Goal: Task Accomplishment & Management: Use online tool/utility

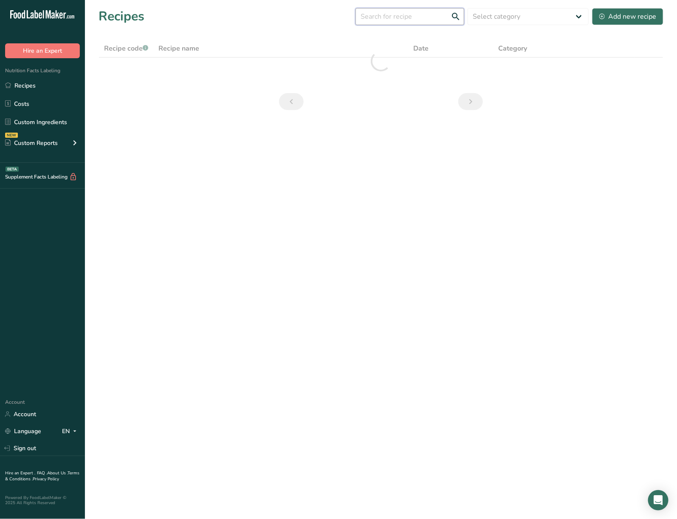
click at [403, 23] on input "text" at bounding box center [410, 16] width 109 height 17
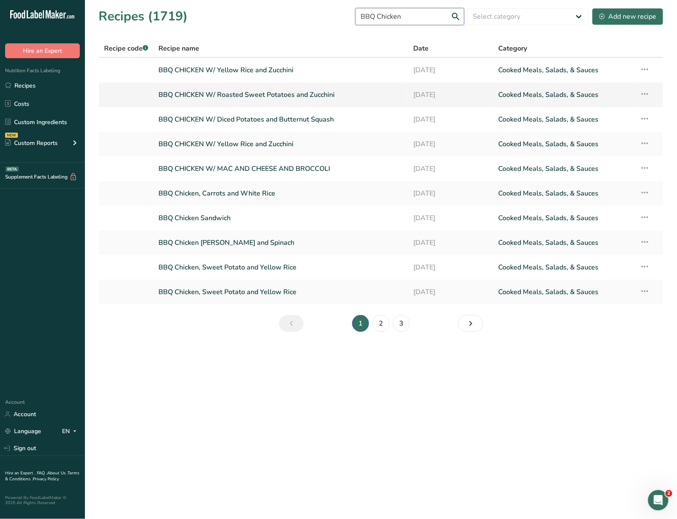
type input "BBQ Chicken"
click at [645, 92] on icon at bounding box center [645, 93] width 10 height 15
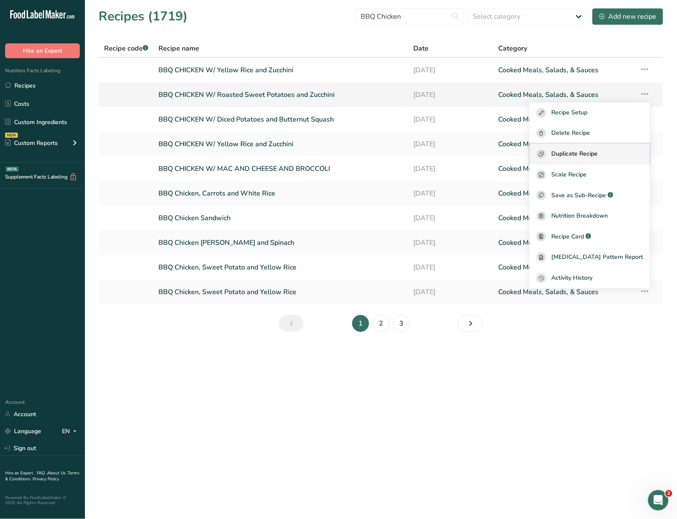
click at [598, 153] on span "Duplicate Recipe" at bounding box center [575, 154] width 46 height 10
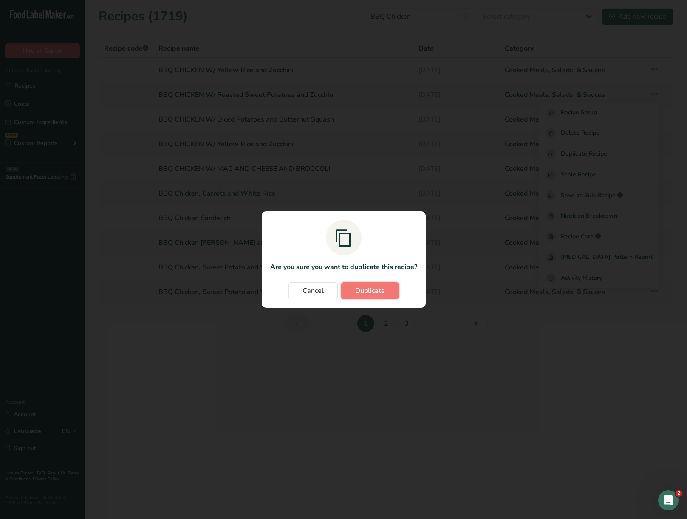
click at [352, 286] on button "Duplicate" at bounding box center [370, 290] width 58 height 17
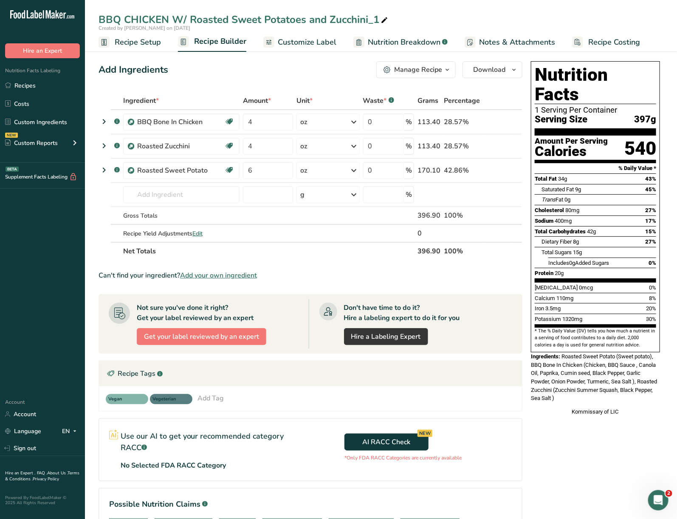
click at [386, 17] on icon at bounding box center [385, 20] width 8 height 12
type input "BBQ CHICKEN W/ Roasted Sweet Potatoes and Cauliflower"
click at [509, 144] on span at bounding box center [505, 146] width 10 height 10
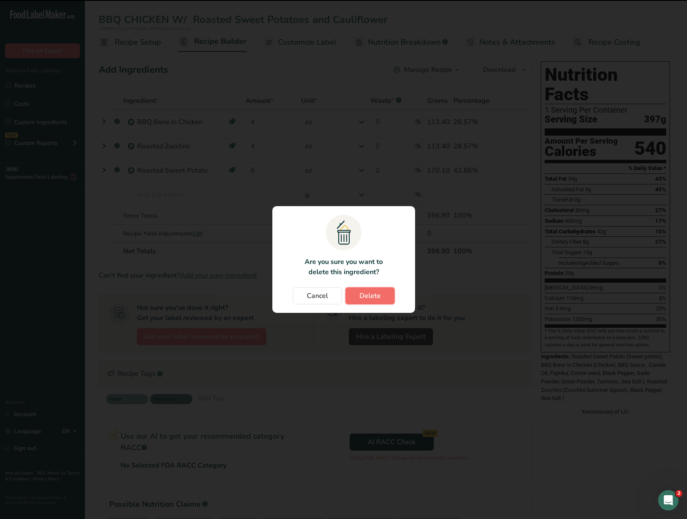
click at [360, 298] on button "Delete" at bounding box center [370, 295] width 49 height 17
click at [374, 283] on section ".a{fill:#f5f3ed;}.b,.e{fill:#0f393a;}.c{fill:none;}.d{fill:#f2c549;}.e{stroke:r…" at bounding box center [343, 259] width 143 height 107
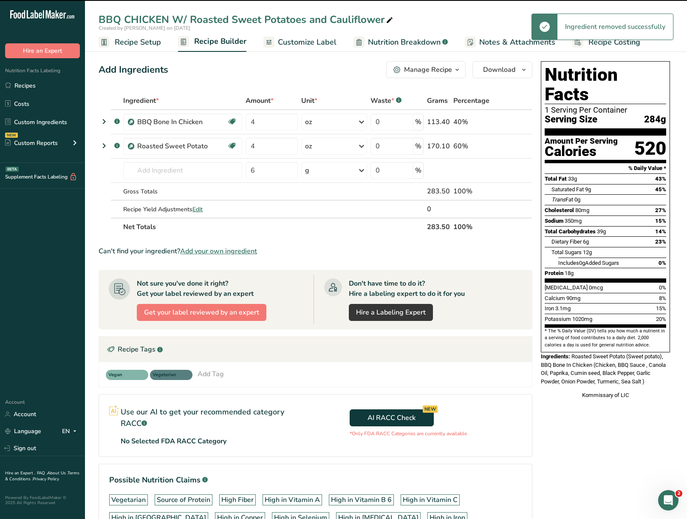
type input "6"
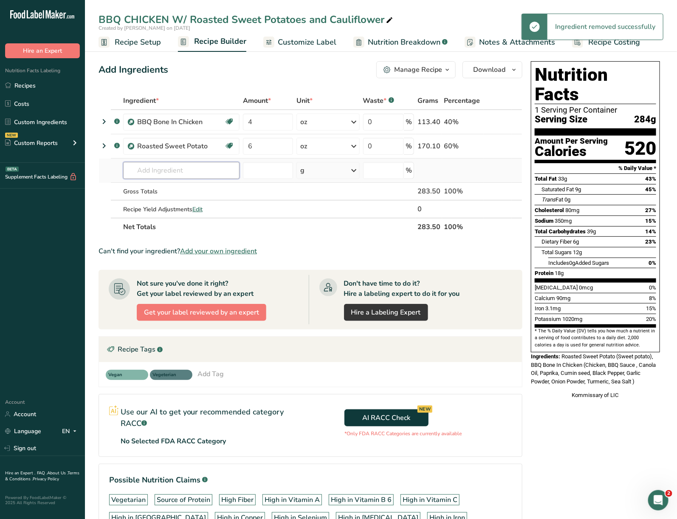
click at [162, 167] on input "text" at bounding box center [181, 170] width 116 height 17
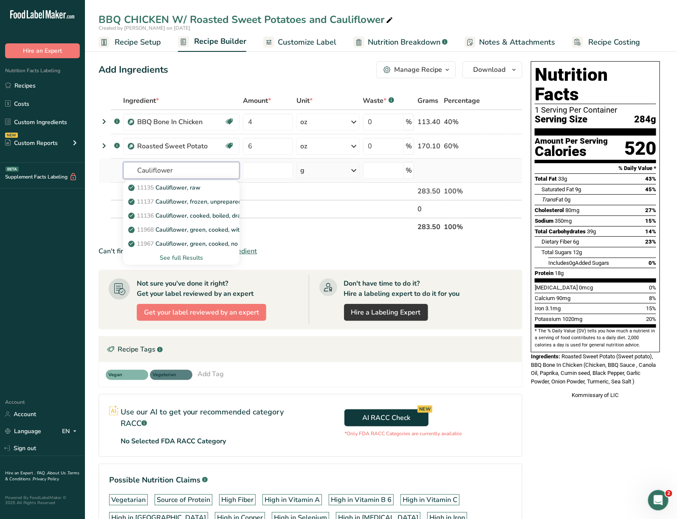
type input "Cauliflower"
click at [190, 254] on div "See full Results" at bounding box center [181, 257] width 103 height 9
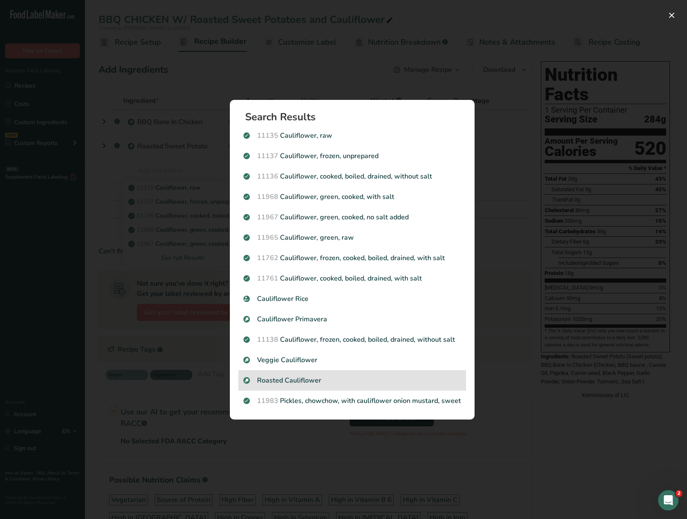
click at [286, 383] on p "Roasted Cauliflower" at bounding box center [353, 380] width 218 height 10
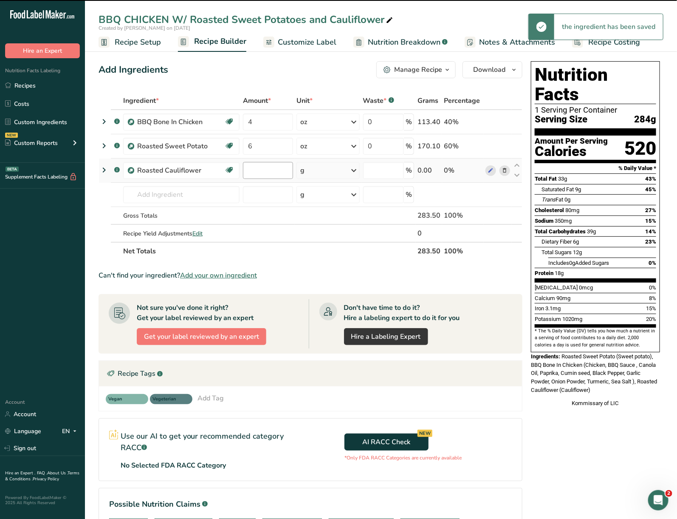
type input "0"
click at [272, 173] on input "0" at bounding box center [268, 170] width 51 height 17
type input "4"
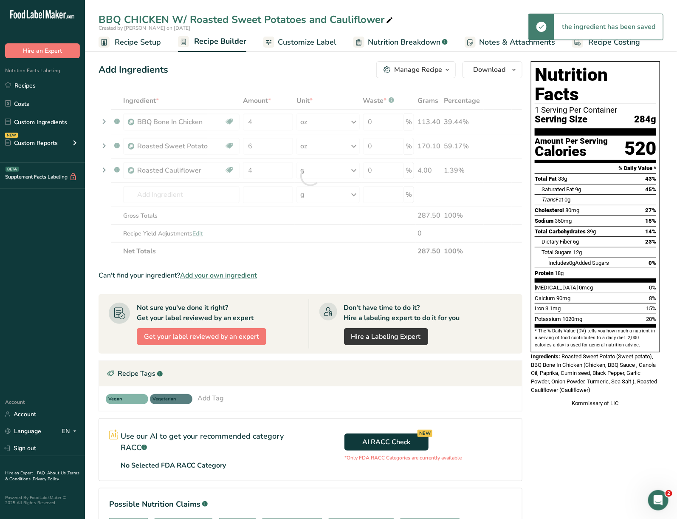
click at [326, 174] on div "Ingredient * Amount * Unit * Waste * .a-a{fill:#347362;}.b-a{fill:#fff;} Grams …" at bounding box center [311, 176] width 424 height 168
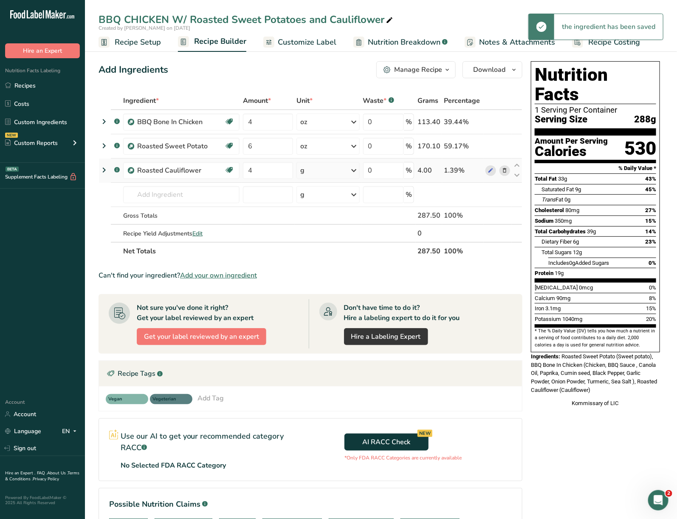
click at [345, 170] on div "g" at bounding box center [328, 170] width 63 height 17
click at [328, 236] on div "See more" at bounding box center [337, 237] width 71 height 9
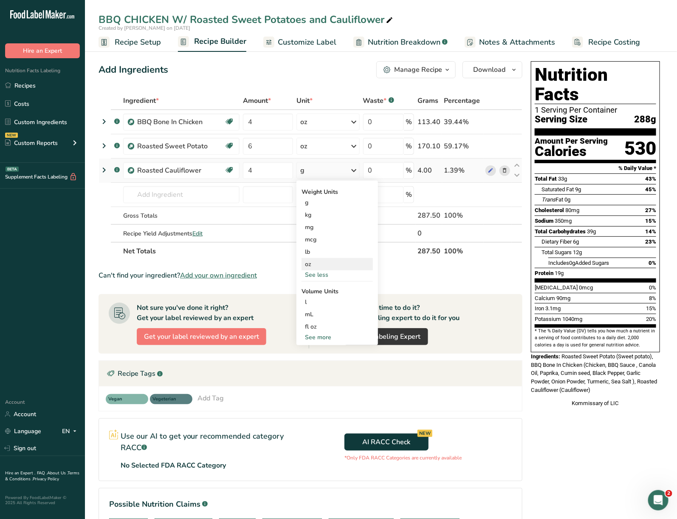
click at [327, 266] on div "oz" at bounding box center [337, 264] width 71 height 12
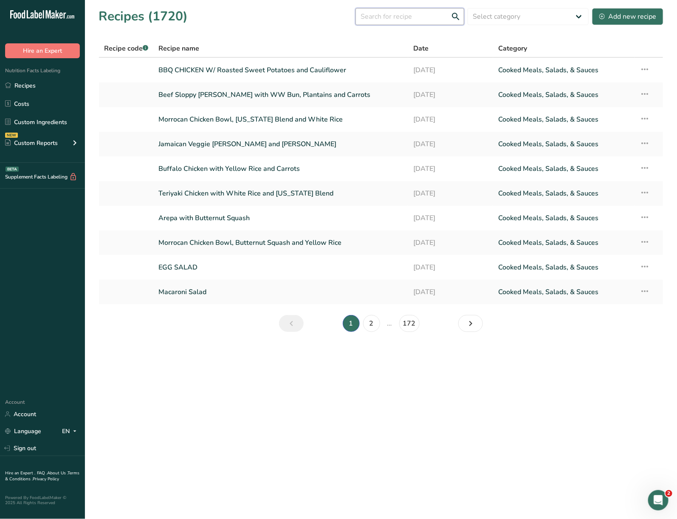
drag, startPoint x: 389, startPoint y: 22, endPoint x: 383, endPoint y: 23, distance: 6.9
click at [389, 22] on input "text" at bounding box center [410, 16] width 109 height 17
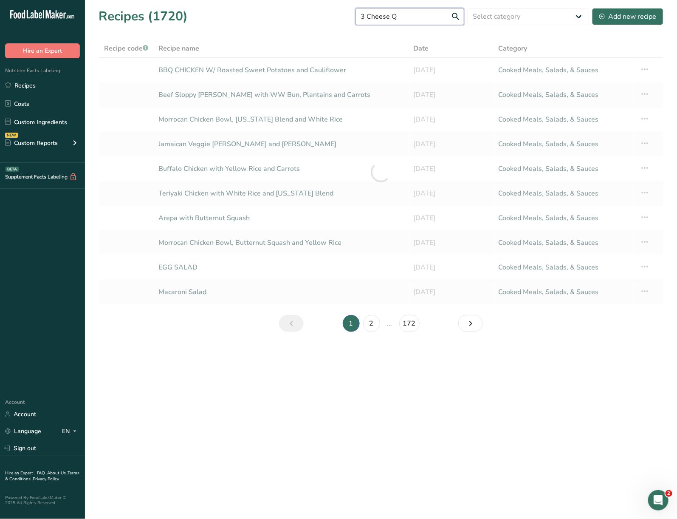
type input "3 Cheese Q"
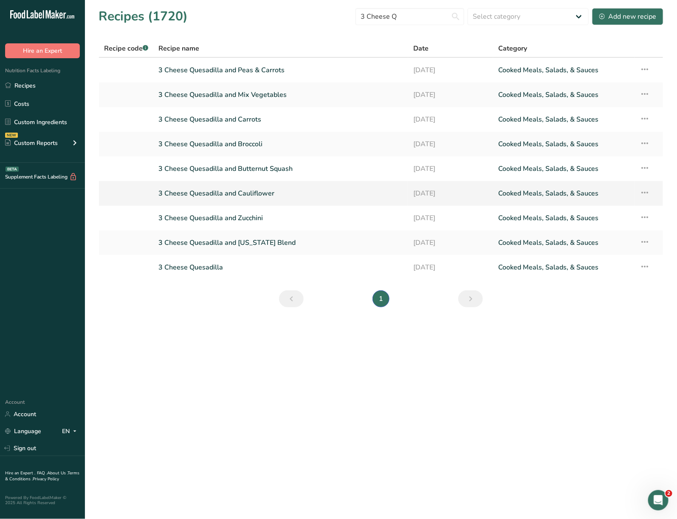
click at [297, 194] on link "3 Cheese Quesadilla and Cauliflower" at bounding box center [281, 193] width 245 height 18
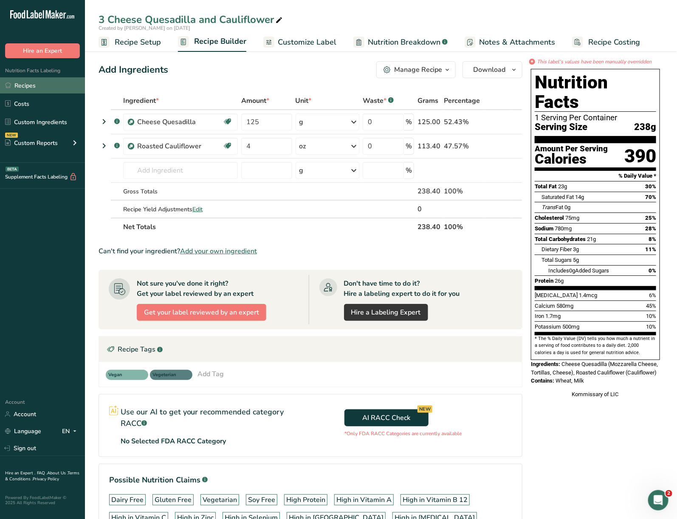
click at [31, 79] on link "Recipes" at bounding box center [42, 85] width 85 height 16
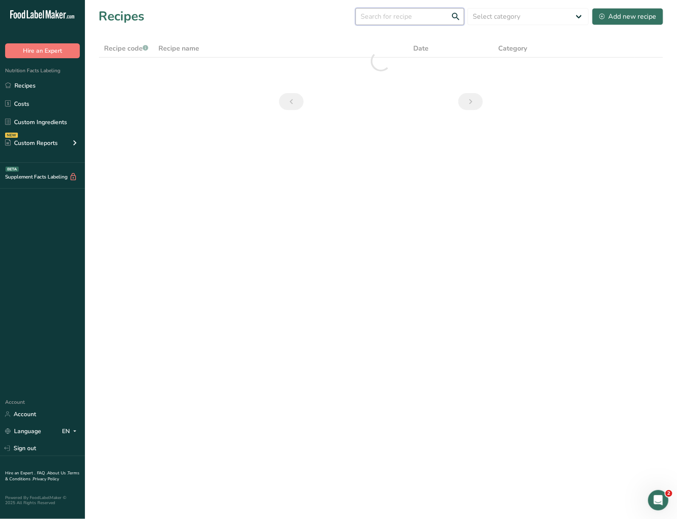
click at [393, 16] on input "text" at bounding box center [410, 16] width 109 height 17
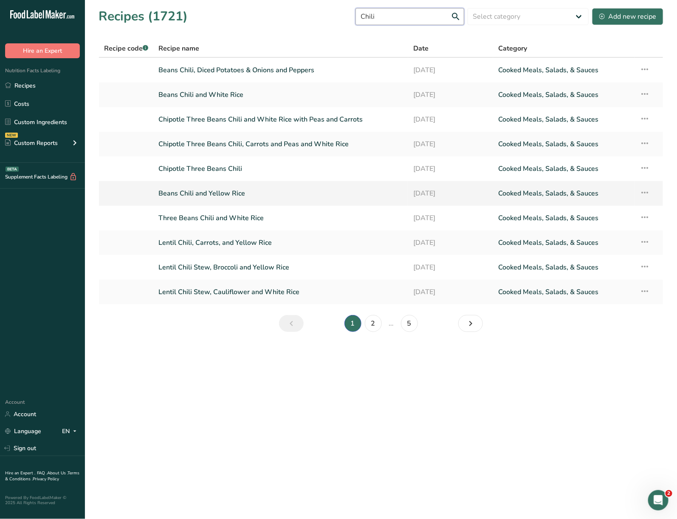
type input "Chili"
click at [252, 193] on link "Beans Chili and Yellow Rice" at bounding box center [281, 193] width 245 height 18
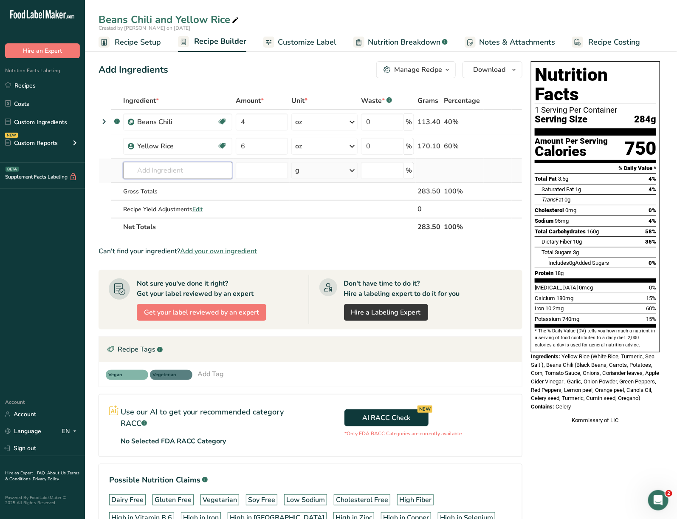
click at [215, 164] on input "text" at bounding box center [177, 170] width 109 height 17
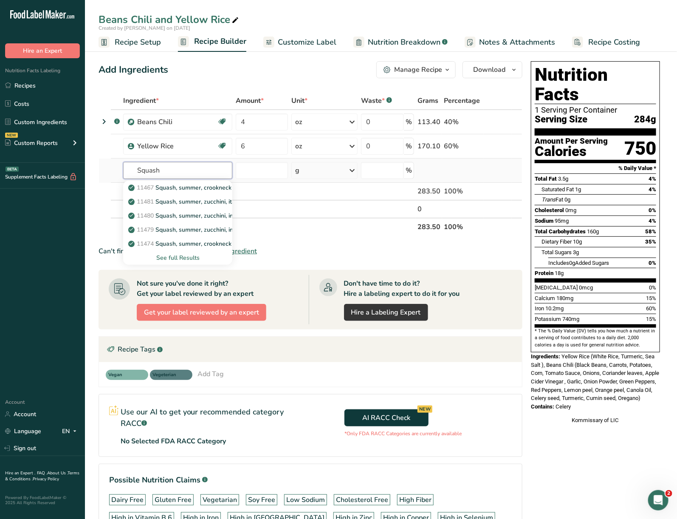
type input "Squash"
click at [172, 253] on div "See full Results" at bounding box center [178, 257] width 96 height 9
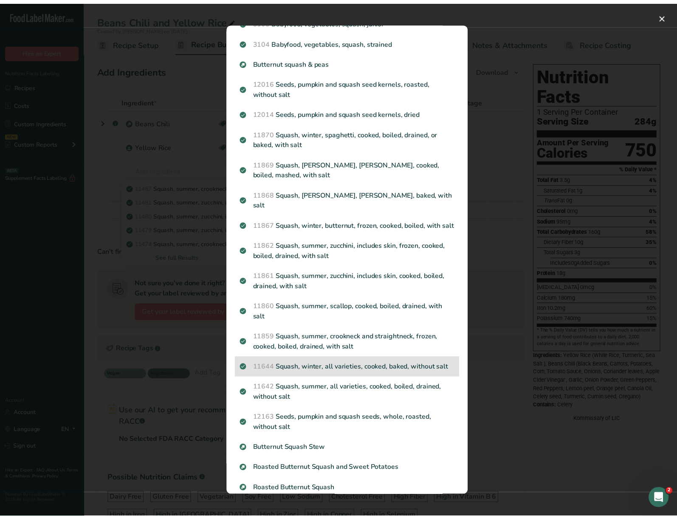
scroll to position [803, 0]
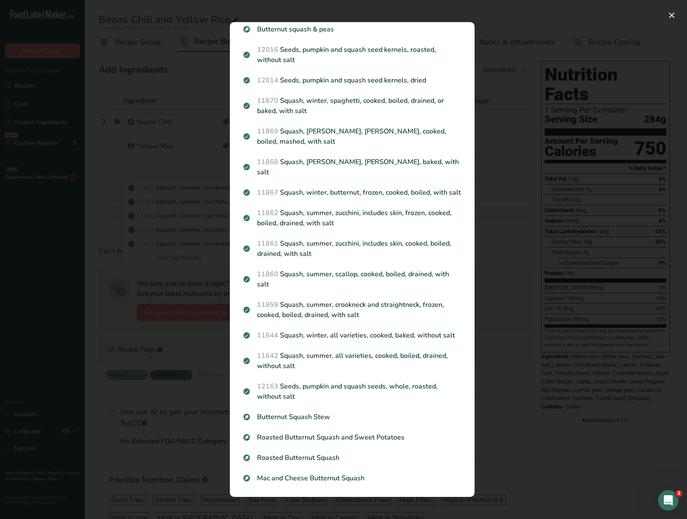
click at [346, 459] on p "Roasted Butternut Squash" at bounding box center [353, 458] width 218 height 10
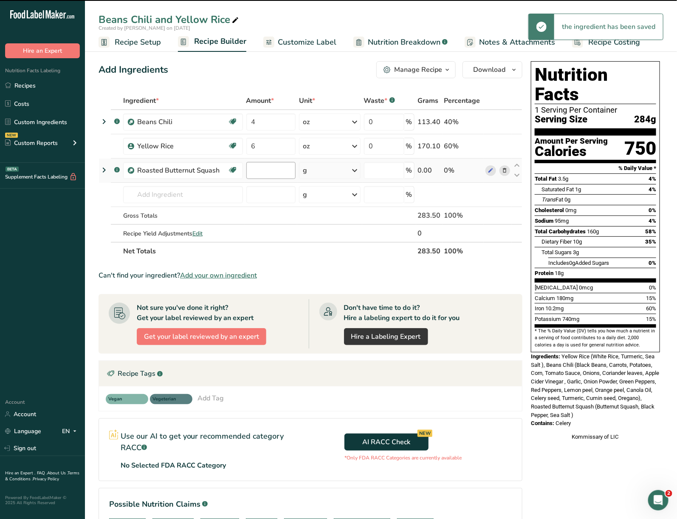
type input "0"
click at [265, 172] on input "0" at bounding box center [272, 170] width 50 height 17
type input "4"
click at [329, 171] on div "Ingredient * Amount * Unit * Waste * .a-a{fill:#347362;}.b-a{fill:#fff;} Grams …" at bounding box center [311, 176] width 424 height 168
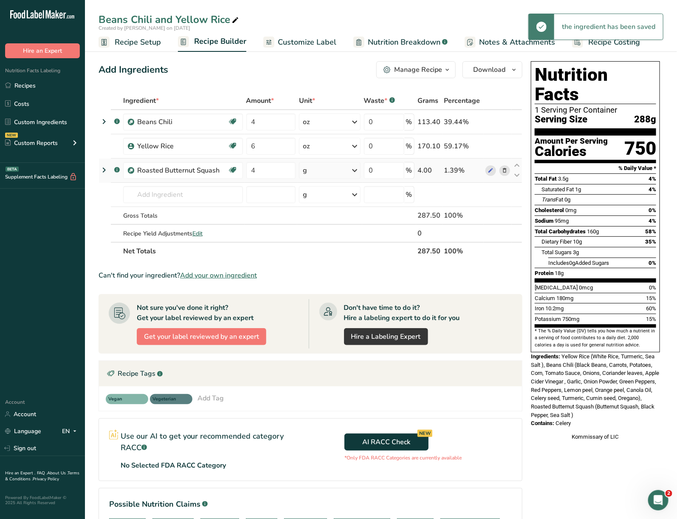
click at [345, 168] on div "g" at bounding box center [330, 170] width 62 height 17
click at [324, 237] on div "See more" at bounding box center [339, 237] width 71 height 9
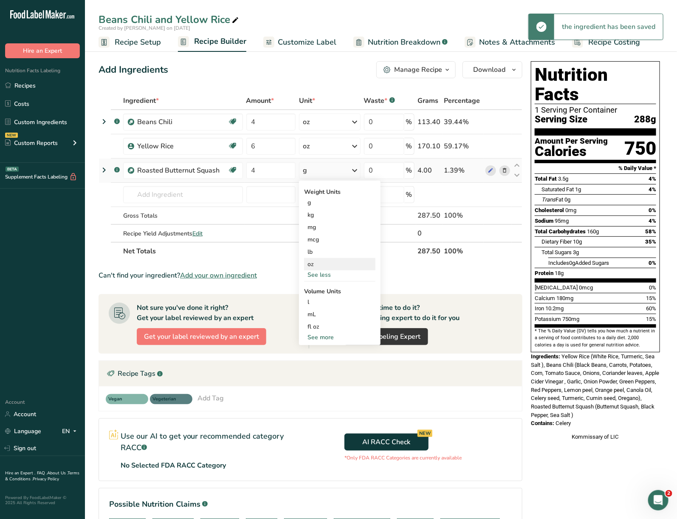
click at [326, 263] on div "oz" at bounding box center [339, 264] width 71 height 12
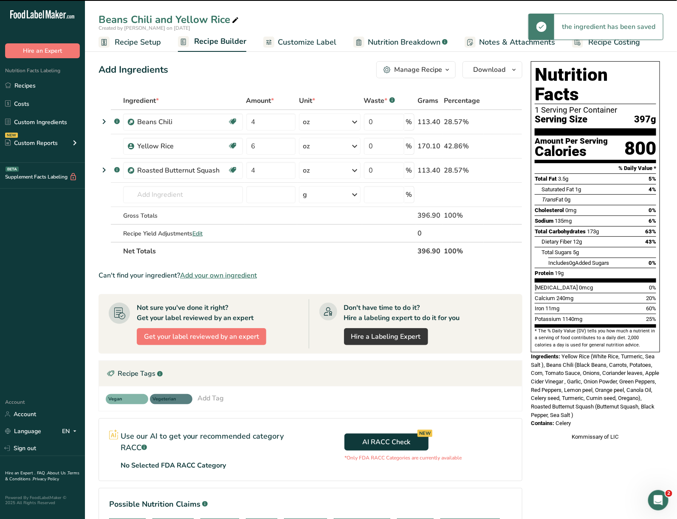
click at [234, 18] on icon at bounding box center [236, 20] width 8 height 12
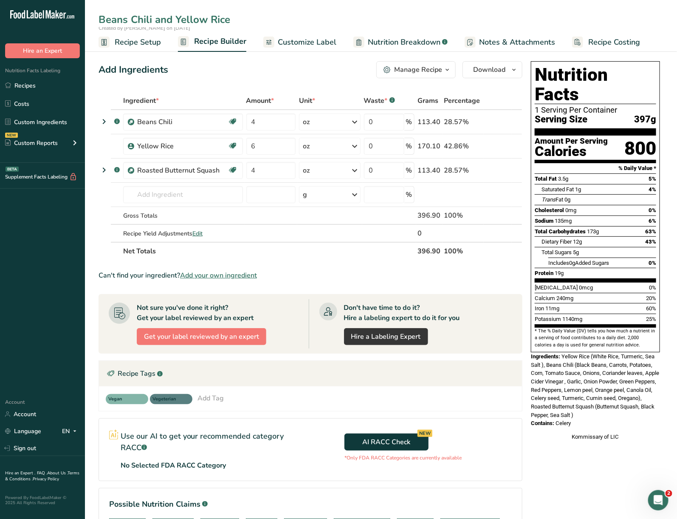
drag, startPoint x: 232, startPoint y: 18, endPoint x: 75, endPoint y: 34, distance: 158.1
click at [75, 34] on div ".a-20{fill:#fff;} Hire an Expert Nutrition Facts Labeling Recipes Costs Custom …" at bounding box center [338, 319] width 677 height 638
type input "Chili Beans with Yellow Rice and Butternut Squash"
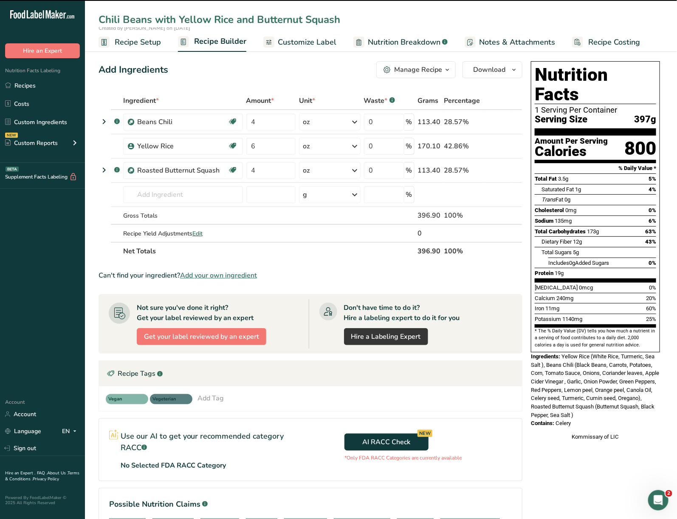
click at [361, 19] on div "Chili Beans with Yellow Rice and Butternut Squash" at bounding box center [381, 19] width 592 height 15
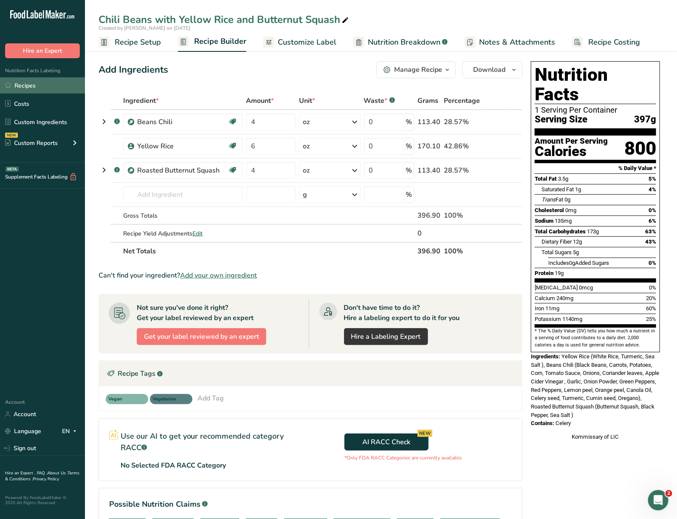
click at [31, 86] on link "Recipes" at bounding box center [42, 85] width 85 height 16
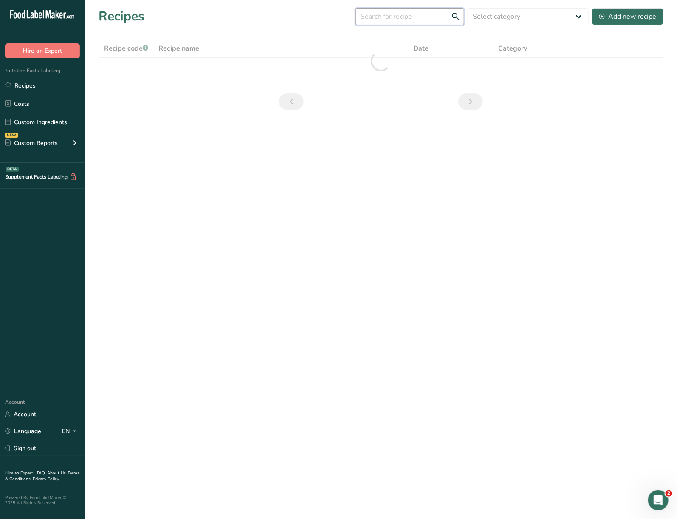
click at [386, 21] on input "text" at bounding box center [410, 16] width 109 height 17
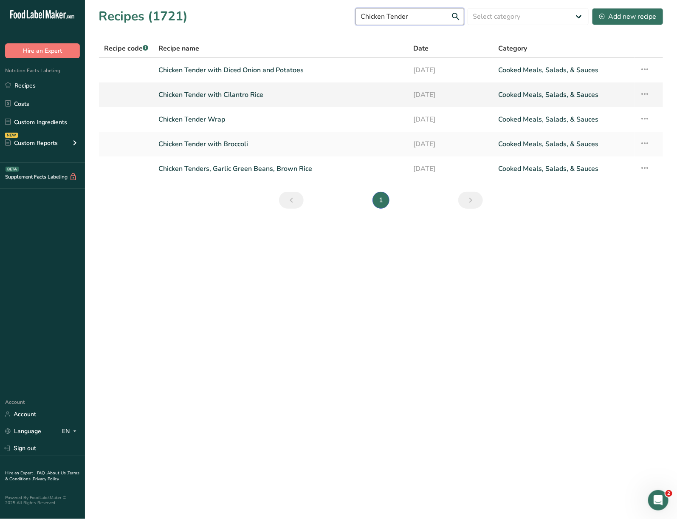
type input "Chicken Tender"
click at [644, 94] on icon at bounding box center [645, 93] width 10 height 15
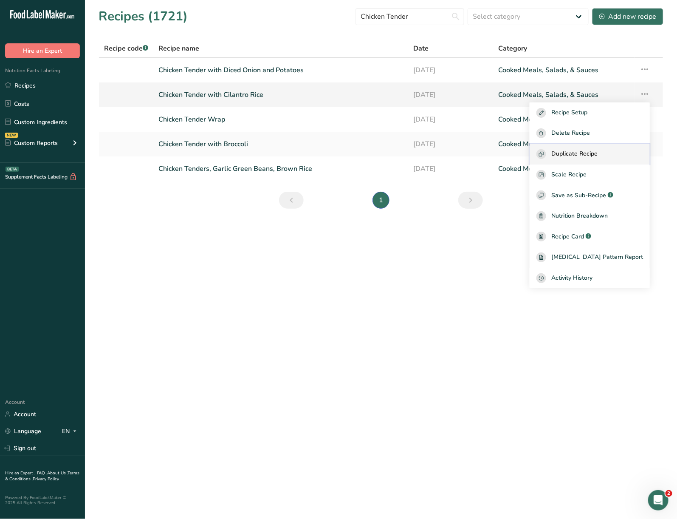
click at [606, 145] on button "Duplicate Recipe" at bounding box center [590, 154] width 120 height 21
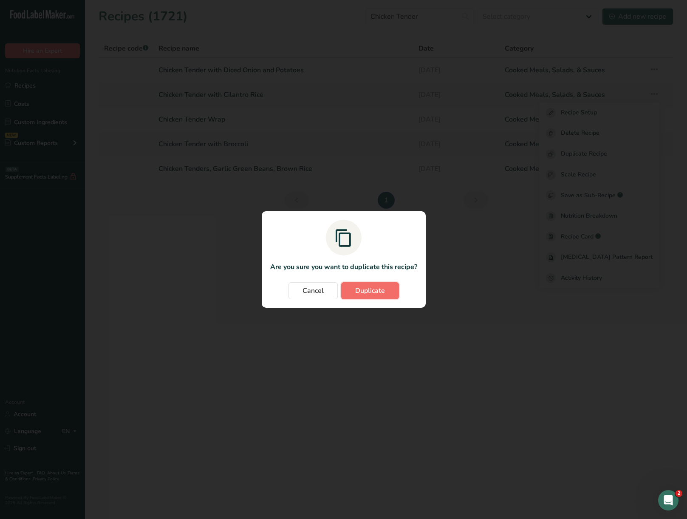
click at [374, 289] on span "Duplicate" at bounding box center [370, 291] width 30 height 10
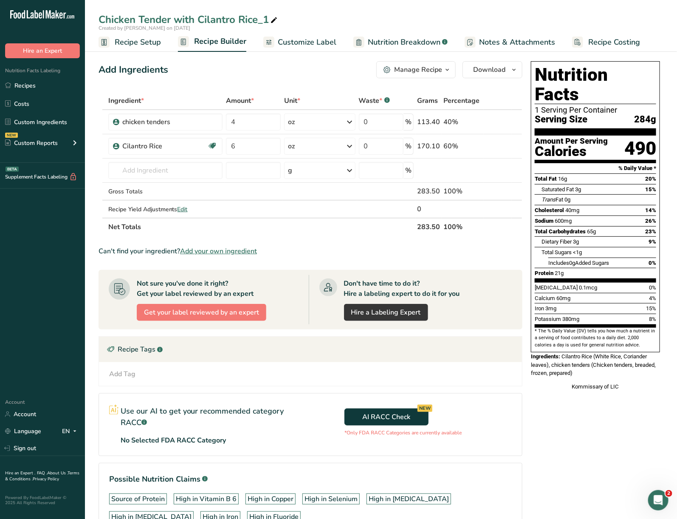
click at [278, 17] on icon at bounding box center [274, 20] width 8 height 12
drag, startPoint x: 277, startPoint y: 17, endPoint x: 213, endPoint y: 39, distance: 67.7
click at [213, 39] on div "Chicken Tender with Cilantro Rice_1 Created by Kimberly Felipe on 2025-08-24 Re…" at bounding box center [381, 26] width 592 height 52
type input "Chicken Tender with Yellow Rice"
click at [504, 148] on icon at bounding box center [505, 146] width 6 height 9
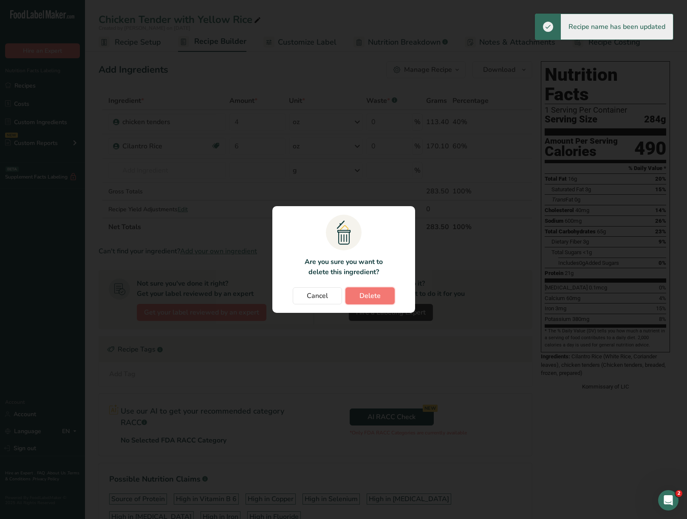
click at [386, 300] on button "Delete" at bounding box center [370, 295] width 49 height 17
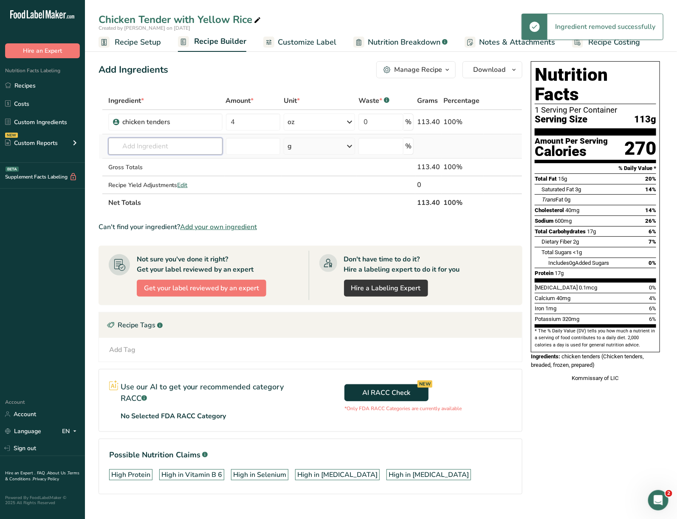
click at [156, 139] on input "text" at bounding box center [165, 146] width 114 height 17
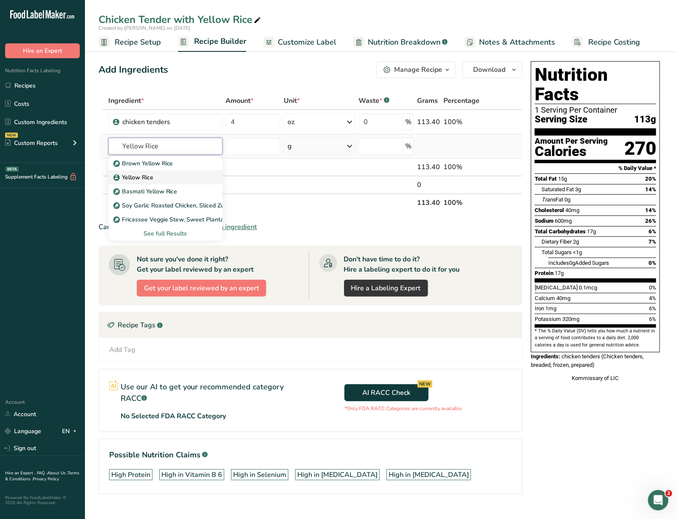
type input "Yellow Rice"
click at [181, 176] on div "Yellow Rice" at bounding box center [158, 177] width 87 height 9
type input "Yellow Rice"
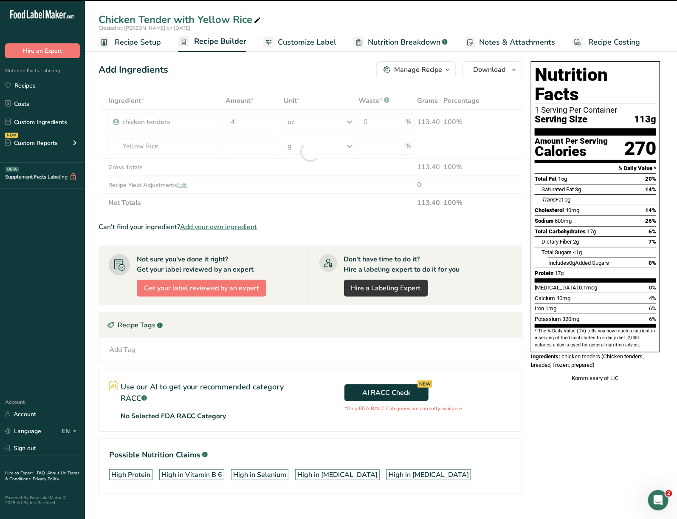
type input "0"
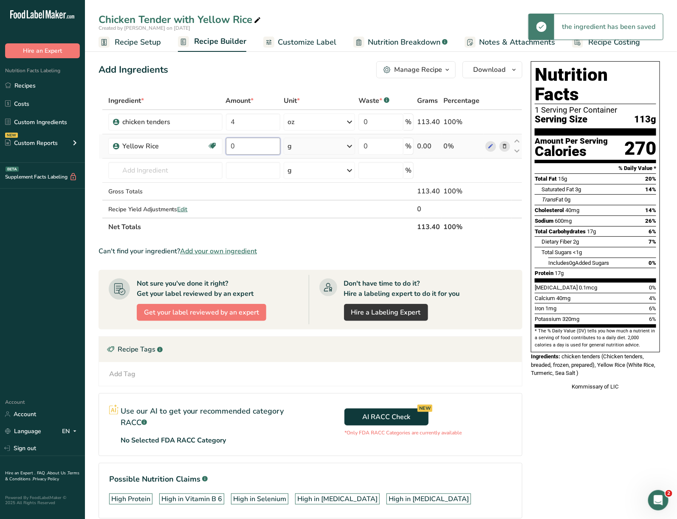
click at [240, 143] on input "0" at bounding box center [253, 146] width 55 height 17
type input "6"
click at [298, 142] on div "Ingredient * Amount * Unit * Waste * .a-a{fill:#347362;}.b-a{fill:#fff;} Grams …" at bounding box center [311, 164] width 424 height 144
click at [304, 147] on div "g" at bounding box center [319, 146] width 71 height 17
click at [311, 212] on div "See more" at bounding box center [324, 213] width 71 height 9
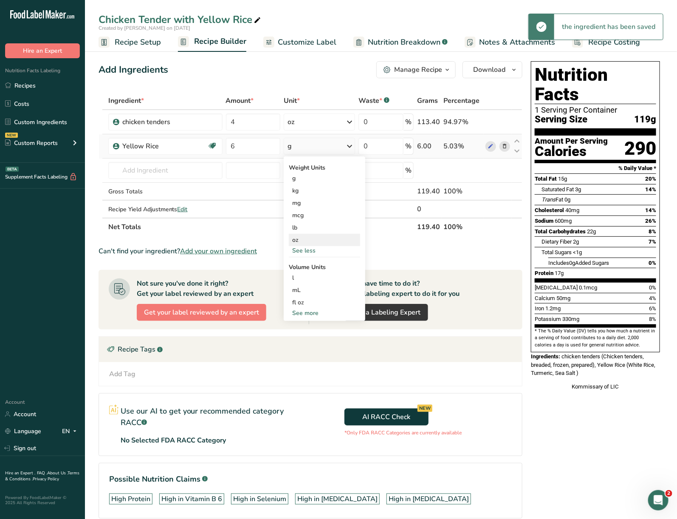
click at [313, 235] on div "oz" at bounding box center [324, 240] width 71 height 12
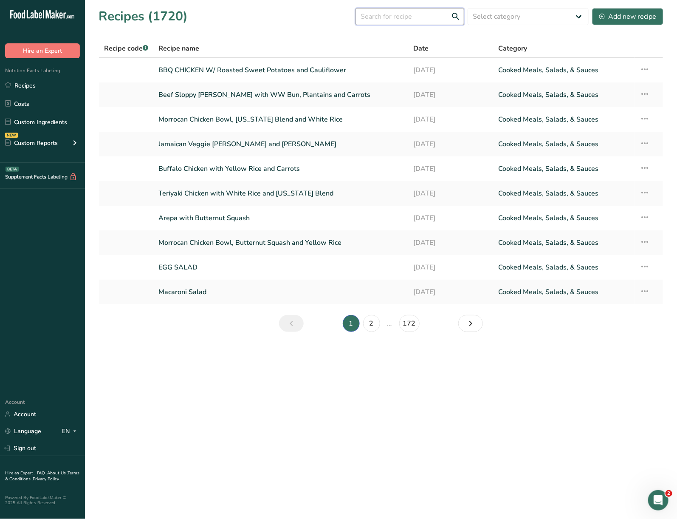
click at [375, 20] on input "text" at bounding box center [410, 16] width 109 height 17
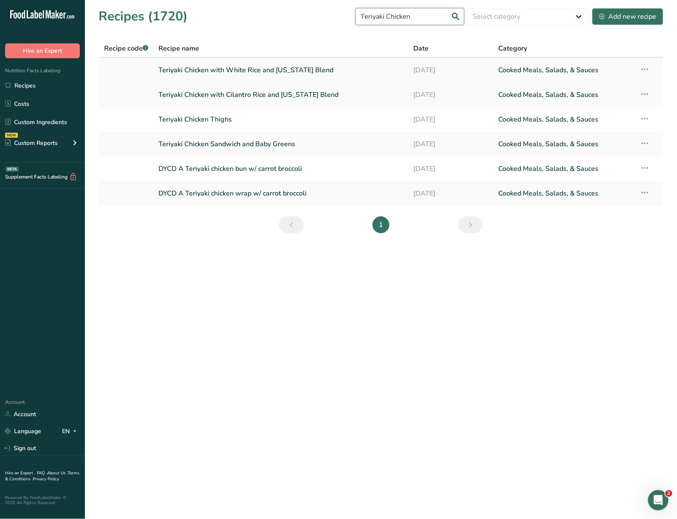
type input "Teriyaki Chicken"
click at [644, 66] on icon at bounding box center [645, 69] width 10 height 15
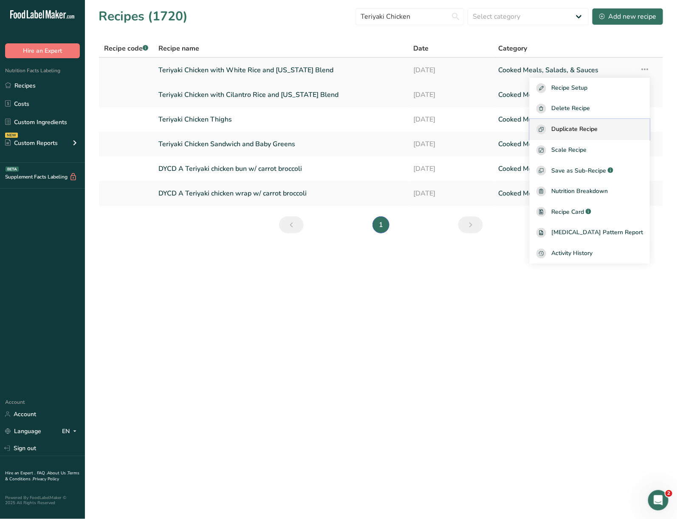
click at [598, 132] on span "Duplicate Recipe" at bounding box center [575, 130] width 46 height 10
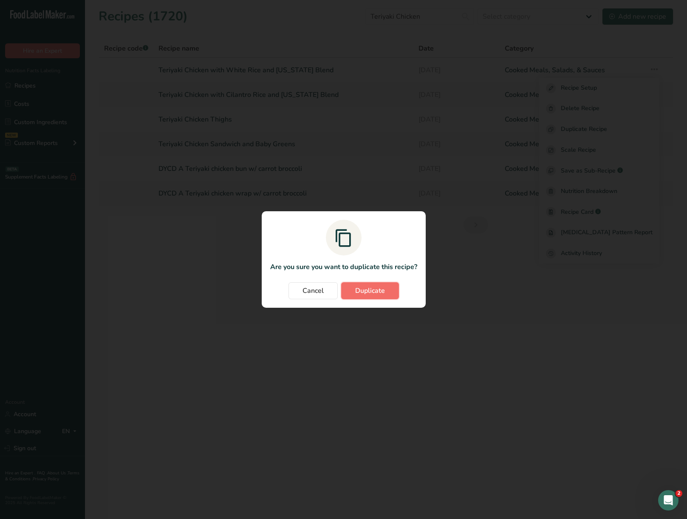
click at [394, 289] on button "Duplicate" at bounding box center [370, 290] width 58 height 17
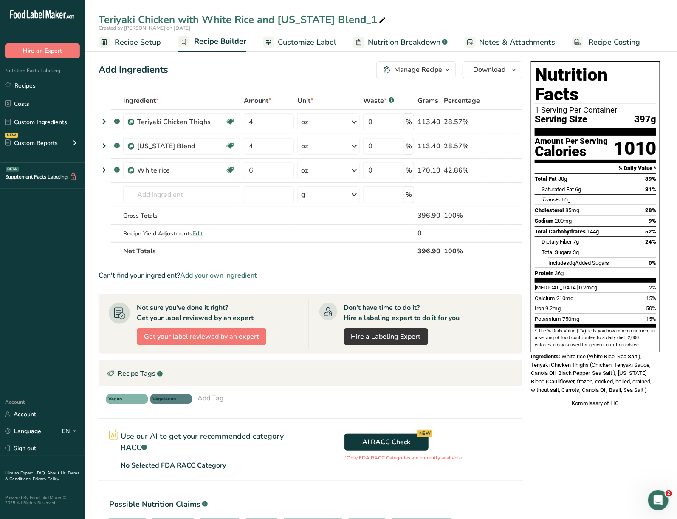
click at [379, 14] on icon at bounding box center [383, 20] width 8 height 12
drag, startPoint x: 374, startPoint y: 14, endPoint x: 205, endPoint y: 40, distance: 170.3
click at [205, 40] on div "Teriyaki Chicken with White Rice and California Blend_1 Created by Kimberly Fel…" at bounding box center [381, 26] width 592 height 52
type input "Teriyaki Chicken with Yellow Rice and Butternut Squash"
click at [505, 148] on icon at bounding box center [505, 146] width 6 height 9
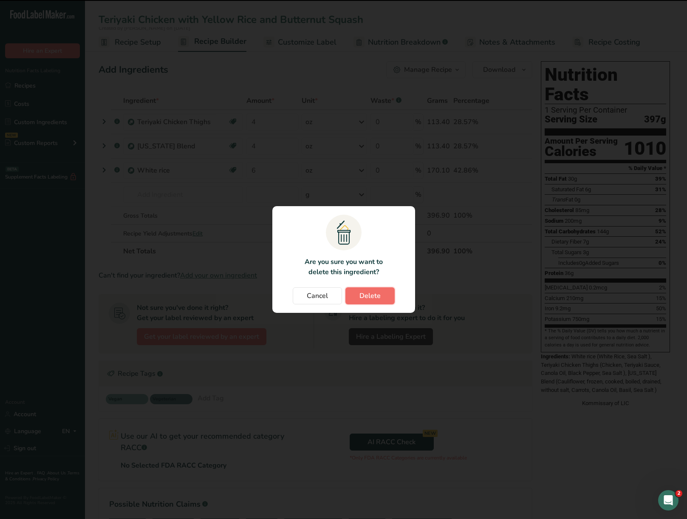
click at [392, 296] on button "Delete" at bounding box center [370, 295] width 49 height 17
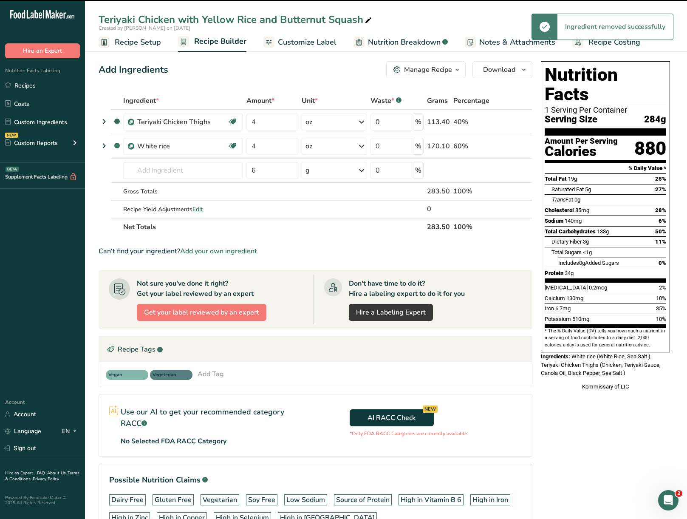
type input "6"
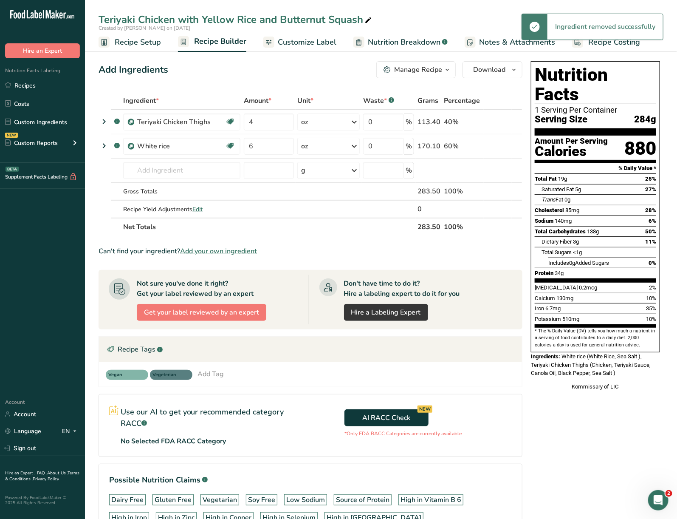
click at [506, 144] on icon at bounding box center [505, 146] width 6 height 9
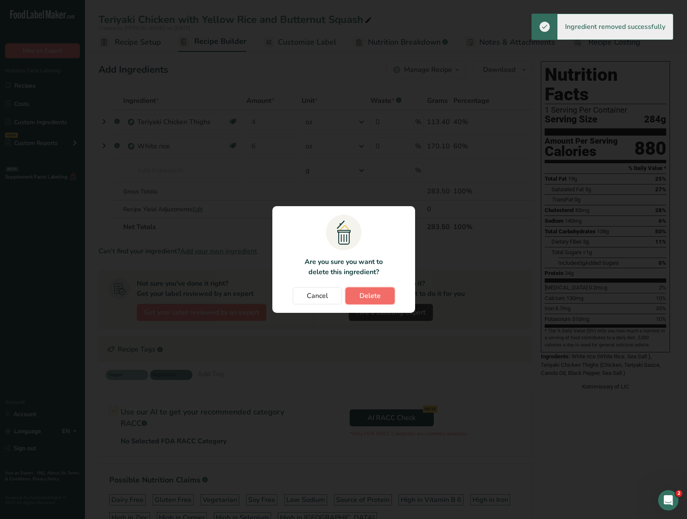
click at [370, 295] on span "Delete" at bounding box center [370, 296] width 21 height 10
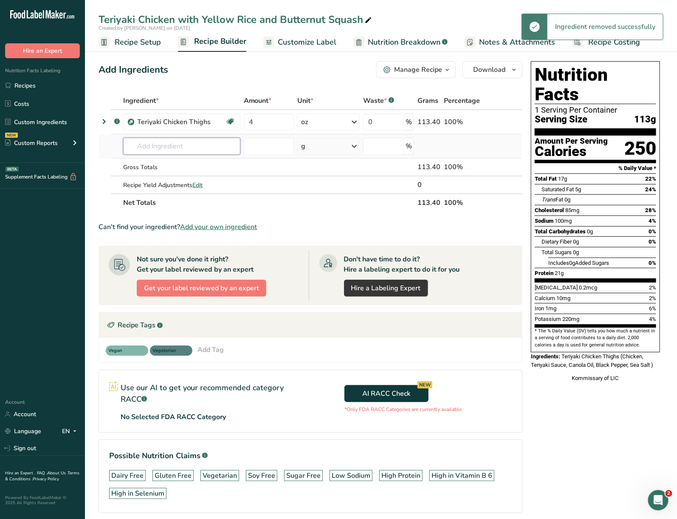
click at [157, 148] on input "text" at bounding box center [181, 146] width 117 height 17
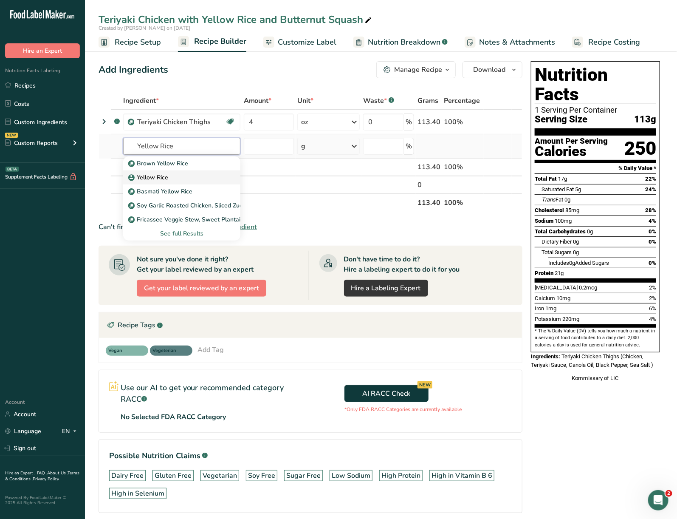
type input "Yellow Rice"
click at [178, 173] on div "Yellow Rice" at bounding box center [175, 177] width 90 height 9
type input "Yellow Rice"
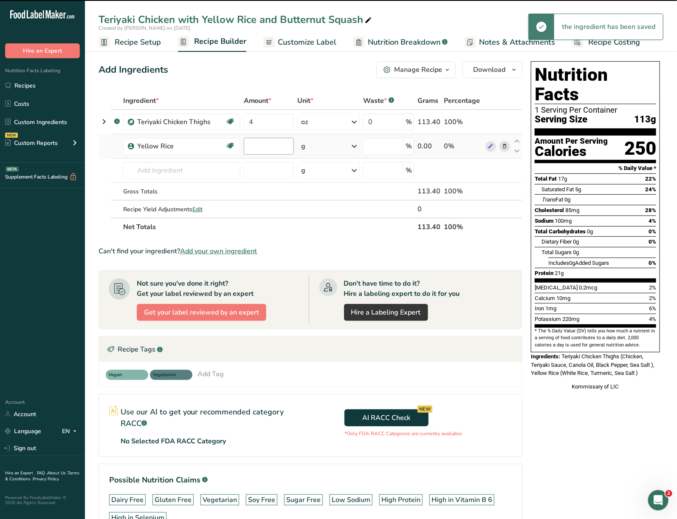
type input "0"
click at [268, 140] on input "0" at bounding box center [269, 146] width 50 height 17
type input "6"
click at [326, 140] on div "Ingredient * Amount * Unit * Waste * .a-a{fill:#347362;}.b-a{fill:#fff;} Grams …" at bounding box center [311, 164] width 424 height 144
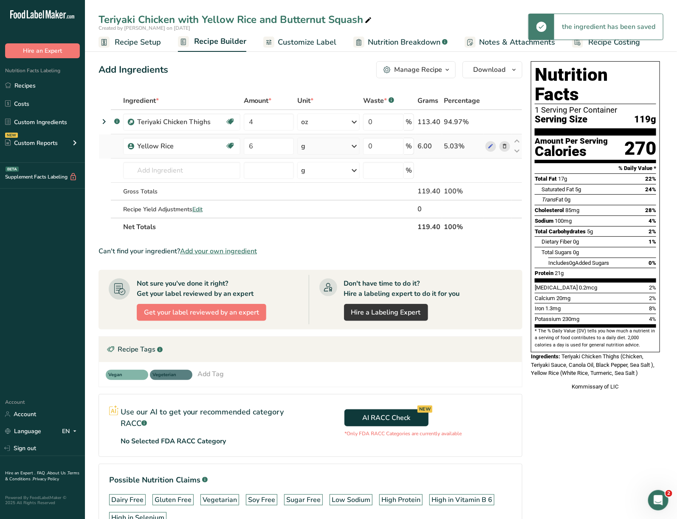
click at [330, 143] on div "g" at bounding box center [329, 146] width 62 height 17
click at [329, 208] on div "mg" at bounding box center [338, 203] width 71 height 12
click at [325, 149] on div "mg" at bounding box center [328, 146] width 63 height 17
click at [324, 211] on div "See more" at bounding box center [337, 213] width 71 height 9
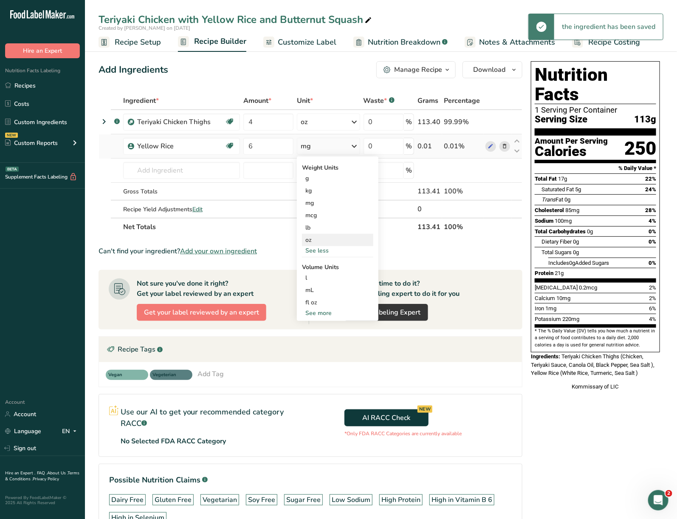
click at [319, 240] on div "oz" at bounding box center [337, 240] width 71 height 12
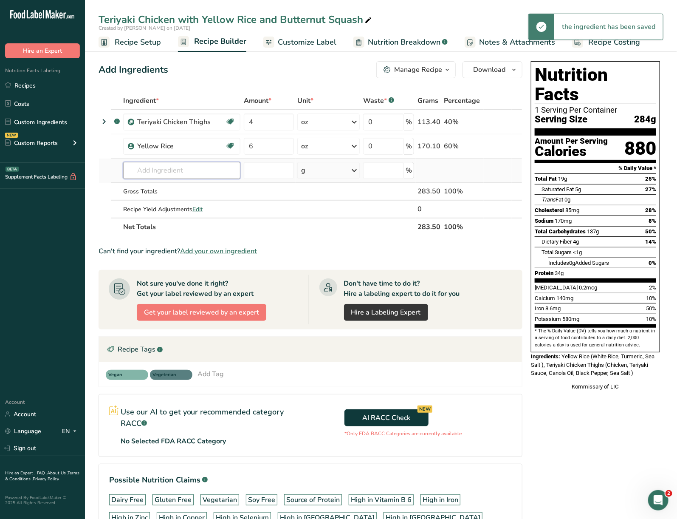
click at [187, 177] on input "text" at bounding box center [181, 170] width 117 height 17
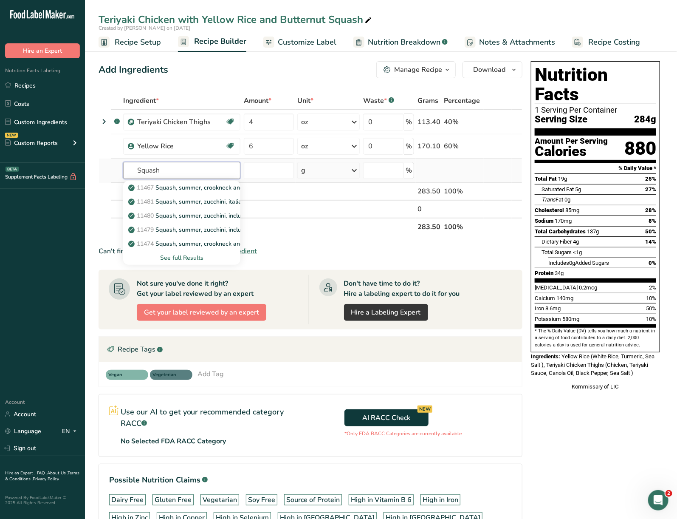
type input "Squash"
click at [190, 255] on div "See full Results" at bounding box center [182, 257] width 104 height 9
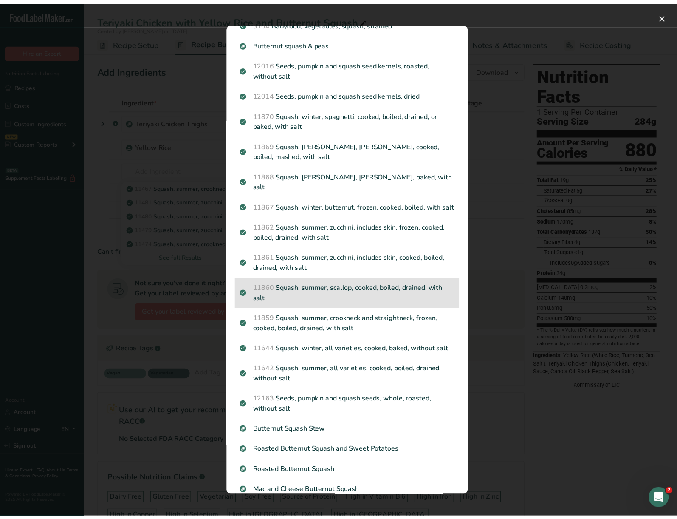
scroll to position [803, 0]
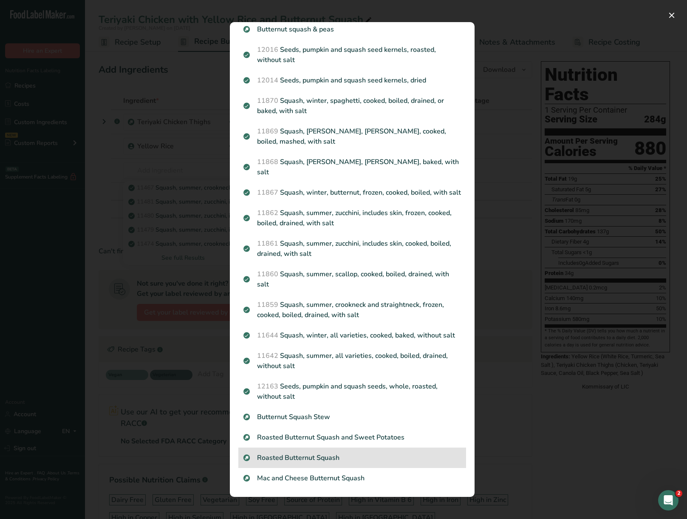
click at [332, 455] on p "Roasted Butternut Squash" at bounding box center [353, 458] width 218 height 10
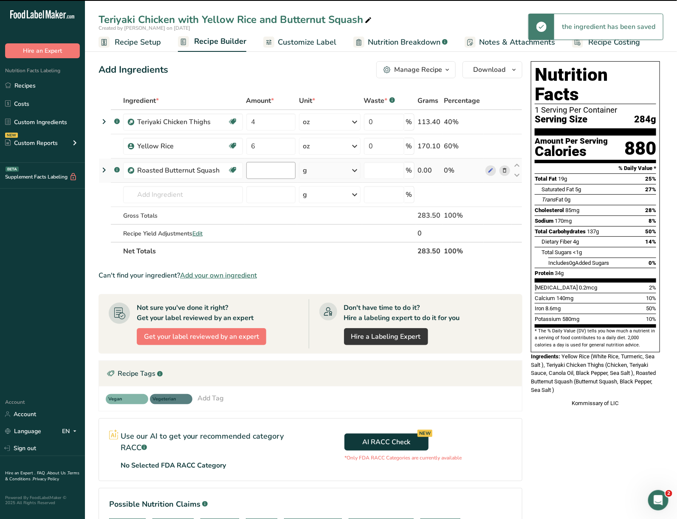
type input "0"
click at [272, 171] on input "0" at bounding box center [272, 170] width 50 height 17
type input "4"
click at [318, 174] on div "Ingredient * Amount * Unit * Waste * .a-a{fill:#347362;}.b-a{fill:#fff;} Grams …" at bounding box center [311, 176] width 424 height 168
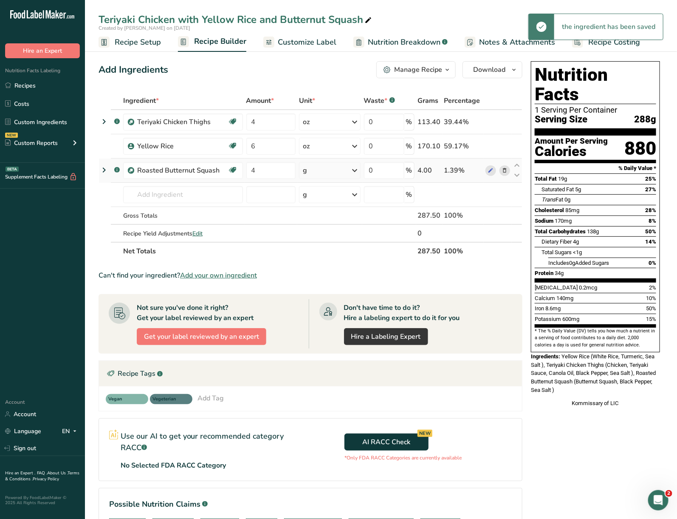
click at [327, 173] on div "g" at bounding box center [330, 170] width 62 height 17
click at [330, 238] on div "See more" at bounding box center [339, 237] width 71 height 9
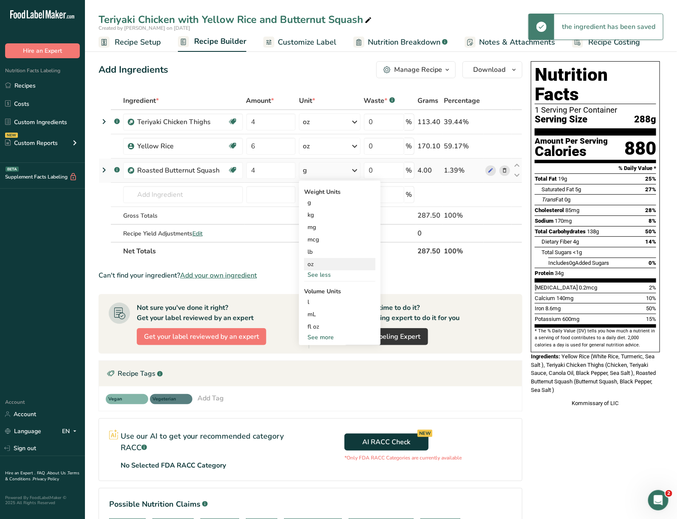
click at [330, 261] on div "oz" at bounding box center [339, 264] width 71 height 12
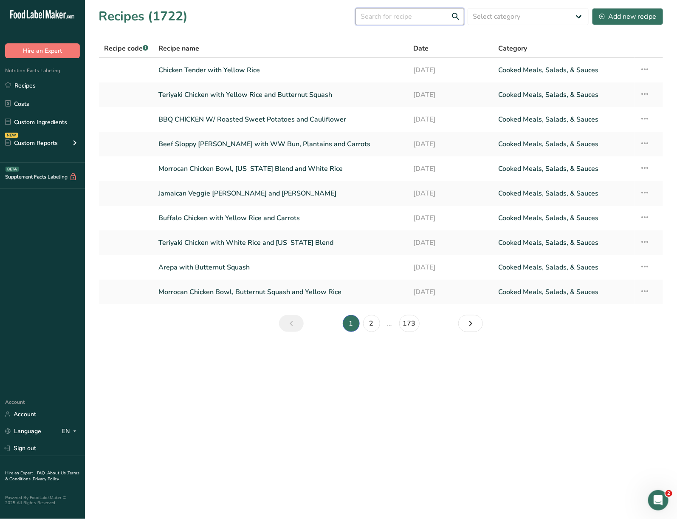
click at [412, 17] on input "text" at bounding box center [410, 16] width 109 height 17
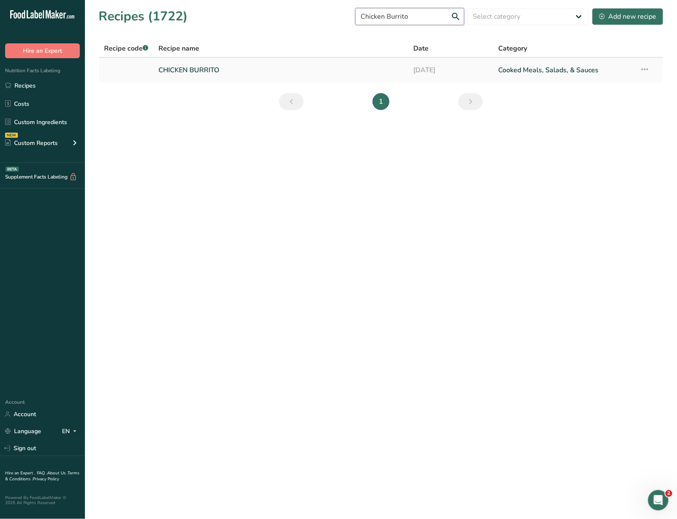
type input "Chicken Burrito"
click at [366, 73] on link "CHICKEN BURRITO" at bounding box center [281, 70] width 245 height 18
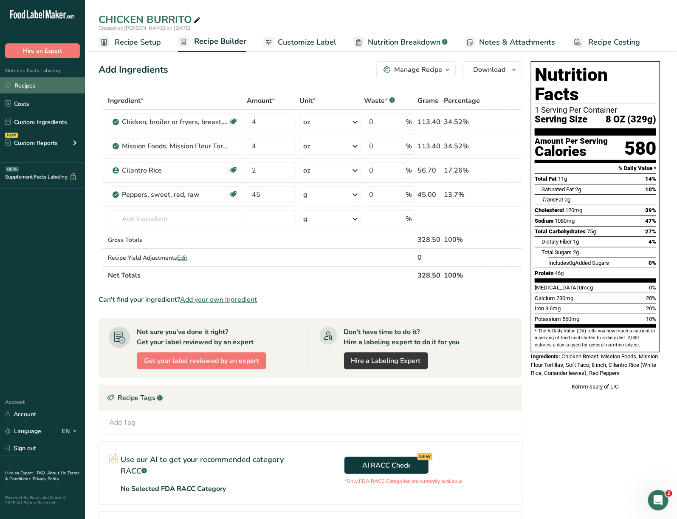
click at [50, 89] on link "Recipes" at bounding box center [42, 85] width 85 height 16
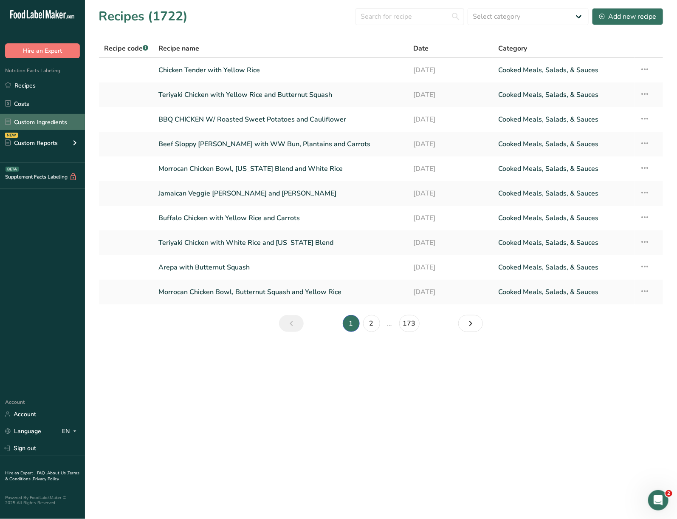
click at [47, 116] on link "Custom Ingredients" at bounding box center [42, 122] width 85 height 16
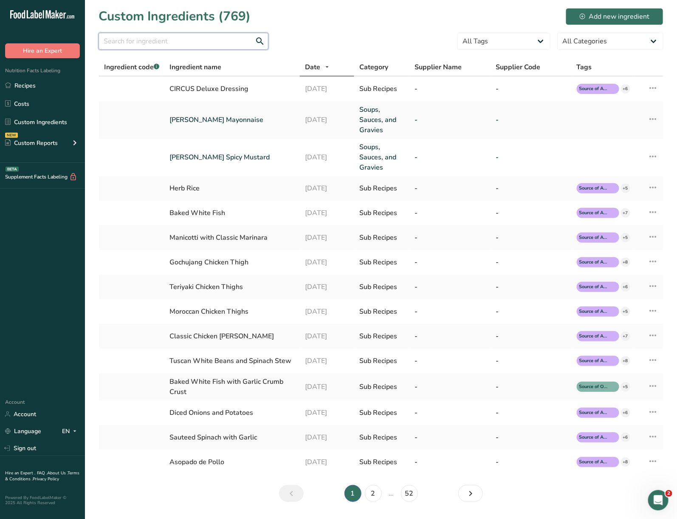
click at [225, 46] on input "text" at bounding box center [184, 41] width 170 height 17
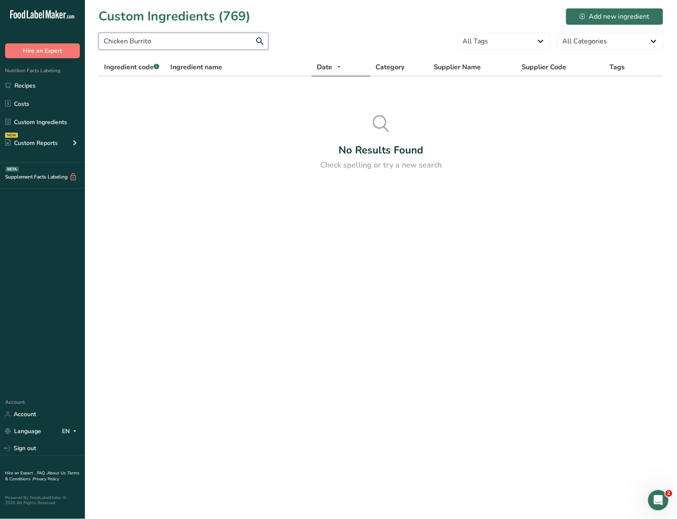
click at [117, 41] on input "Chicken Burrito" at bounding box center [184, 41] width 170 height 17
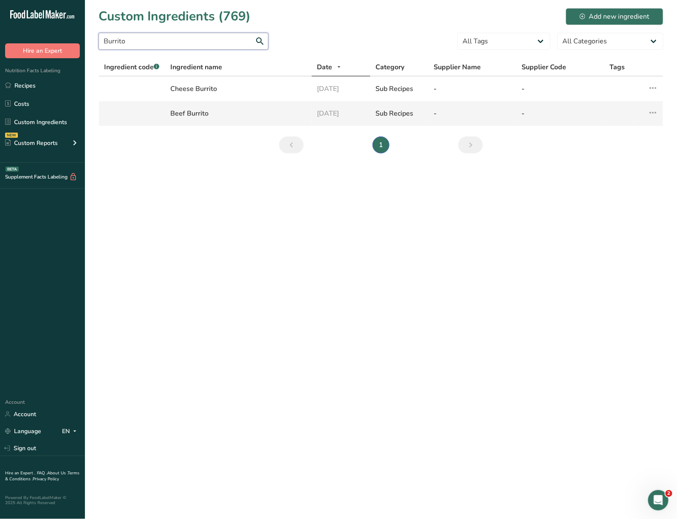
type input "Burrito"
click at [199, 112] on div "Beef Burrito" at bounding box center [239, 113] width 136 height 10
click at [653, 111] on icon at bounding box center [653, 112] width 10 height 15
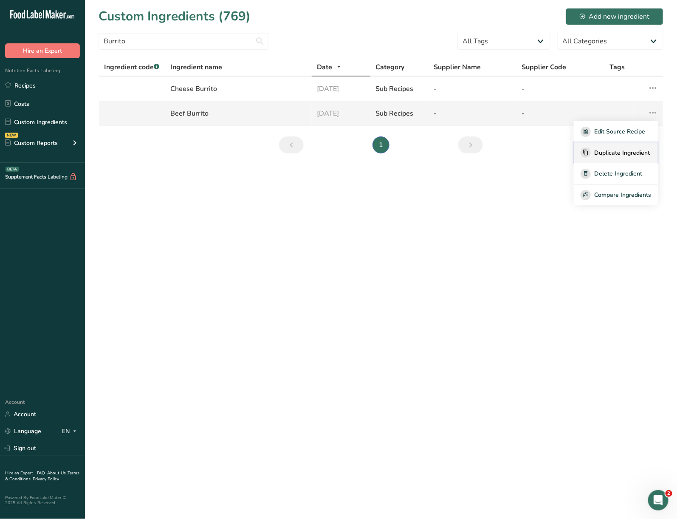
click at [634, 150] on span "Duplicate Ingredient" at bounding box center [623, 152] width 56 height 9
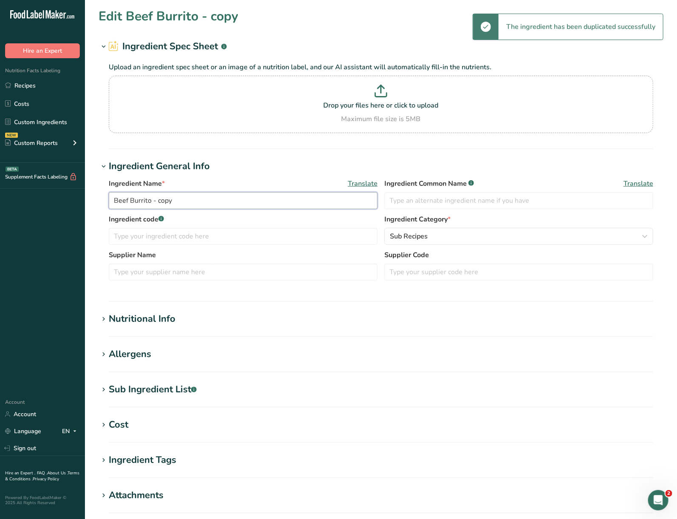
click at [125, 200] on input "Beef Burrito - copy" at bounding box center [243, 200] width 269 height 17
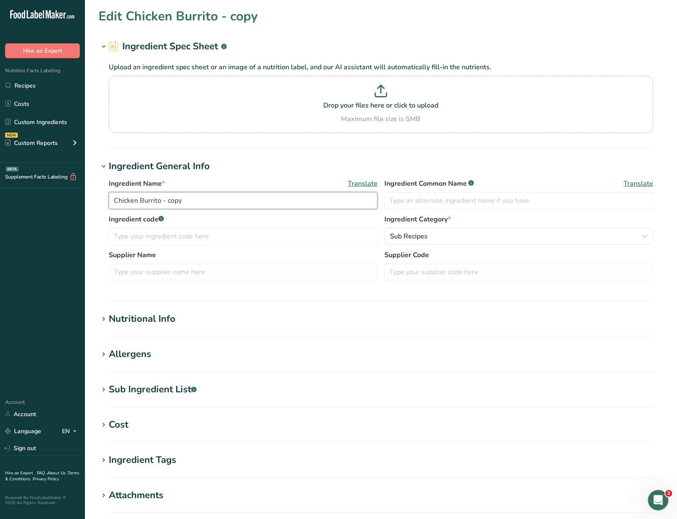
click at [189, 199] on input "Chicken Burrito - copy" at bounding box center [243, 200] width 269 height 17
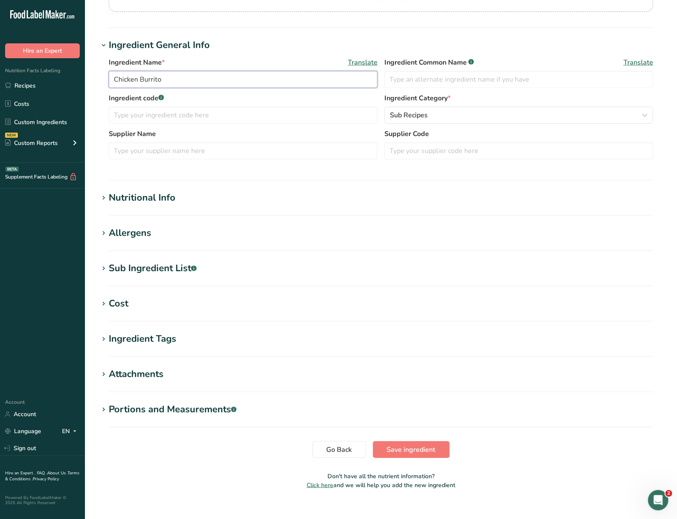
scroll to position [133, 0]
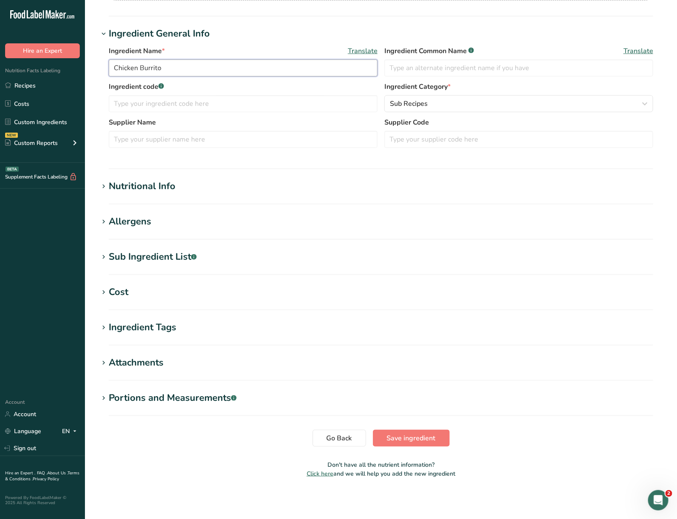
type input "Chicken Burrito"
click at [134, 184] on div "Nutritional Info" at bounding box center [142, 186] width 67 height 14
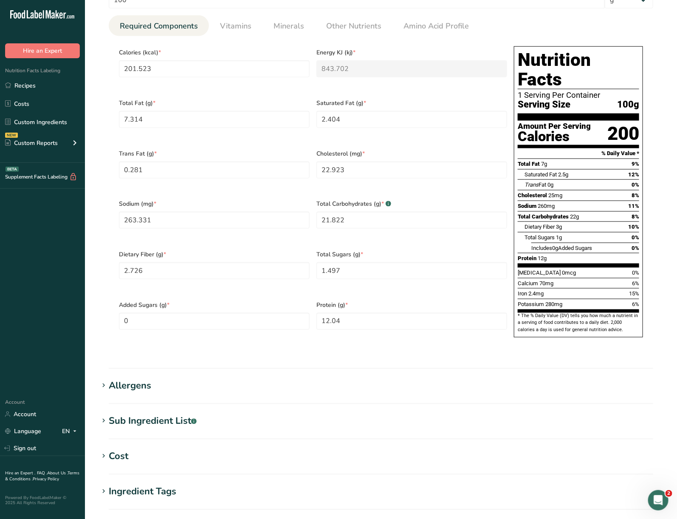
scroll to position [473, 0]
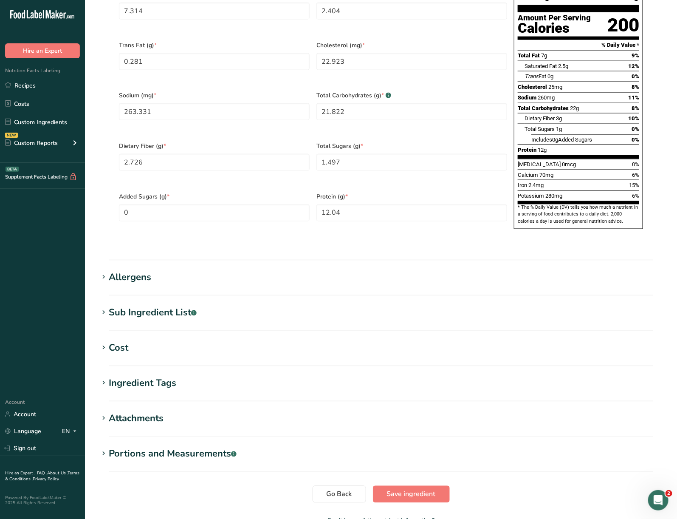
click at [137, 306] on div "Sub Ingredient List .a-a{fill:#347362;}.b-a{fill:#fff;}" at bounding box center [153, 313] width 88 height 14
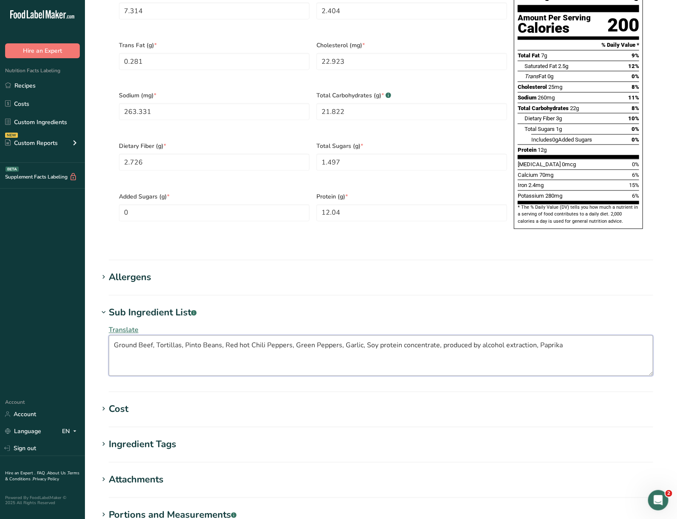
click at [144, 335] on textarea "Ground Beef, Tortillas, Pinto Beans, Red hot Chili Peppers, Green Peppers, Garl…" at bounding box center [381, 355] width 545 height 41
click at [146, 335] on textarea "Ground Beef, Tortillas, Pinto Beans, Red hot Chili Peppers, Green Peppers, Garl…" at bounding box center [381, 355] width 545 height 41
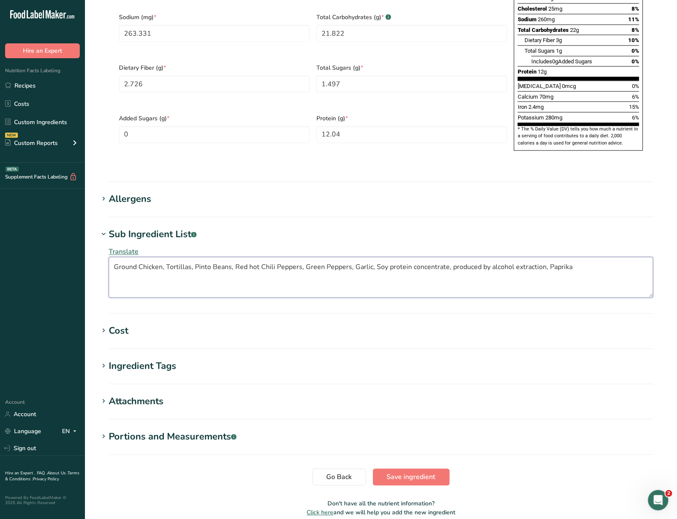
scroll to position [574, 0]
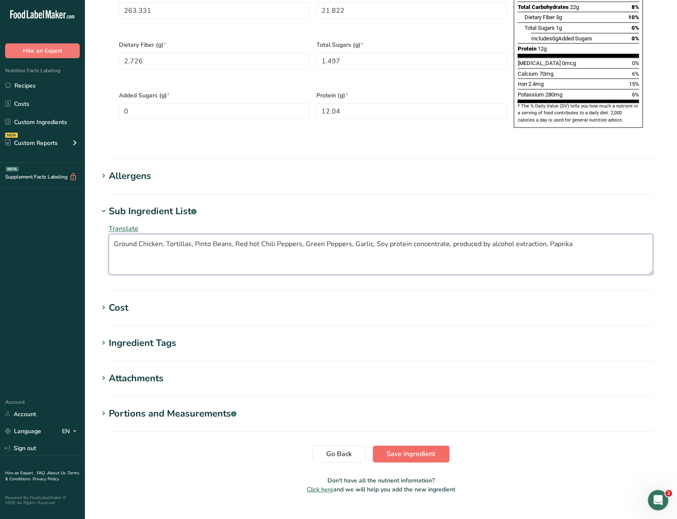
type textarea "Ground Chicken, Tortillas, Pinto Beans, Red hot Chili Peppers, Green Peppers, G…"
click at [426, 449] on span "Save ingredient" at bounding box center [411, 454] width 49 height 10
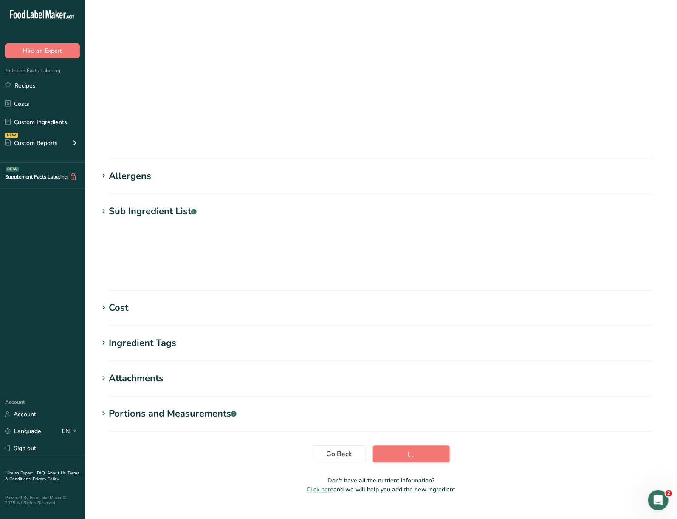
scroll to position [0, 0]
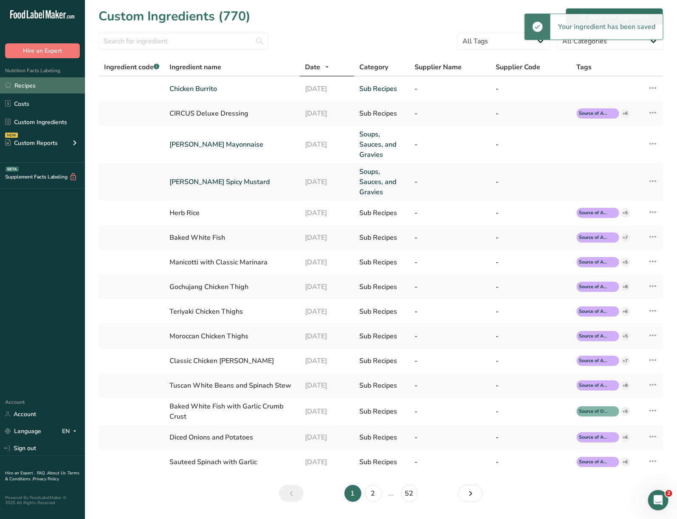
click at [51, 78] on link "Recipes" at bounding box center [42, 85] width 85 height 16
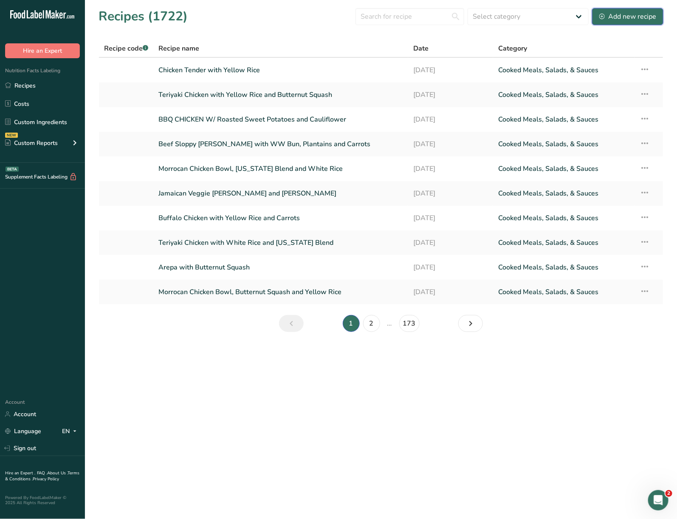
click at [629, 18] on div "Add new recipe" at bounding box center [628, 16] width 57 height 10
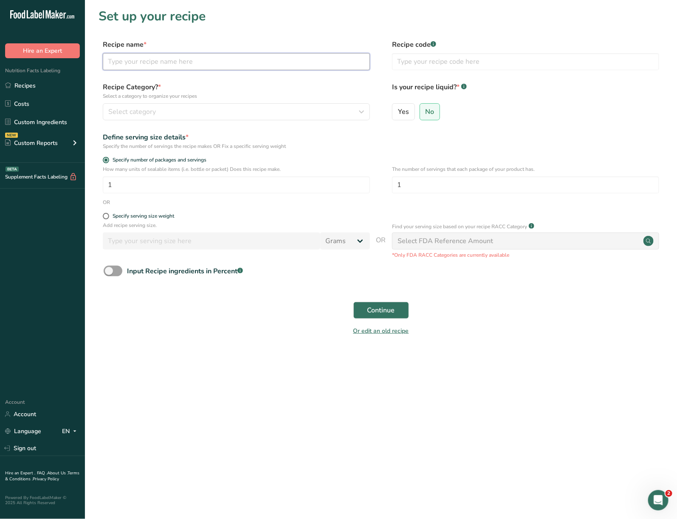
click at [166, 54] on input "text" at bounding box center [236, 61] width 267 height 17
type input "Chicken Burrito with Cilantro Rice and Fajita Blend"
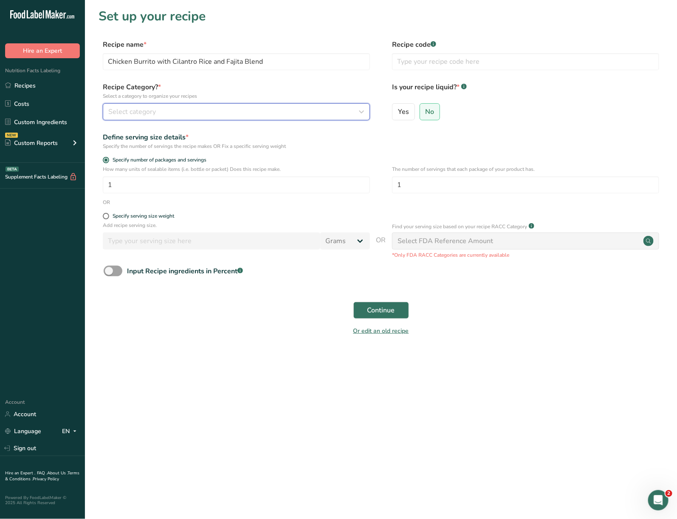
click at [186, 117] on button "Select category" at bounding box center [236, 111] width 267 height 17
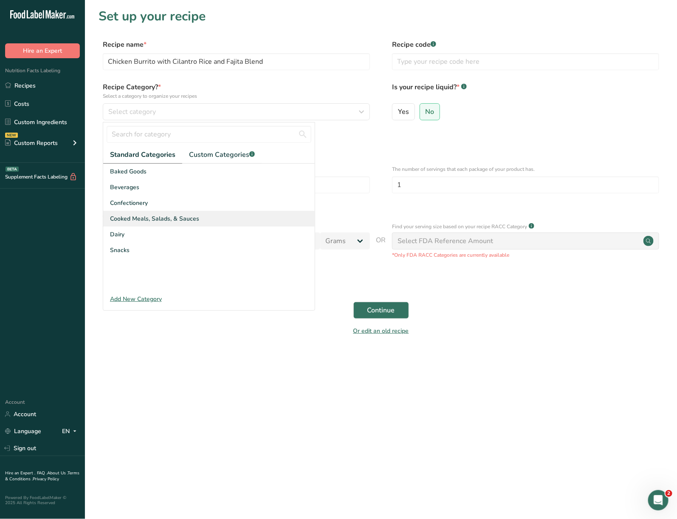
click at [157, 218] on span "Cooked Meals, Salads, & Sauces" at bounding box center [154, 218] width 89 height 9
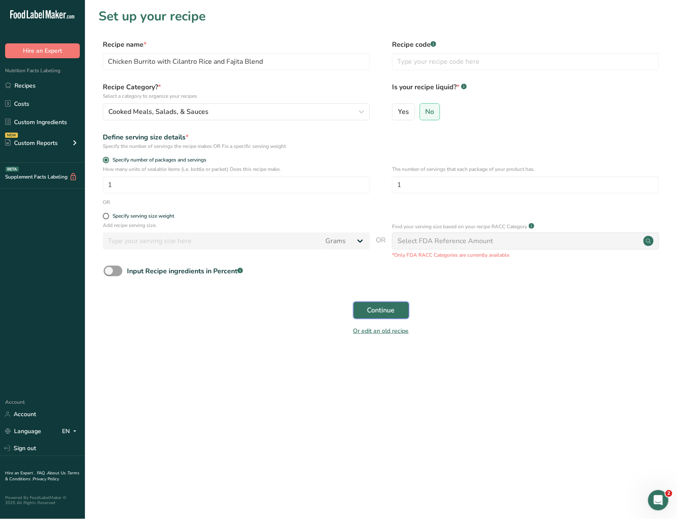
click at [392, 314] on span "Continue" at bounding box center [382, 310] width 28 height 10
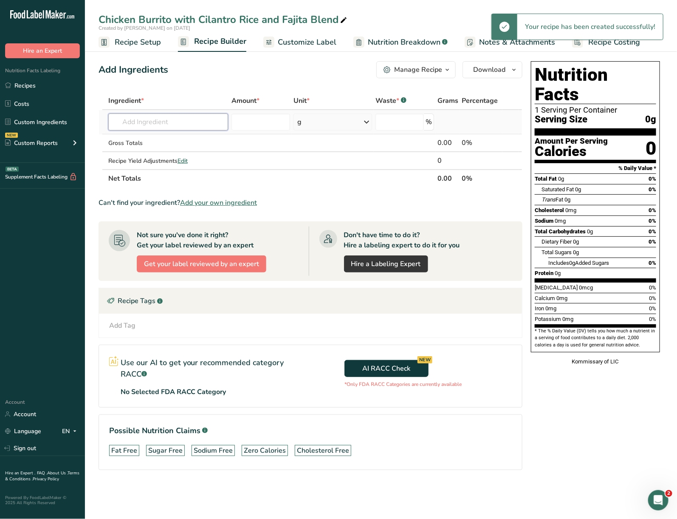
drag, startPoint x: 124, startPoint y: 121, endPoint x: 129, endPoint y: 122, distance: 4.7
click at [125, 121] on input "text" at bounding box center [168, 121] width 120 height 17
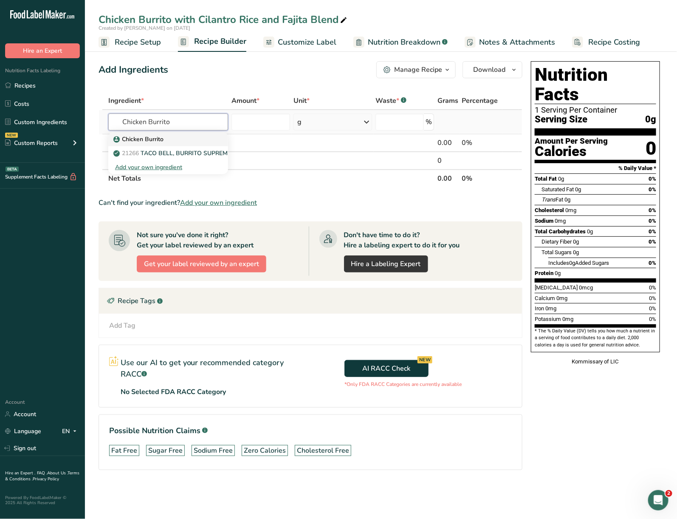
type input "Chicken Burrito"
click at [147, 138] on p "Chicken Burrito" at bounding box center [139, 139] width 48 height 9
type input "Chicken Burrito"
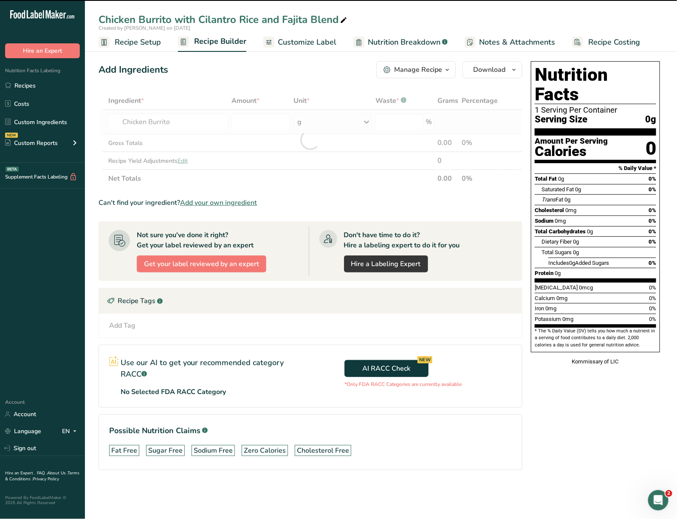
type input "0"
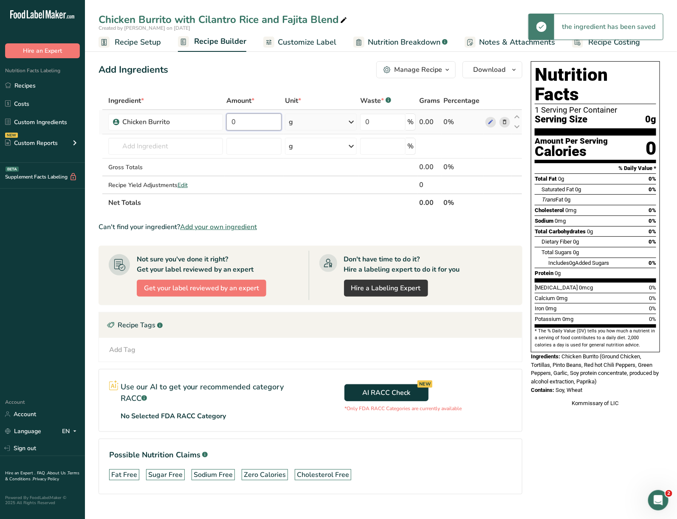
click at [239, 120] on input "0" at bounding box center [254, 121] width 55 height 17
type input "100"
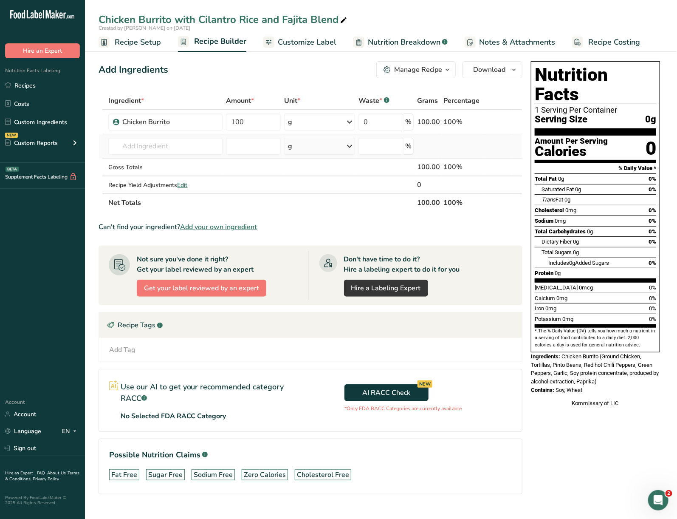
click at [156, 157] on div "Ingredient * Amount * Unit * Waste * .a-a{fill:#347362;}.b-a{fill:#fff;} Grams …" at bounding box center [311, 152] width 424 height 120
click at [346, 17] on icon at bounding box center [344, 20] width 8 height 12
click at [216, 13] on input "Chicken Burrito with Cilantro Rice and Fajita Blend" at bounding box center [381, 19] width 565 height 15
type input "Chicken Burrito with White Rice and Fajita Blend"
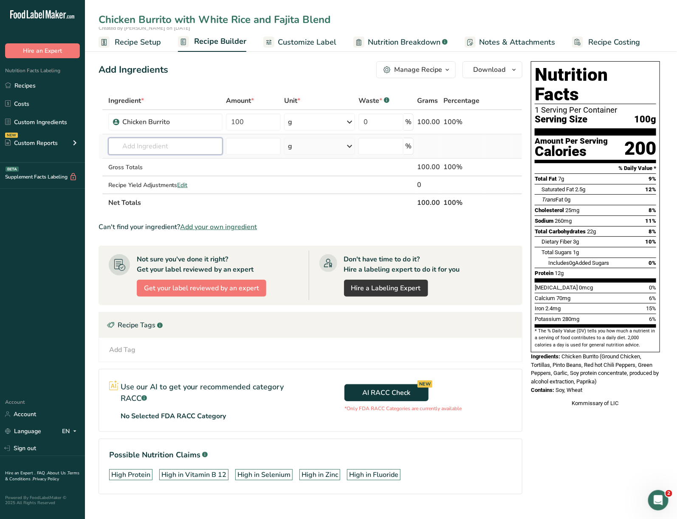
click at [157, 148] on input "text" at bounding box center [165, 146] width 114 height 17
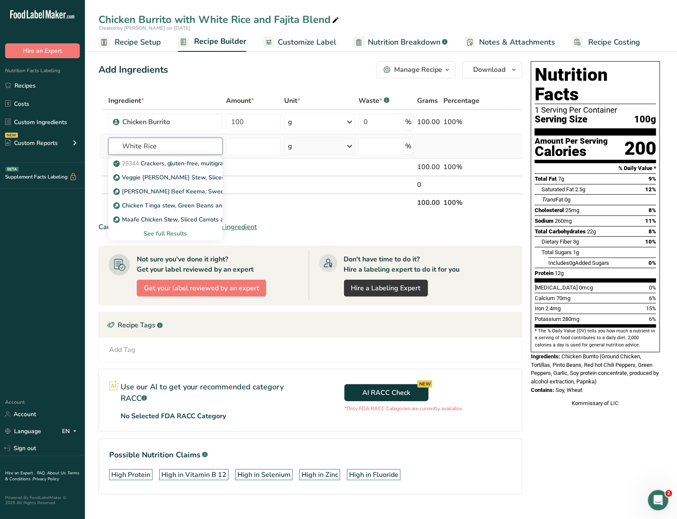
type input "White Rice"
click at [175, 230] on div "See full Results" at bounding box center [165, 233] width 101 height 9
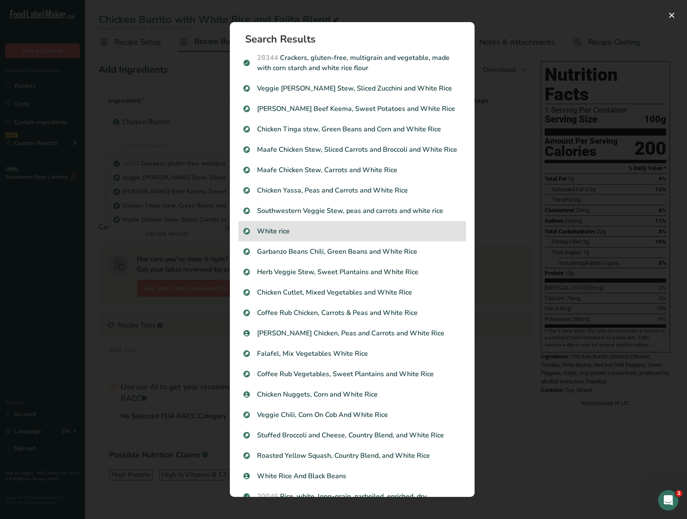
click at [266, 241] on div "White rice" at bounding box center [352, 231] width 228 height 20
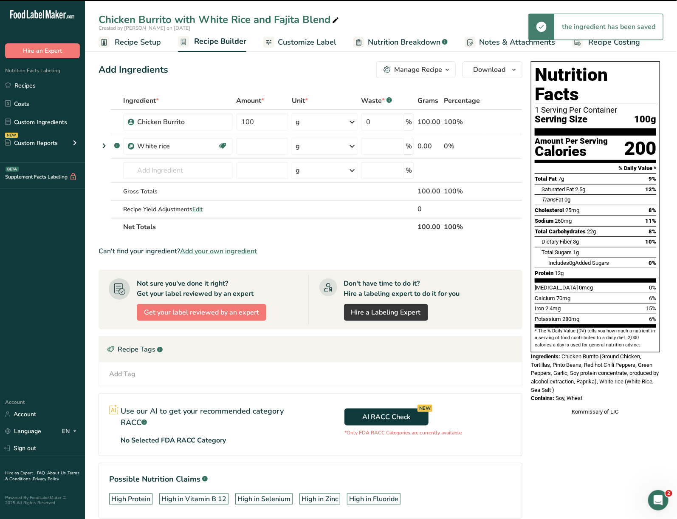
type input "0"
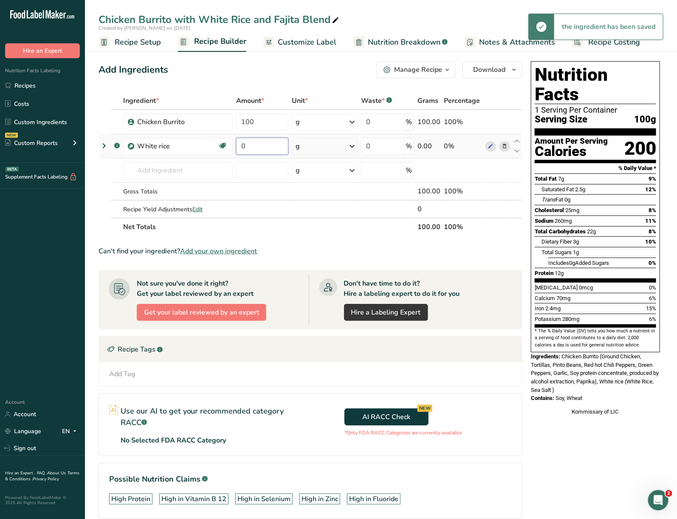
click at [281, 147] on input "0" at bounding box center [262, 146] width 52 height 17
type input "6"
click at [338, 147] on div "Ingredient * Amount * Unit * Waste * .a-a{fill:#347362;}.b-a{fill:#fff;} Grams …" at bounding box center [311, 164] width 424 height 144
click at [345, 147] on div "g" at bounding box center [325, 146] width 66 height 17
click at [325, 207] on div "mg" at bounding box center [332, 203] width 71 height 12
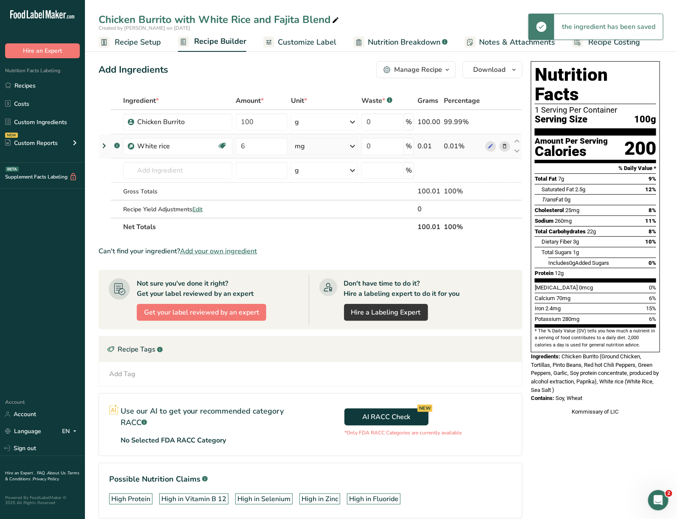
click at [333, 151] on div "mg" at bounding box center [324, 146] width 67 height 17
click at [315, 211] on div "See more" at bounding box center [331, 213] width 71 height 9
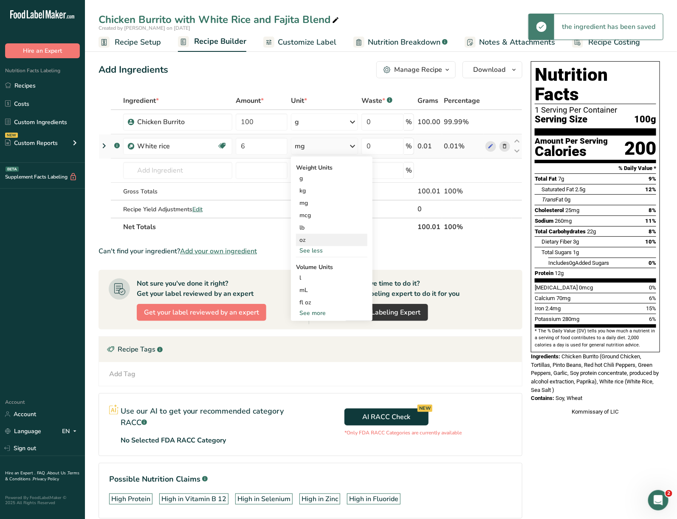
click at [319, 234] on div "oz" at bounding box center [331, 240] width 71 height 12
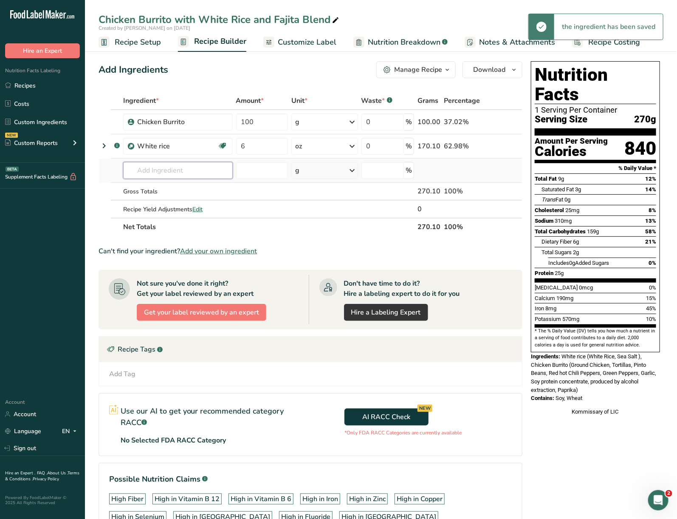
click at [148, 165] on input "text" at bounding box center [178, 170] width 110 height 17
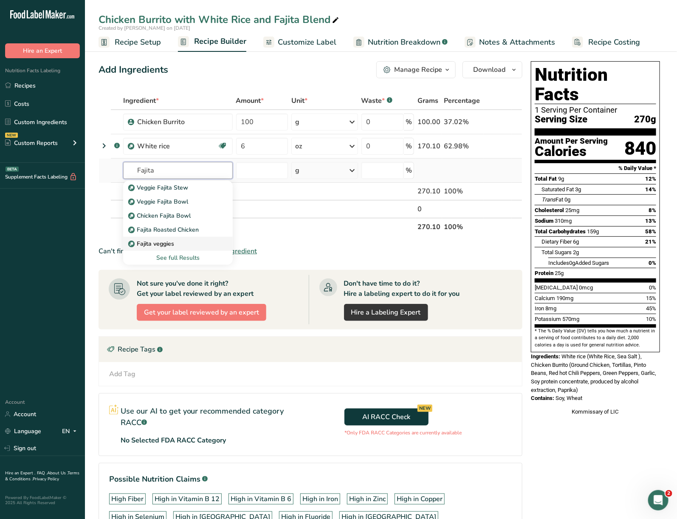
type input "Fajita"
click at [185, 240] on div "Fajita veggies" at bounding box center [171, 243] width 82 height 9
type input "Fajita veggies"
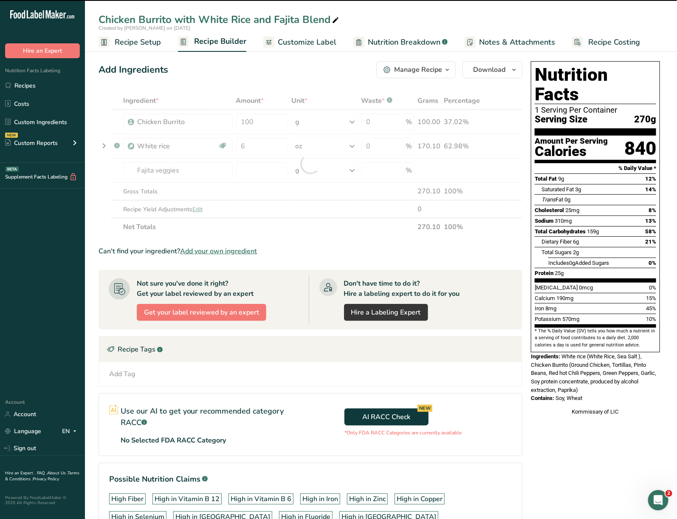
type input "0"
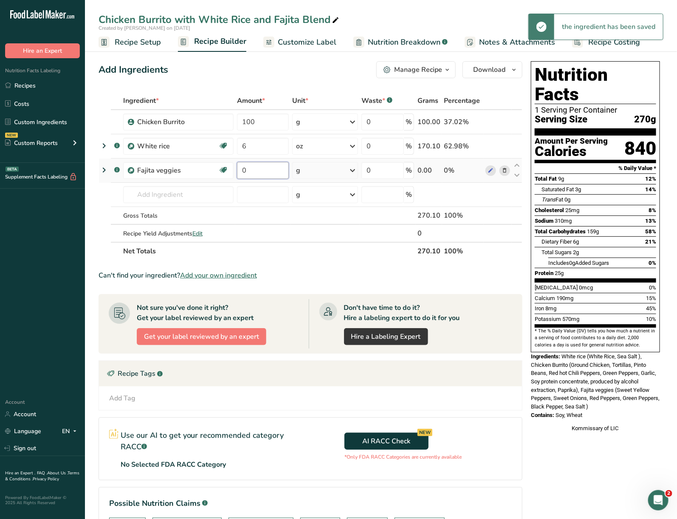
click at [274, 170] on input "0" at bounding box center [263, 170] width 52 height 17
type input "4"
click at [321, 171] on div "Ingredient * Amount * Unit * Waste * .a-a{fill:#347362;}.b-a{fill:#fff;} Grams …" at bounding box center [311, 176] width 424 height 168
drag, startPoint x: 327, startPoint y: 170, endPoint x: 331, endPoint y: 175, distance: 6.0
click at [331, 175] on div "g" at bounding box center [325, 170] width 66 height 17
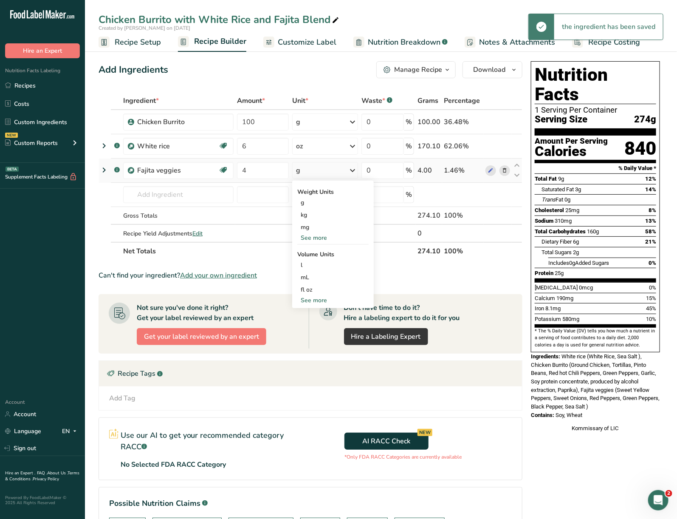
click at [325, 235] on div "See more" at bounding box center [333, 237] width 71 height 9
click at [321, 263] on div "oz" at bounding box center [333, 264] width 71 height 12
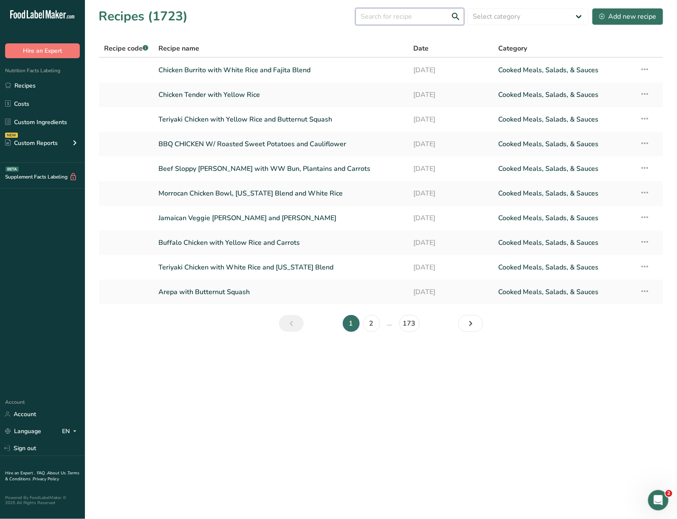
click at [422, 20] on input "text" at bounding box center [410, 16] width 109 height 17
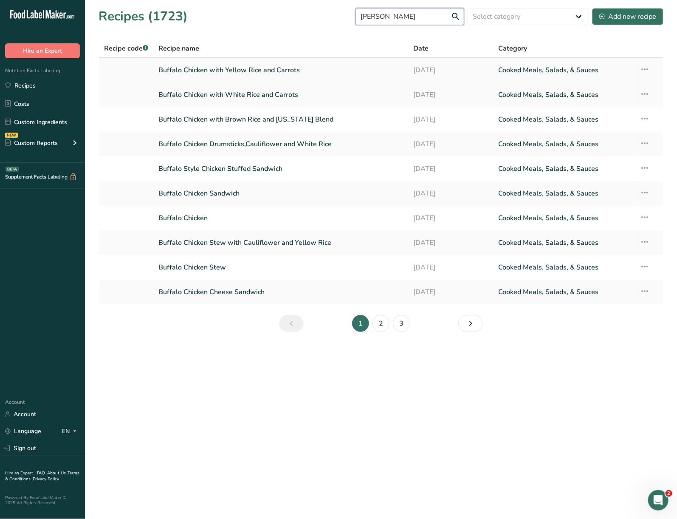
type input "[PERSON_NAME]"
click at [646, 65] on icon at bounding box center [645, 69] width 10 height 15
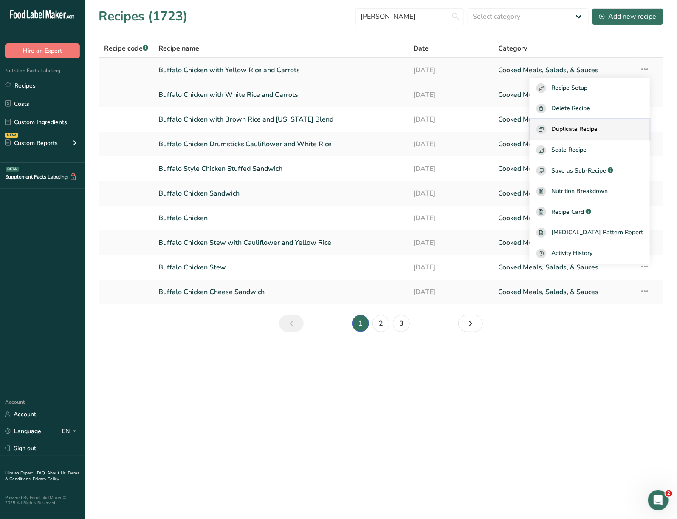
click at [591, 122] on button "Duplicate Recipe" at bounding box center [590, 129] width 120 height 21
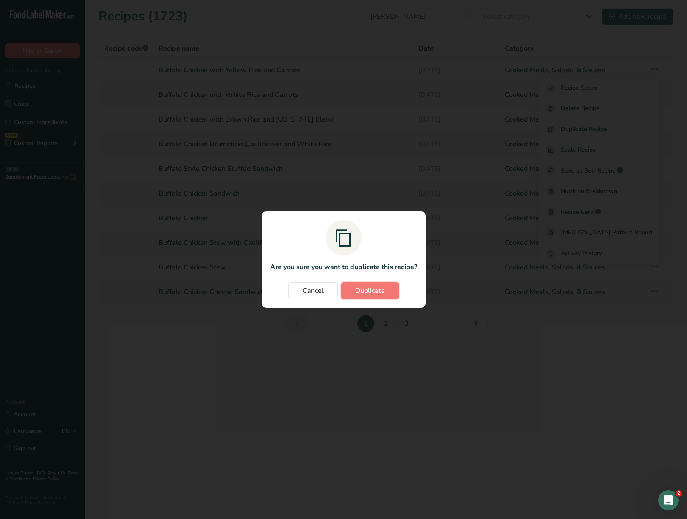
click at [363, 293] on span "Duplicate" at bounding box center [370, 291] width 30 height 10
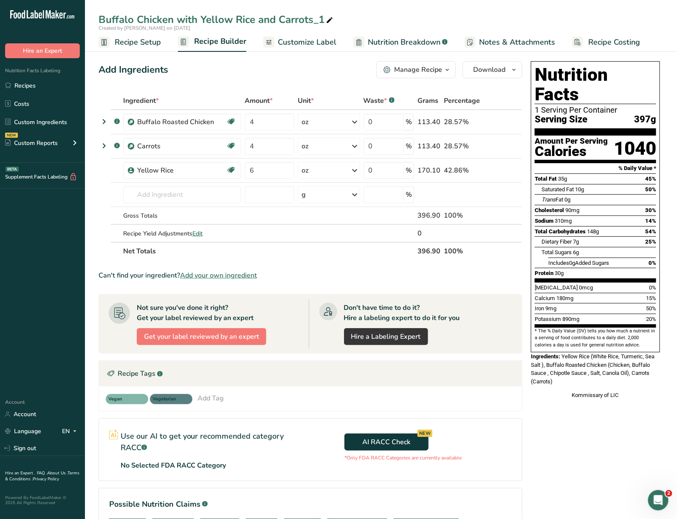
click at [332, 18] on icon at bounding box center [330, 20] width 8 height 12
drag, startPoint x: 328, startPoint y: 19, endPoint x: 203, endPoint y: 36, distance: 126.5
click at [203, 36] on div "Buffalo Chicken with Yellow Rice and Carrots_1 Created by [PERSON_NAME] on [DAT…" at bounding box center [381, 26] width 592 height 52
type input "Buffalo Chicken with White Rice and Zucchini"
click at [504, 146] on icon at bounding box center [505, 146] width 6 height 9
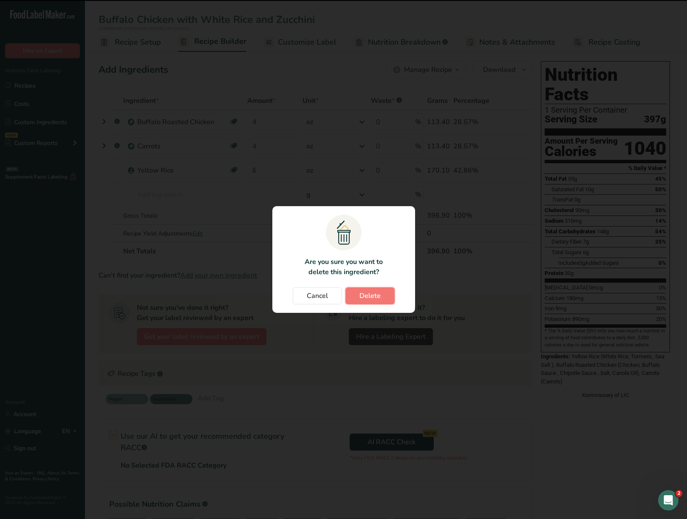
click at [373, 291] on button "Delete" at bounding box center [370, 295] width 49 height 17
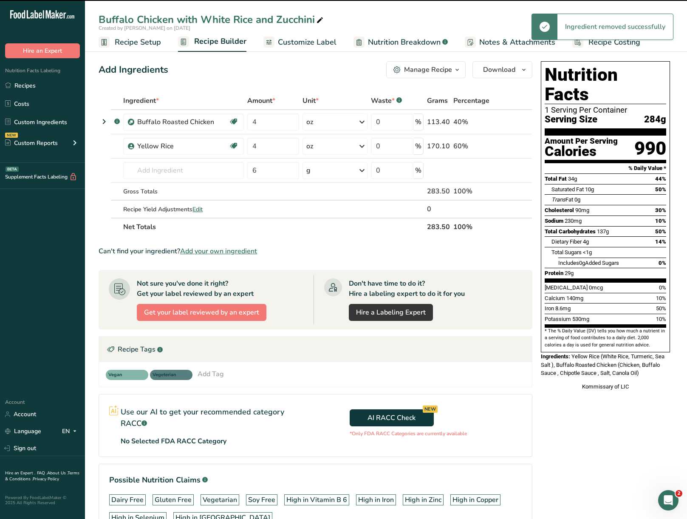
type input "6"
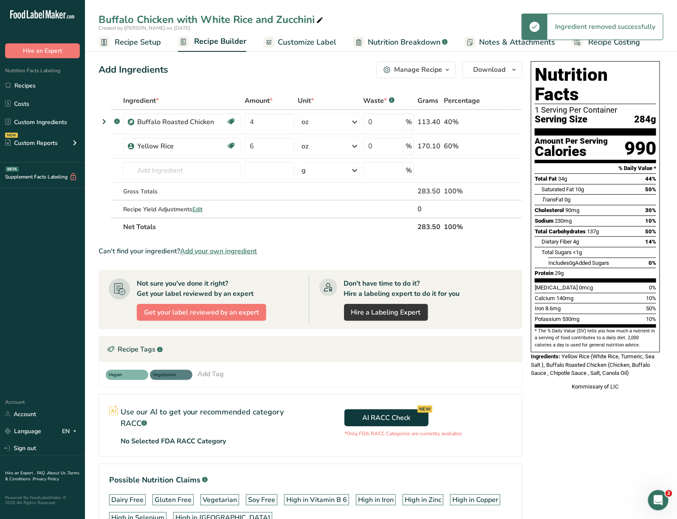
drag, startPoint x: 504, startPoint y: 147, endPoint x: 505, endPoint y: 159, distance: 11.6
click at [505, 147] on icon at bounding box center [505, 146] width 6 height 9
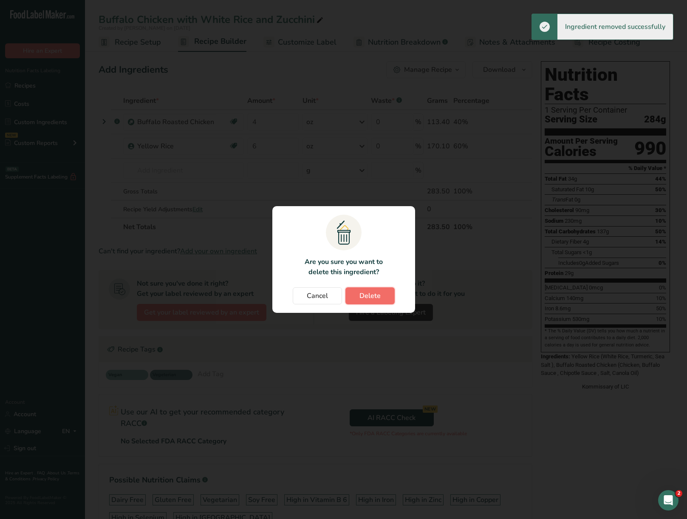
click at [372, 300] on span "Delete" at bounding box center [370, 296] width 21 height 10
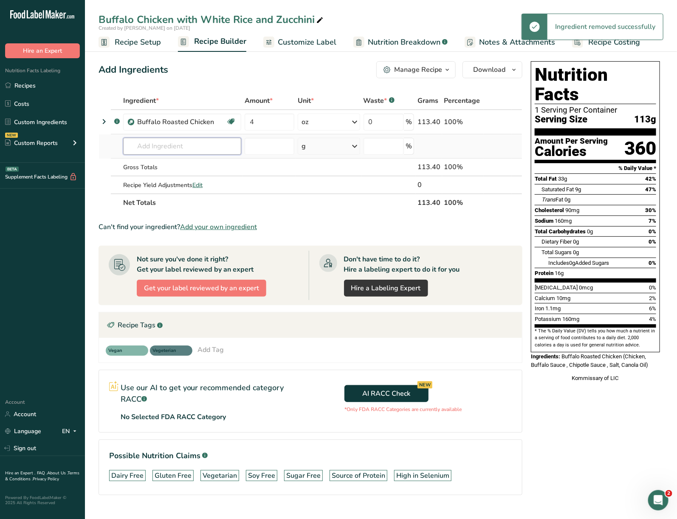
click at [156, 147] on input "text" at bounding box center [182, 146] width 118 height 17
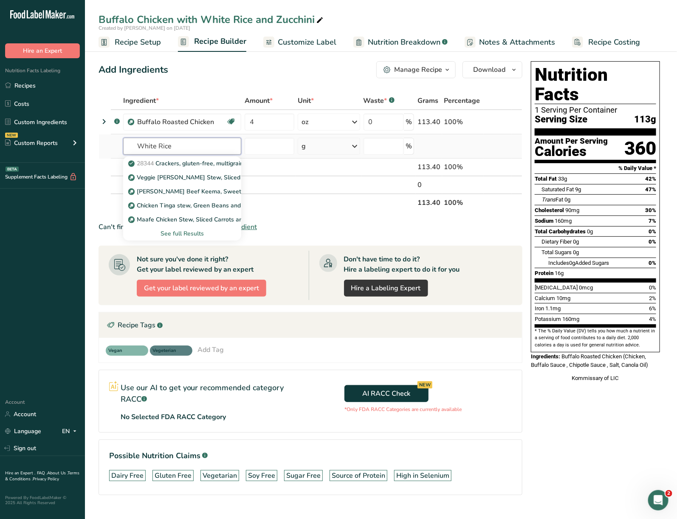
type input "White Rice"
click at [196, 235] on div "See full Results" at bounding box center [182, 233] width 105 height 9
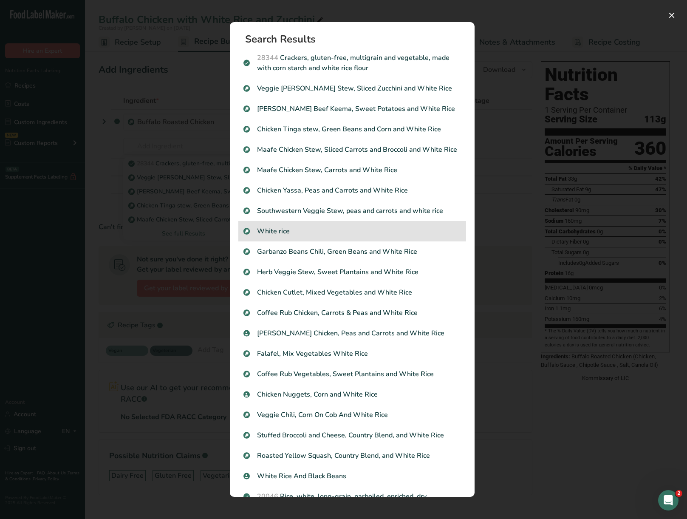
click at [275, 236] on p "White rice" at bounding box center [353, 231] width 218 height 10
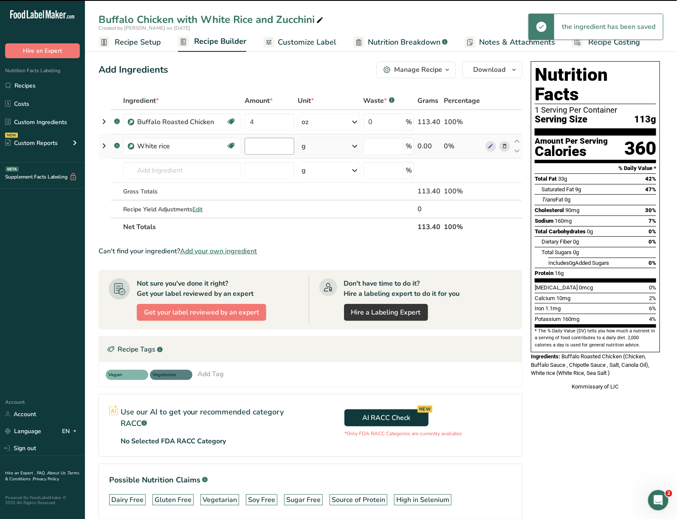
type input "0"
click at [277, 150] on input "0" at bounding box center [270, 146] width 50 height 17
type input "6"
click at [310, 148] on div "Ingredient * Amount * Unit * Waste * .a-a{fill:#347362;}.b-a{fill:#fff;} Grams …" at bounding box center [311, 164] width 424 height 144
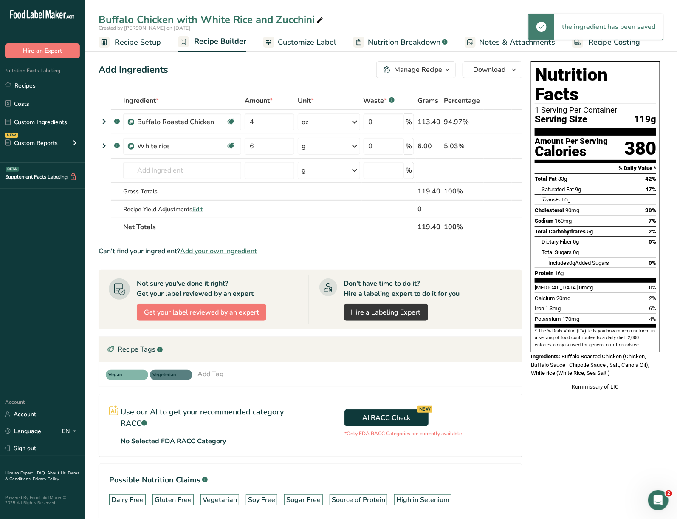
click at [315, 146] on div "g" at bounding box center [329, 146] width 62 height 17
click at [327, 214] on div "See more" at bounding box center [338, 213] width 71 height 9
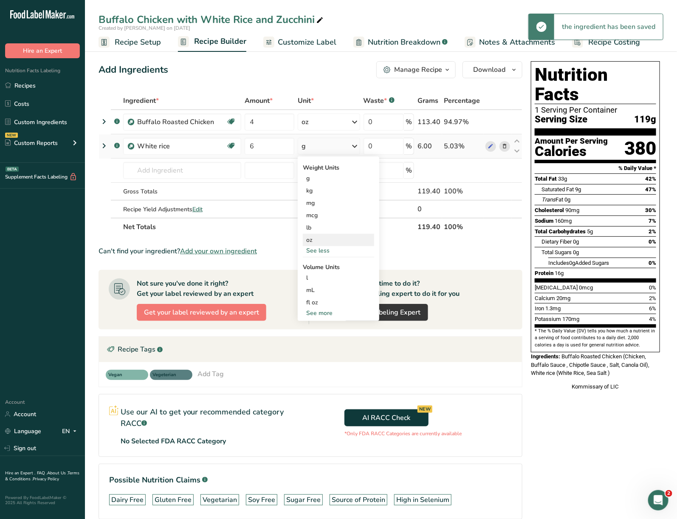
click at [324, 241] on div "oz" at bounding box center [338, 240] width 71 height 12
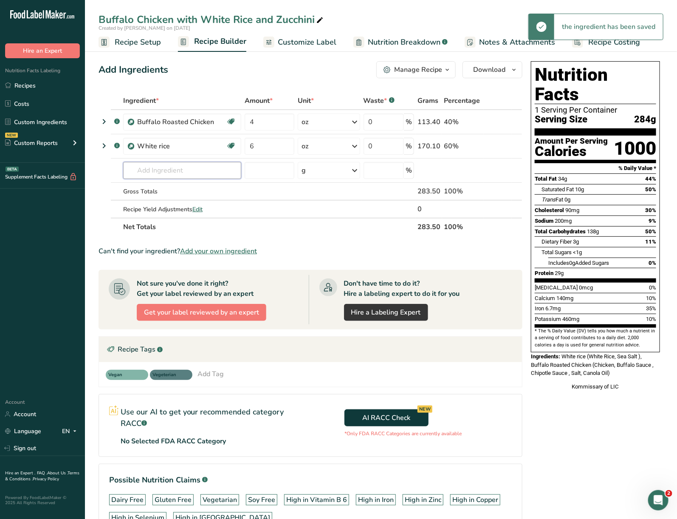
click at [180, 169] on input "text" at bounding box center [182, 170] width 118 height 17
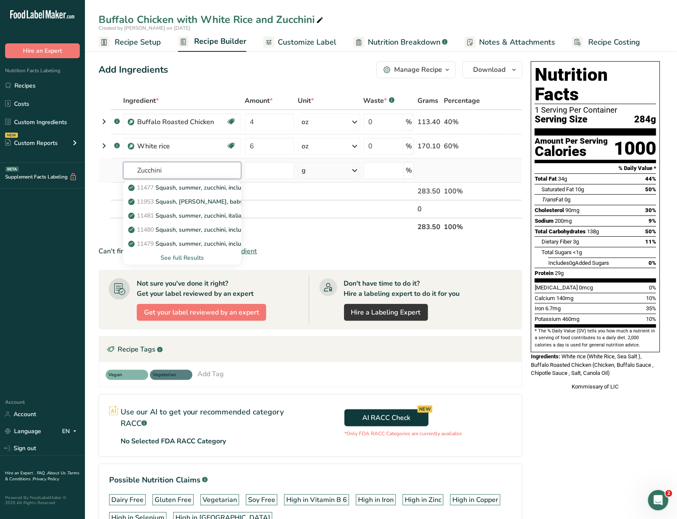
type input "Zucchini"
click at [196, 262] on div "See full Results" at bounding box center [182, 257] width 105 height 9
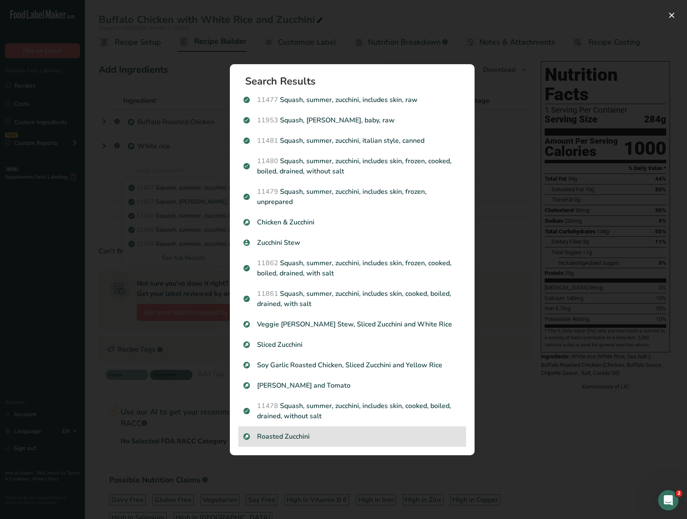
click at [305, 442] on div "Roasted Zucchini" at bounding box center [352, 436] width 228 height 20
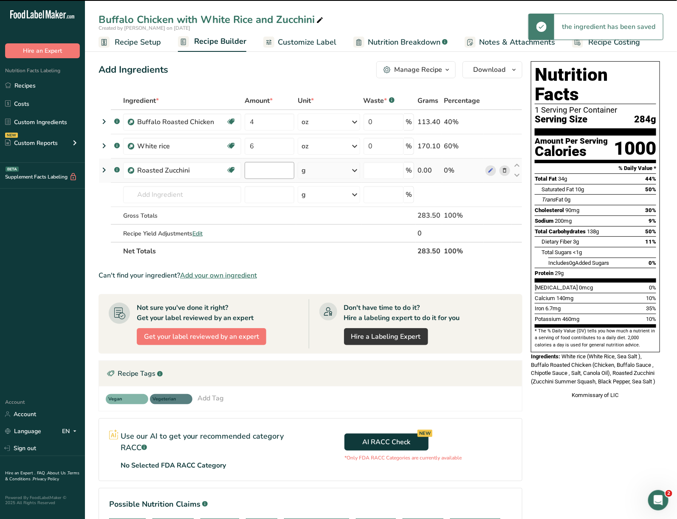
type input "0"
click at [273, 169] on input "0" at bounding box center [270, 170] width 50 height 17
type input "4"
click at [334, 170] on div "Ingredient * Amount * Unit * Waste * .a-a{fill:#347362;}.b-a{fill:#fff;} Grams …" at bounding box center [311, 176] width 424 height 168
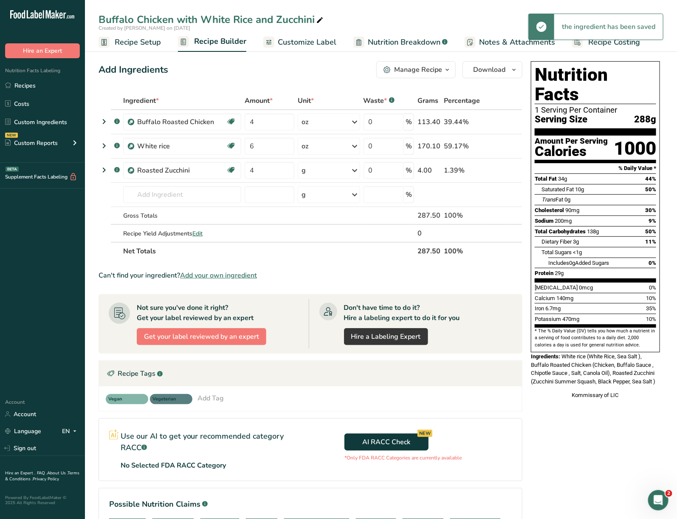
click at [334, 170] on div "g" at bounding box center [329, 170] width 62 height 17
click at [332, 239] on div "See more" at bounding box center [338, 237] width 71 height 9
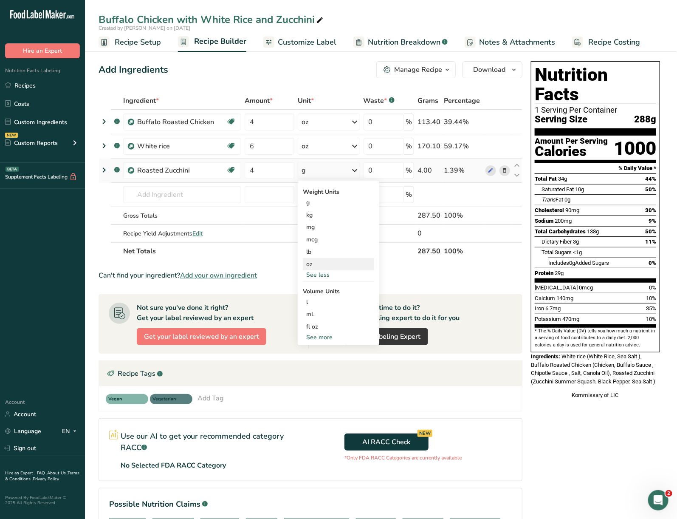
click at [332, 266] on div "oz" at bounding box center [338, 264] width 71 height 12
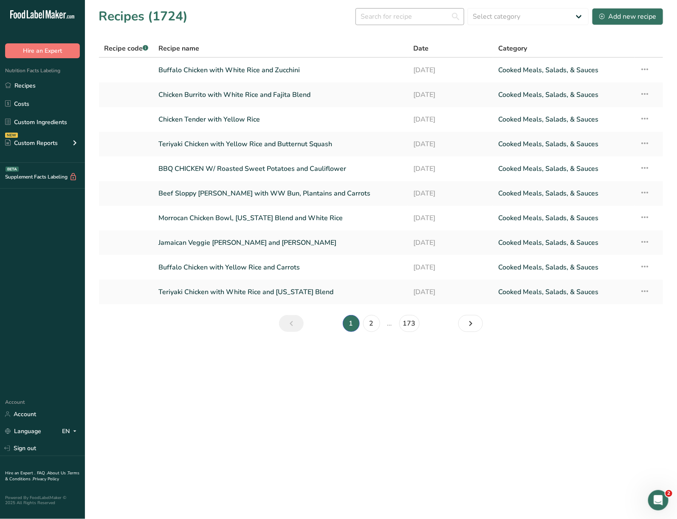
drag, startPoint x: 393, startPoint y: 7, endPoint x: 394, endPoint y: 14, distance: 7.3
click at [393, 7] on div "Recipes (1724) Select category All Baked Goods [GEOGRAPHIC_DATA] Confectionery …" at bounding box center [381, 16] width 565 height 19
click at [394, 14] on input "text" at bounding box center [410, 16] width 109 height 17
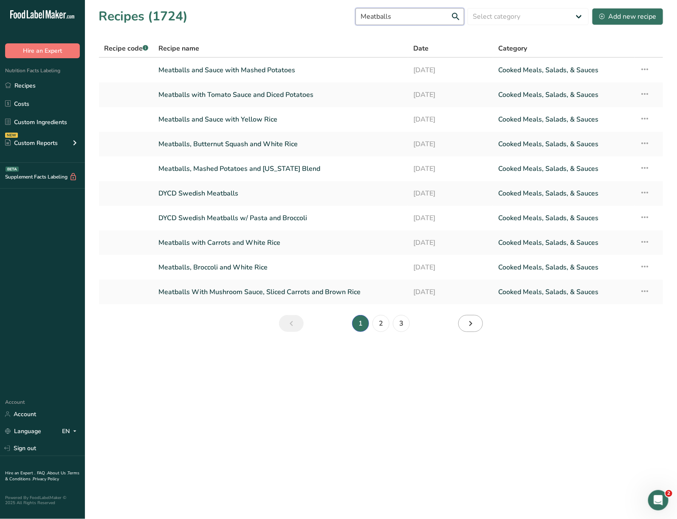
type input "Meatballs"
click at [470, 326] on icon "Next page" at bounding box center [471, 323] width 10 height 15
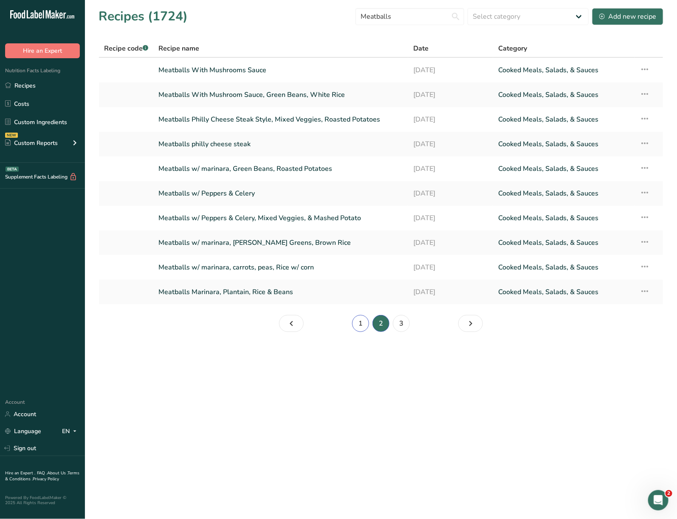
click at [368, 320] on link "1" at bounding box center [360, 323] width 17 height 17
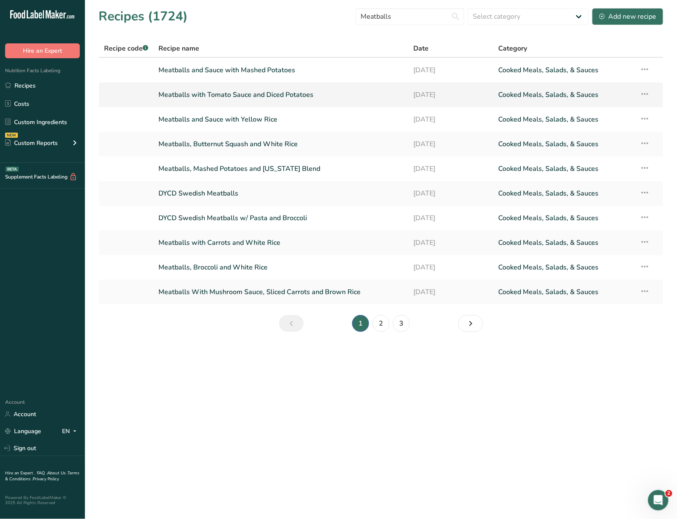
click at [639, 94] on td "Recipe Setup Delete Recipe Duplicate Recipe Scale Recipe Save as Sub-Recipe .a-…" at bounding box center [649, 94] width 28 height 25
click at [643, 93] on icon at bounding box center [645, 93] width 10 height 15
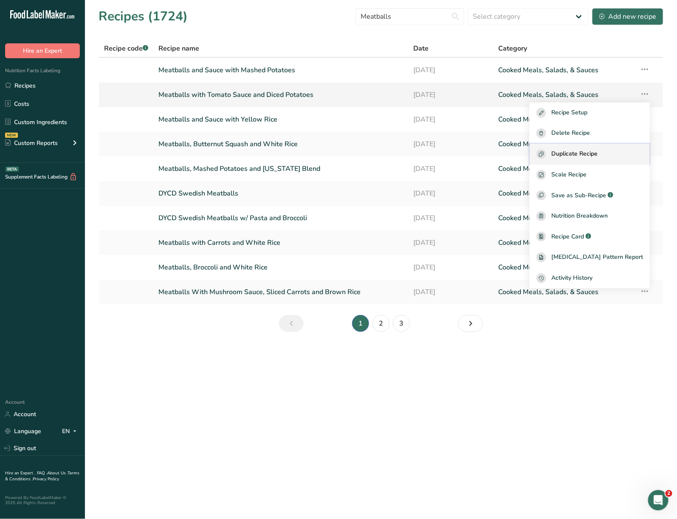
click at [595, 150] on span "Duplicate Recipe" at bounding box center [575, 154] width 46 height 10
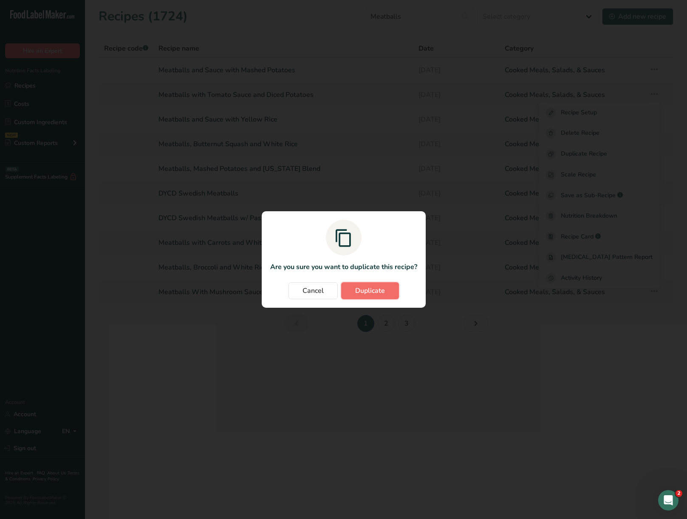
click at [375, 289] on span "Duplicate" at bounding box center [370, 291] width 30 height 10
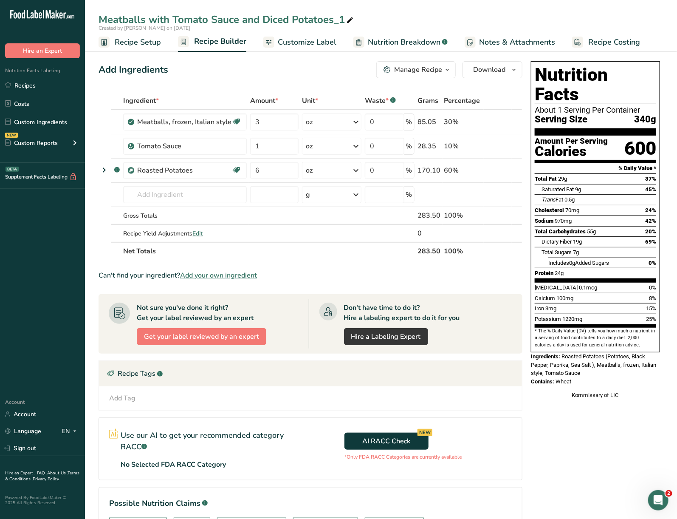
click at [352, 20] on icon at bounding box center [350, 20] width 8 height 12
drag, startPoint x: 326, startPoint y: 16, endPoint x: 239, endPoint y: 50, distance: 93.3
click at [239, 50] on div "Meatballs with Tomato Sauce and Diced Potatoes_1 Created by Kimberly Felipe on …" at bounding box center [381, 26] width 592 height 52
type input "Meatballs with Tomato Sauce, Rotini Pasta, Peas and Carrots"
click at [507, 170] on icon at bounding box center [505, 170] width 6 height 9
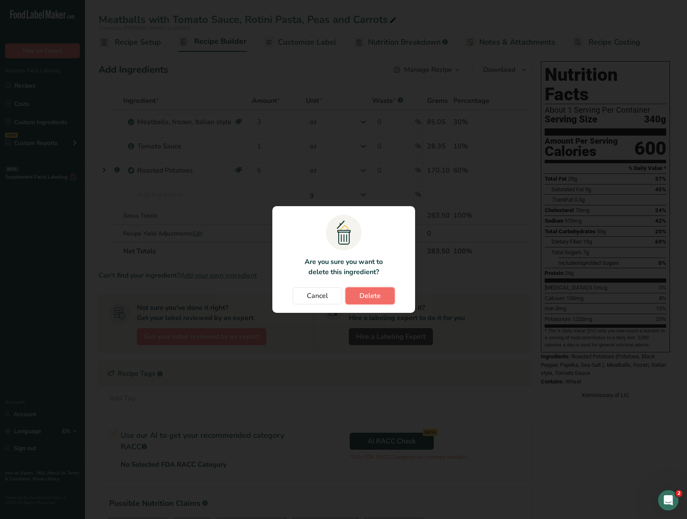
click at [381, 295] on button "Delete" at bounding box center [370, 295] width 49 height 17
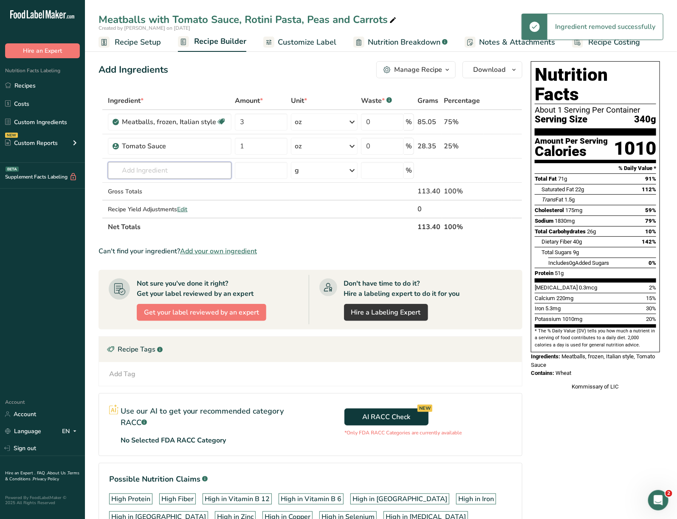
click at [155, 174] on input "text" at bounding box center [170, 170] width 124 height 17
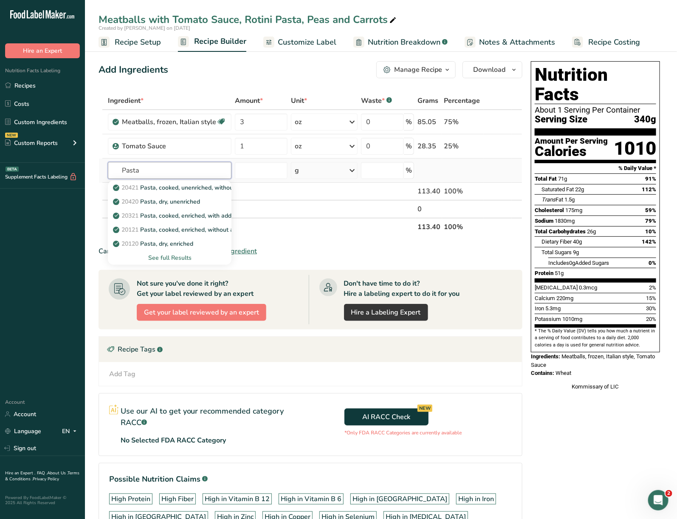
type input "Pasta"
click at [183, 262] on div "See full Results" at bounding box center [170, 257] width 110 height 9
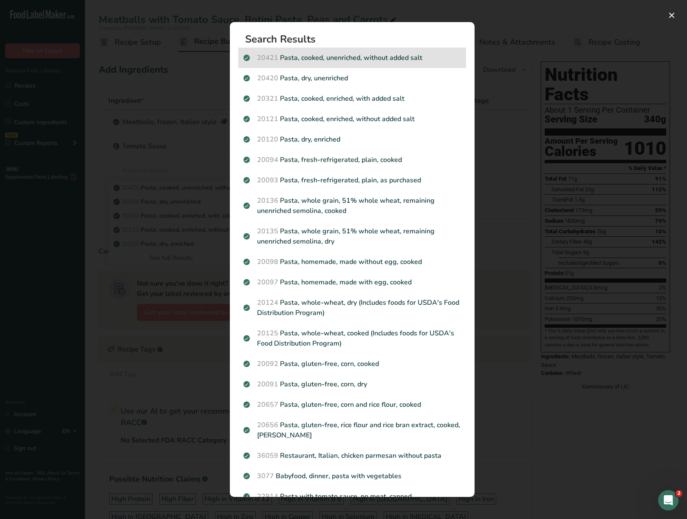
click at [400, 63] on div "20421 Pasta, cooked, unenriched, without added salt" at bounding box center [352, 58] width 228 height 20
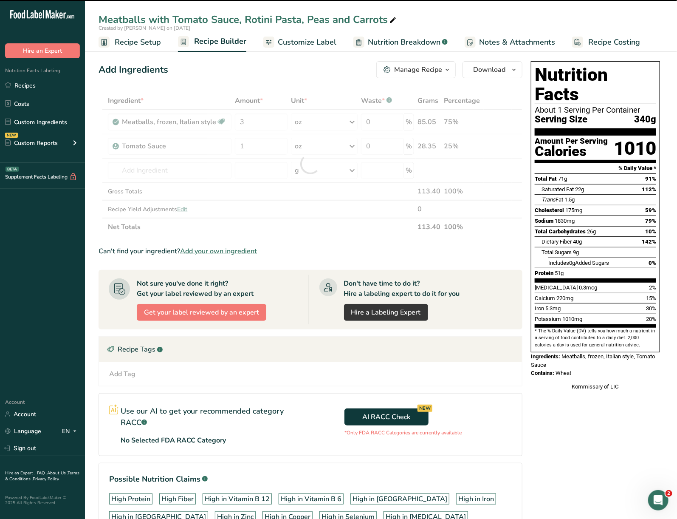
type input "0"
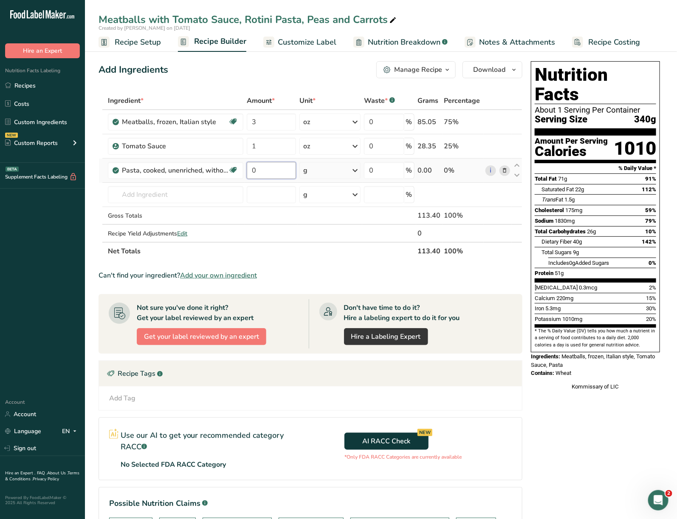
click at [268, 171] on input "0" at bounding box center [271, 170] width 49 height 17
type input "6"
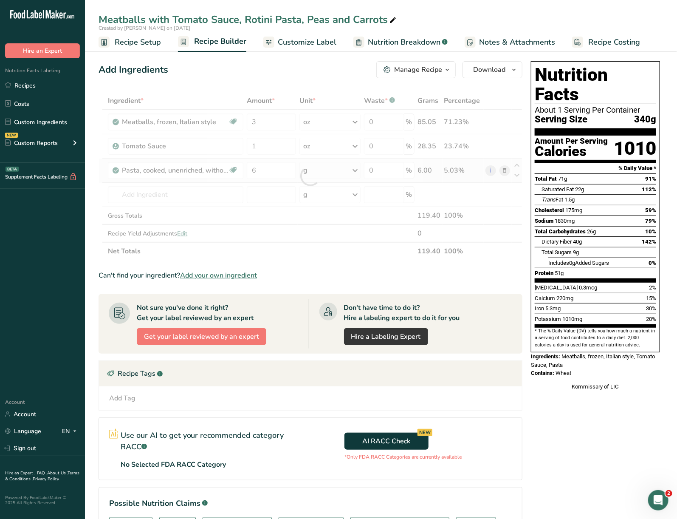
click at [335, 170] on div "Ingredient * Amount * Unit * Waste * .a-a{fill:#347362;}.b-a{fill:#fff;} Grams …" at bounding box center [311, 176] width 424 height 168
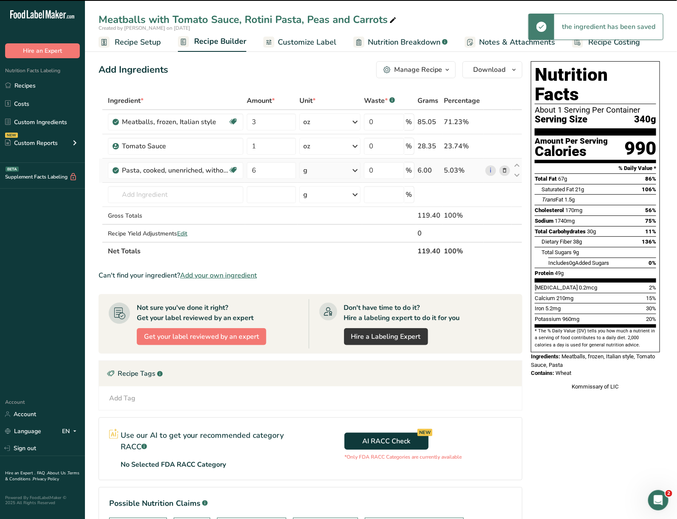
click at [337, 168] on div "g" at bounding box center [330, 170] width 61 height 17
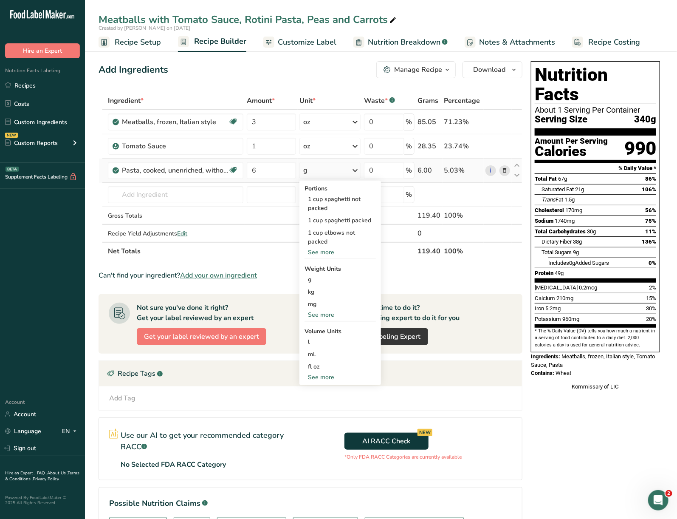
click at [323, 315] on div "See more" at bounding box center [340, 314] width 71 height 9
click at [327, 326] on div "lb" at bounding box center [340, 329] width 71 height 12
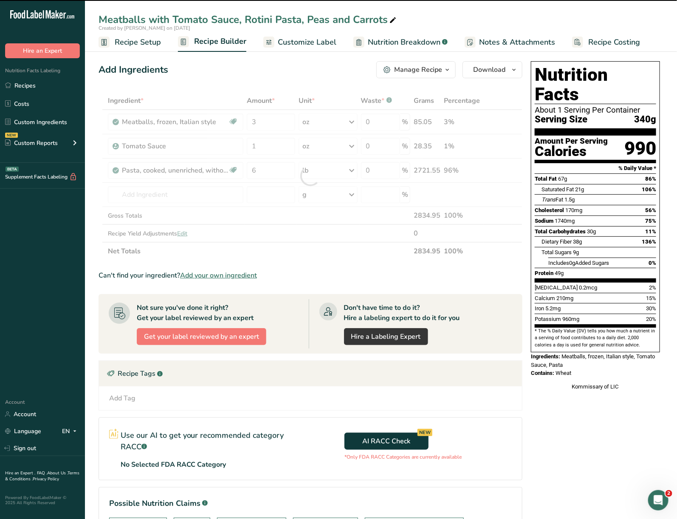
drag, startPoint x: 327, startPoint y: 326, endPoint x: 332, endPoint y: 337, distance: 11.8
click at [332, 337] on section "Ingredient * Amount * Unit * Waste * .a-a{fill:#347362;}.b-a{fill:#fff;} Grams …" at bounding box center [311, 342] width 424 height 500
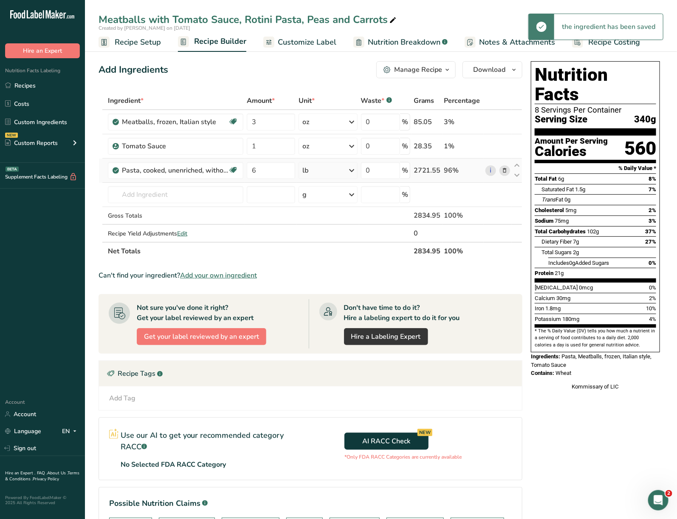
click at [337, 167] on div "lb" at bounding box center [328, 170] width 59 height 17
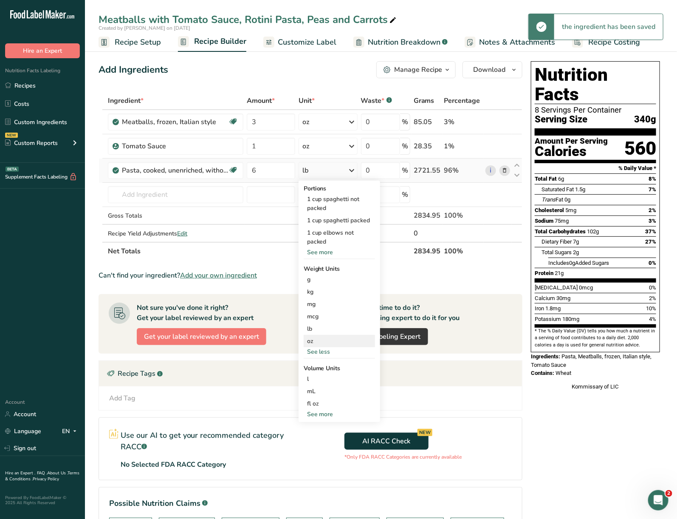
click at [316, 343] on div "oz" at bounding box center [339, 341] width 71 height 12
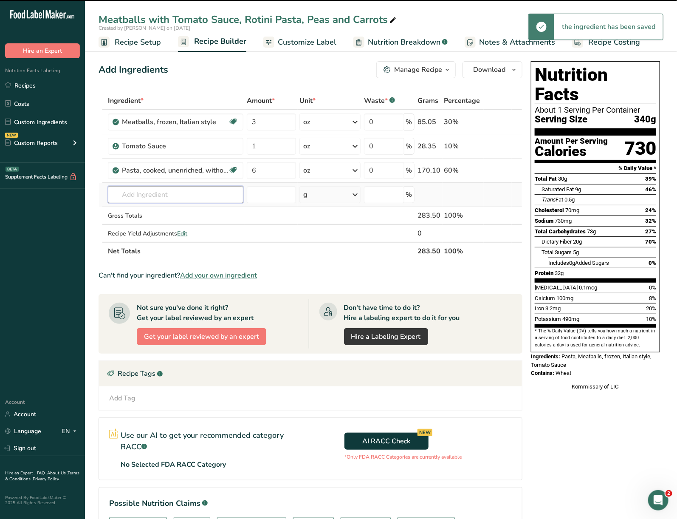
click at [211, 194] on input "text" at bounding box center [176, 194] width 136 height 17
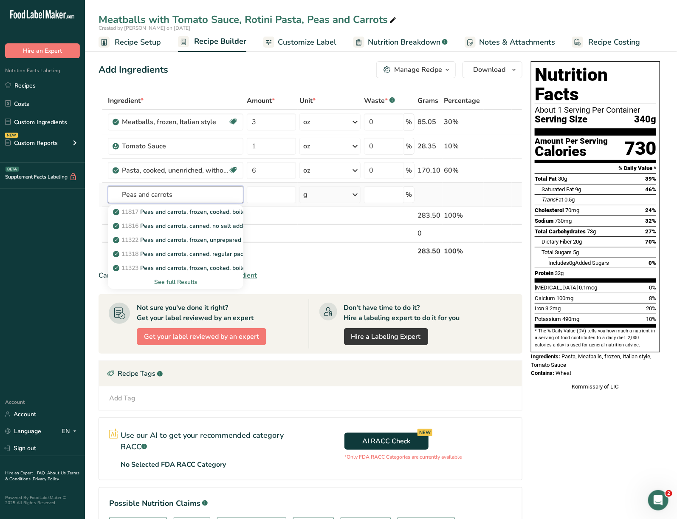
type input "Peas and carrots"
click at [179, 276] on div "See full Results" at bounding box center [176, 282] width 136 height 14
click at [180, 281] on div "See full Results" at bounding box center [176, 282] width 122 height 9
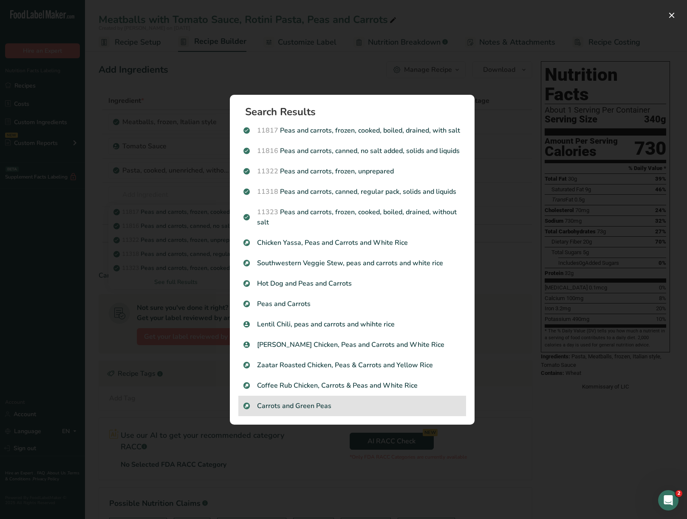
click at [338, 402] on p "Carrots and Green Peas" at bounding box center [353, 406] width 218 height 10
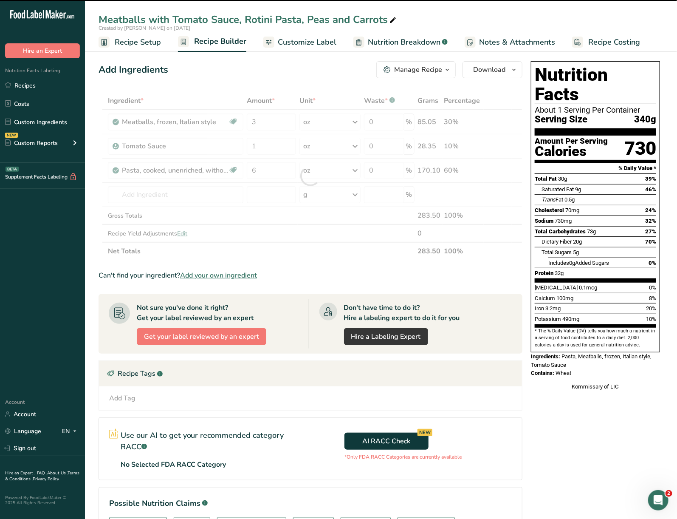
type input "0"
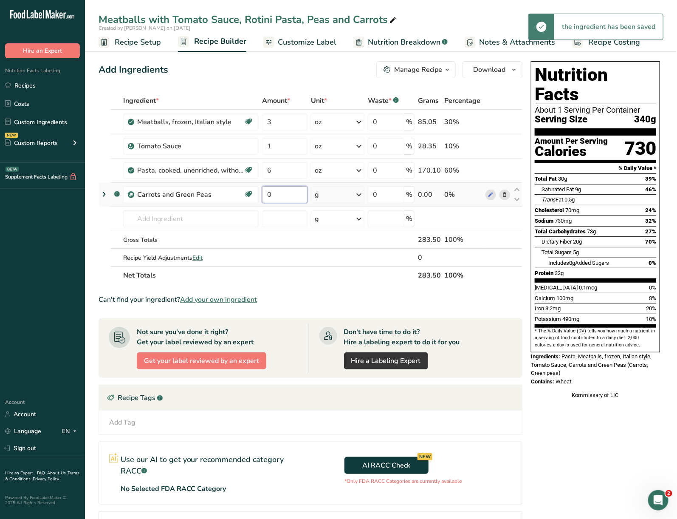
click at [284, 195] on input "0" at bounding box center [284, 194] width 45 height 17
type input "4"
click at [324, 201] on div "Ingredient * Amount * Unit * Waste * .a-a{fill:#347362;}.b-a{fill:#fff;} Grams …" at bounding box center [311, 188] width 424 height 193
click at [334, 192] on div "g" at bounding box center [338, 194] width 54 height 17
click at [332, 263] on div "See more" at bounding box center [351, 262] width 71 height 9
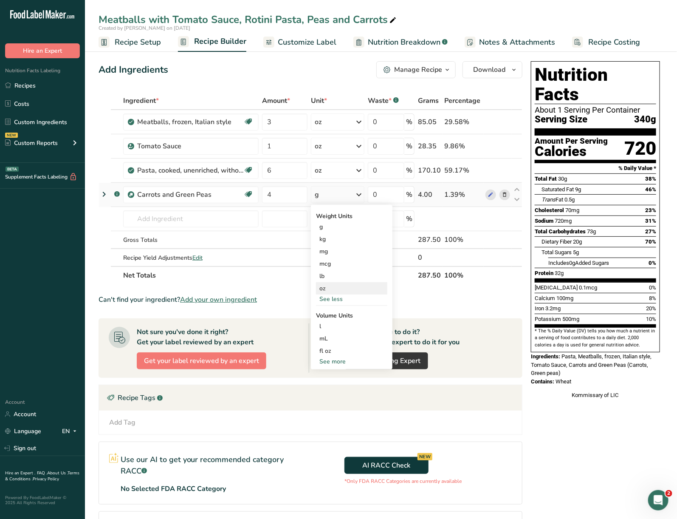
click at [332, 291] on div "oz" at bounding box center [351, 288] width 71 height 12
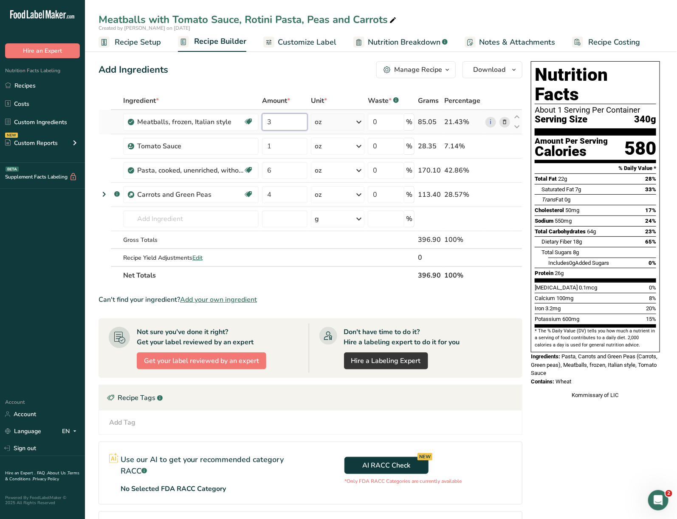
click at [294, 124] on input "3" at bounding box center [284, 121] width 45 height 17
type input "3.5"
click at [290, 148] on div "Ingredient * Amount * Unit * Waste * .a-a{fill:#347362;}.b-a{fill:#fff;} Grams …" at bounding box center [311, 188] width 424 height 193
type input "0.5"
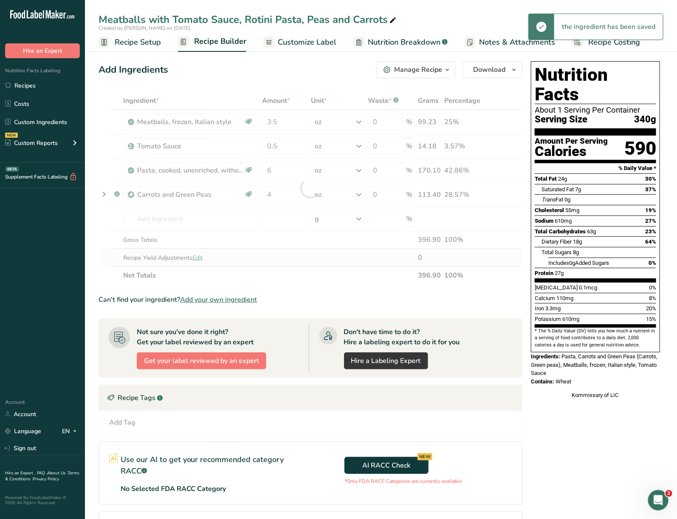
click at [313, 252] on div "Ingredient * Amount * Unit * Waste * .a-a{fill:#347362;}.b-a{fill:#fff;} Grams …" at bounding box center [311, 188] width 424 height 193
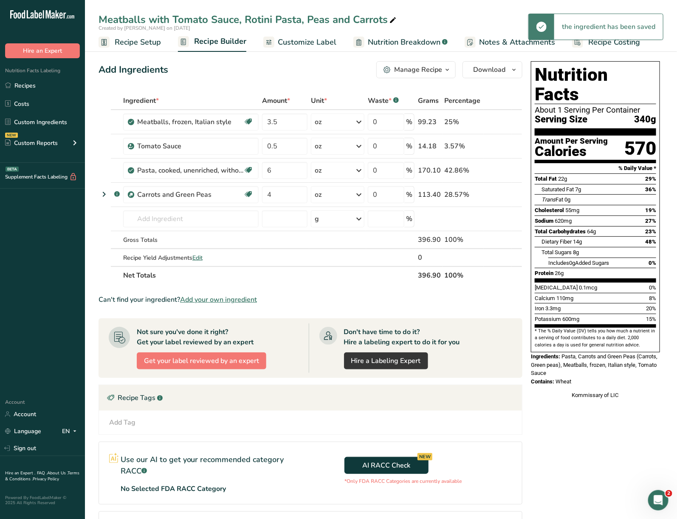
click at [139, 44] on span "Recipe Setup" at bounding box center [138, 42] width 46 height 11
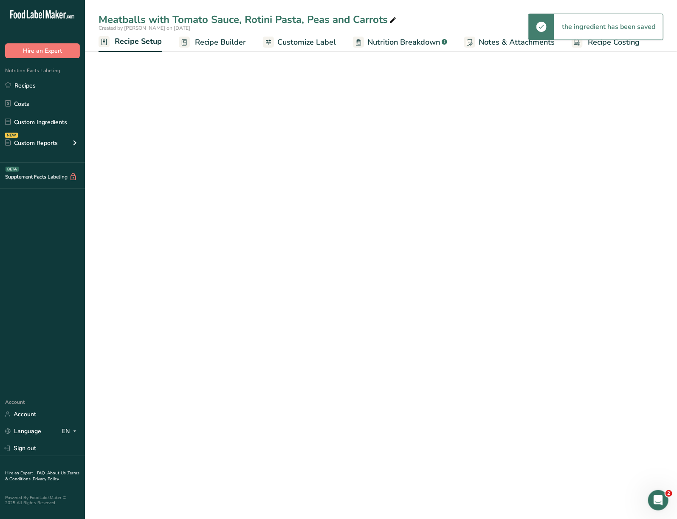
select select "5"
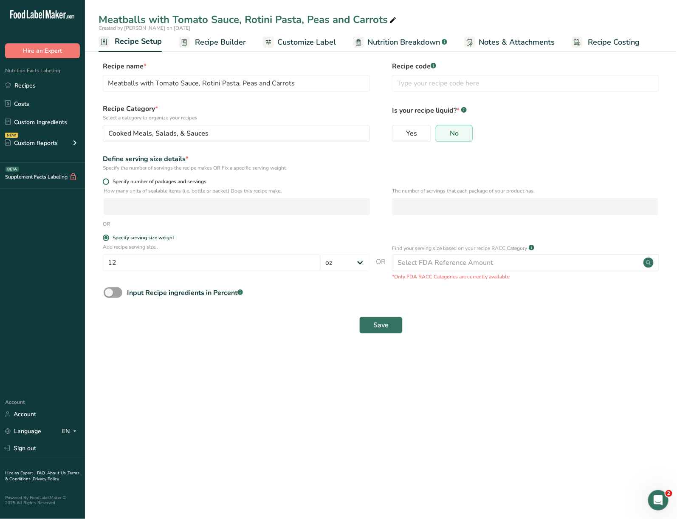
click at [115, 184] on span "Specify number of packages and servings" at bounding box center [157, 182] width 97 height 6
click at [108, 184] on input "Specify number of packages and servings" at bounding box center [106, 182] width 6 height 6
radio input "true"
radio input "false"
select select "0"
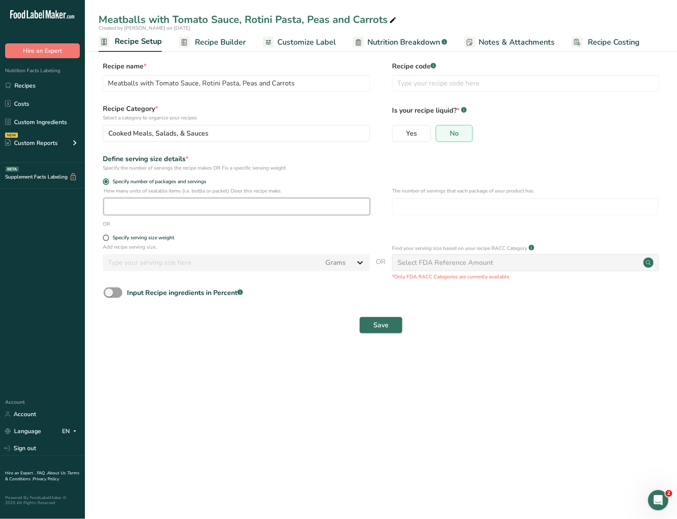
click at [215, 211] on input "number" at bounding box center [237, 206] width 266 height 17
type input "1"
click at [395, 333] on button "Save" at bounding box center [381, 325] width 43 height 17
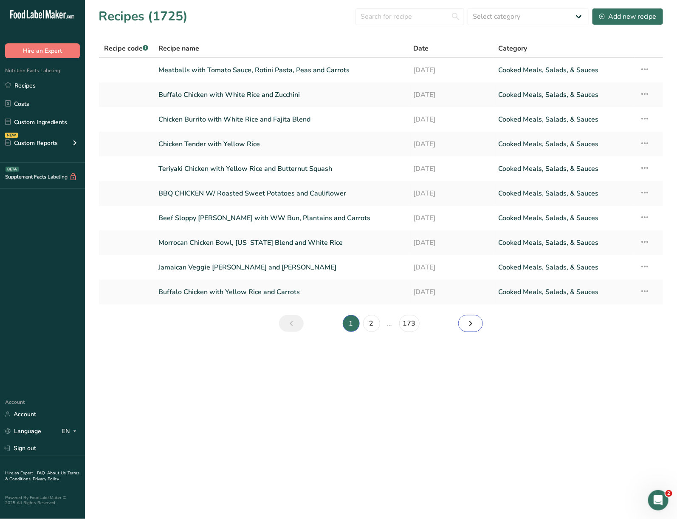
click at [468, 323] on icon "Next page" at bounding box center [471, 323] width 10 height 15
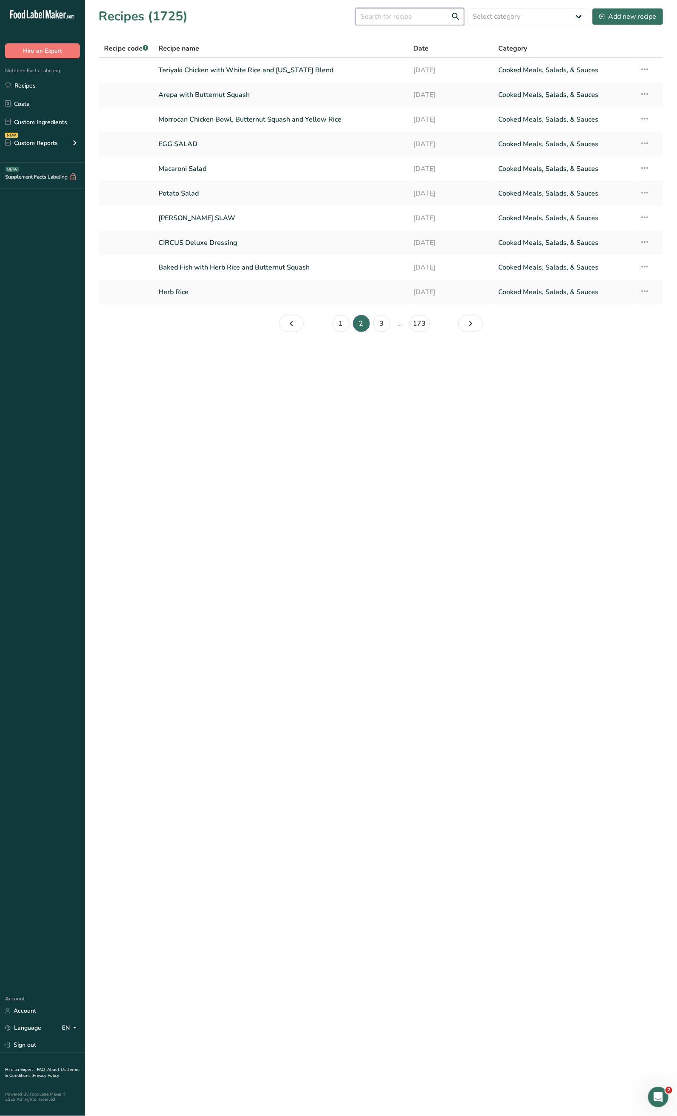
click at [390, 14] on input "text" at bounding box center [410, 16] width 109 height 17
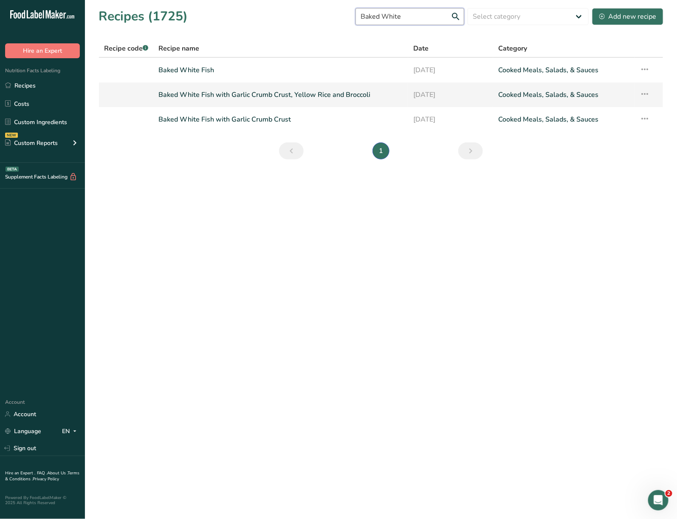
type input "Baked White"
click at [343, 96] on link "Baked White Fish with Garlic Crumb Crust, Yellow Rice and Broccoli" at bounding box center [281, 95] width 245 height 18
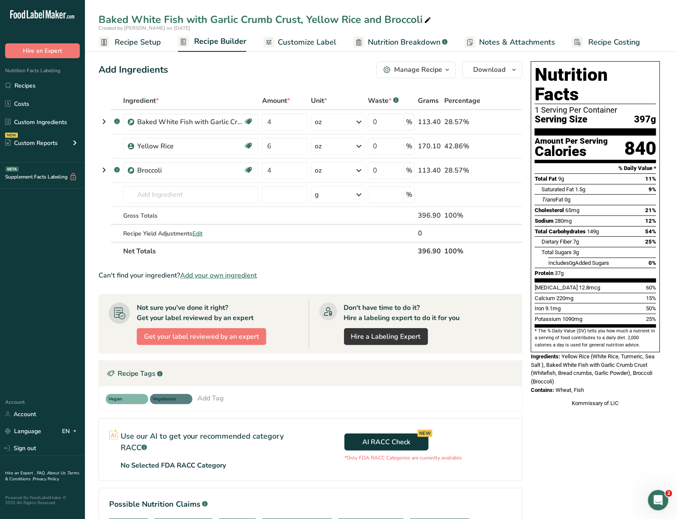
click at [442, 68] on span "button" at bounding box center [447, 70] width 10 height 10
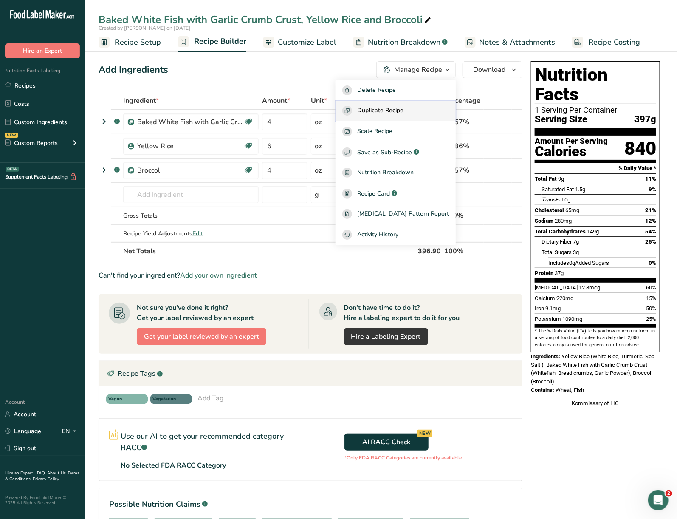
click at [406, 102] on button "Duplicate Recipe" at bounding box center [396, 111] width 120 height 21
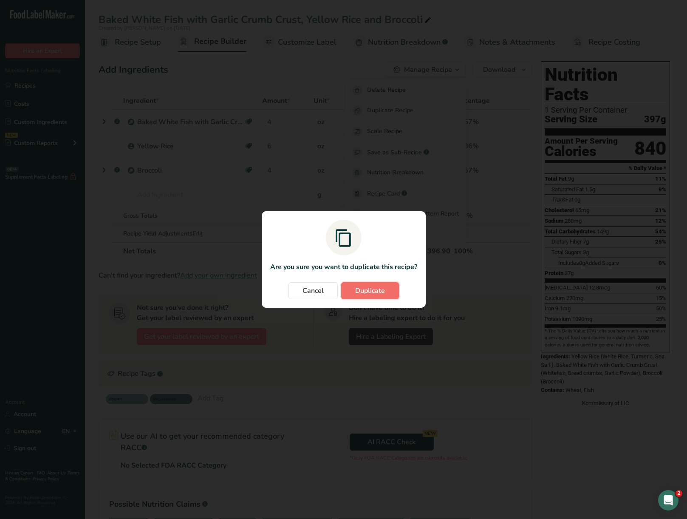
click at [388, 295] on button "Duplicate" at bounding box center [370, 290] width 58 height 17
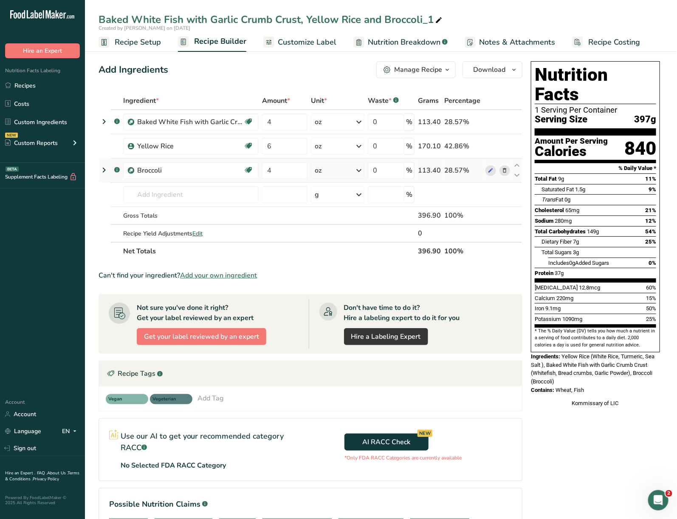
click at [500, 171] on span at bounding box center [505, 170] width 10 height 10
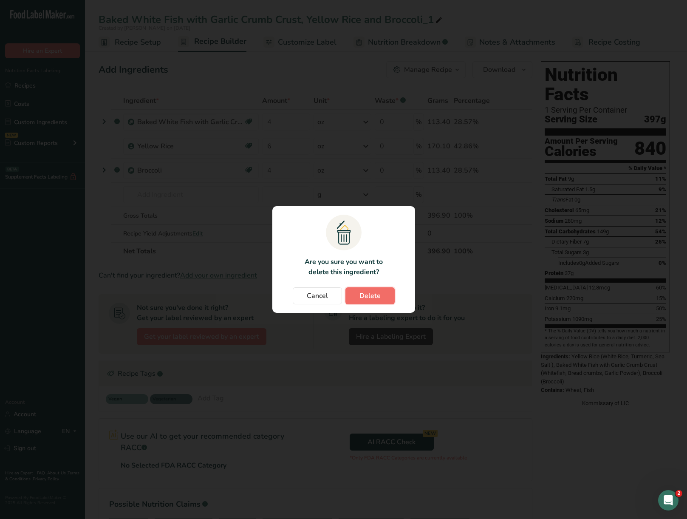
click at [380, 293] on span "Delete" at bounding box center [370, 296] width 21 height 10
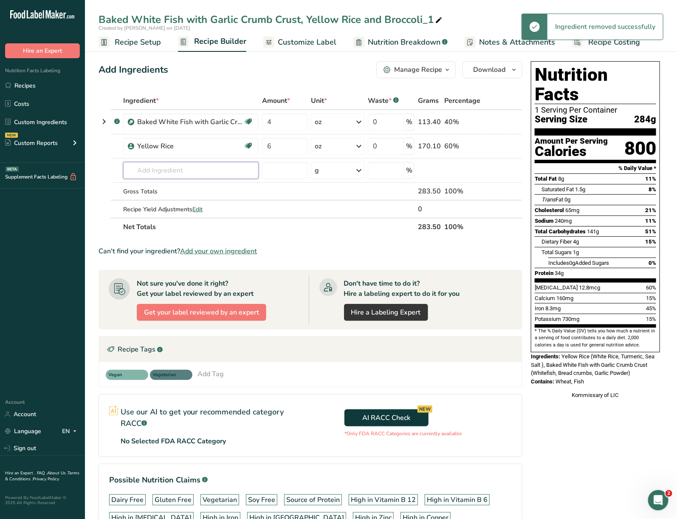
click at [166, 167] on input "text" at bounding box center [191, 170] width 136 height 17
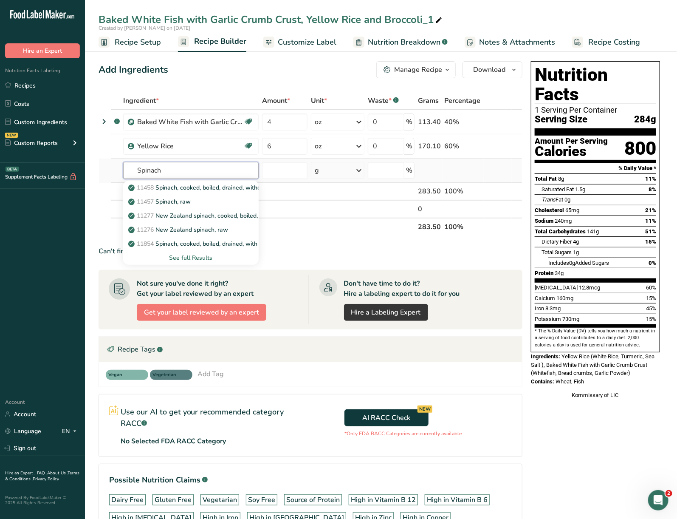
type input "Spinach"
click at [197, 259] on div "See full Results" at bounding box center [191, 257] width 122 height 9
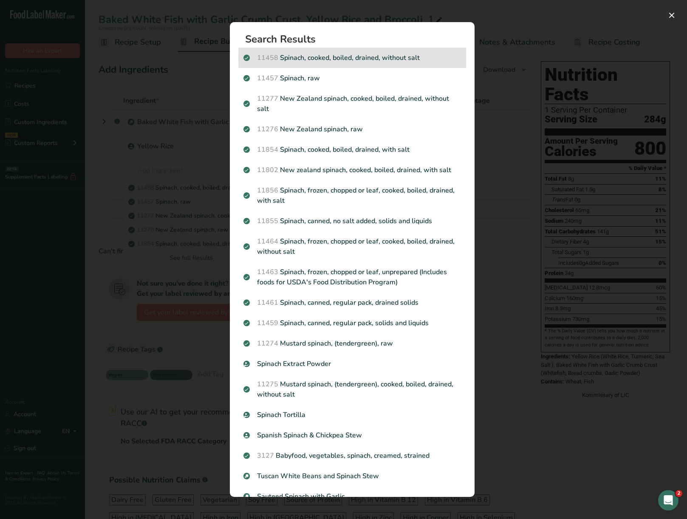
click at [352, 62] on p "11458 Spinach, cooked, boiled, drained, without salt" at bounding box center [353, 58] width 218 height 10
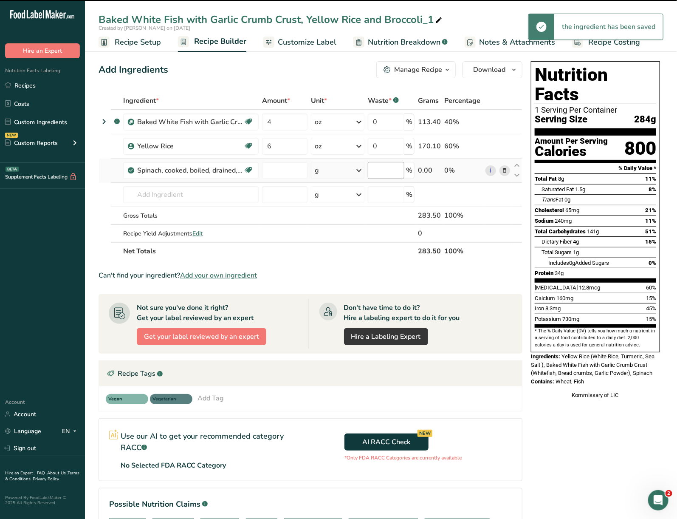
type input "0"
click at [275, 167] on input "0" at bounding box center [284, 170] width 45 height 17
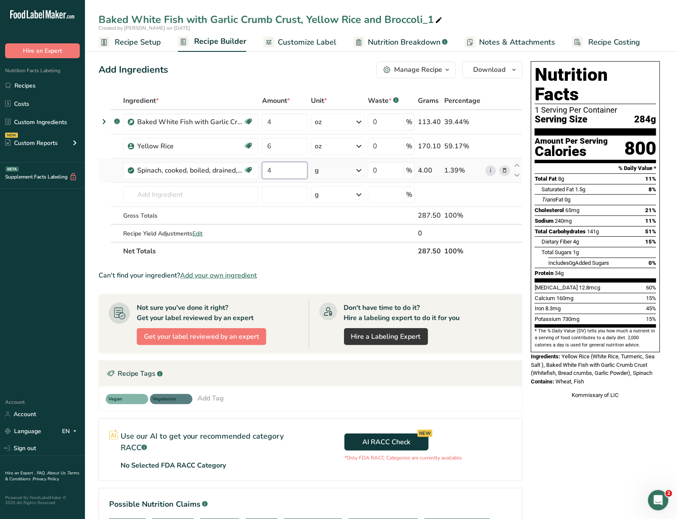
type input "4"
click at [343, 175] on div "Ingredient * Amount * Unit * Waste * .a-a{fill:#347362;}.b-a{fill:#fff;} Grams …" at bounding box center [311, 176] width 424 height 168
click at [345, 175] on div "g" at bounding box center [338, 170] width 54 height 17
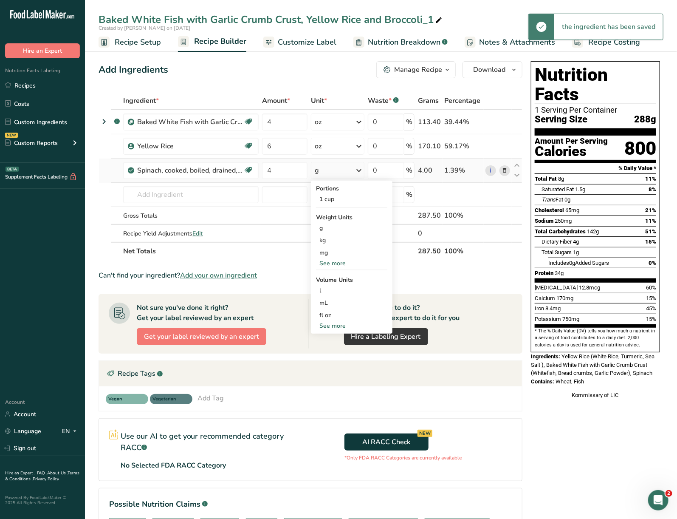
click at [344, 264] on div "See more" at bounding box center [351, 263] width 71 height 9
click at [335, 287] on div "oz" at bounding box center [351, 289] width 71 height 12
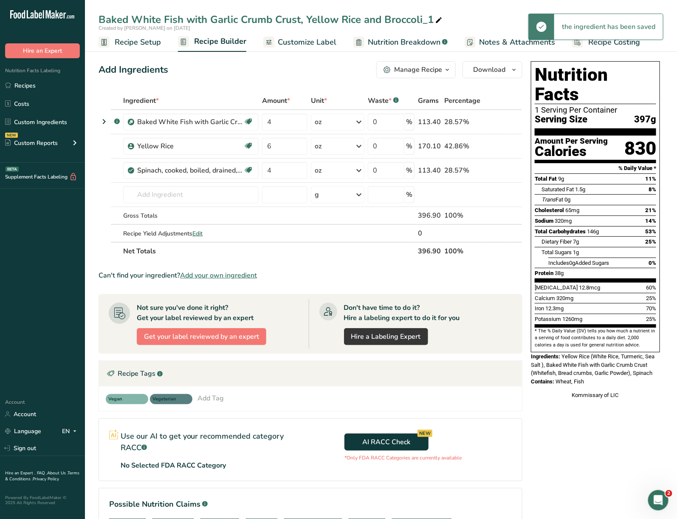
click at [431, 25] on div "Baked White Fish with Garlic Crumb Crust, Yellow Rice and Broccoli_1" at bounding box center [272, 19] width 346 height 15
type input "Baked White Fish with Garlic Crumb Crust, Yellow Rice and Spinach"
click at [583, 442] on div "Nutrition Facts 1 Serving Per Container Serving Size 397g Amount Per Serving Ca…" at bounding box center [596, 341] width 136 height 567
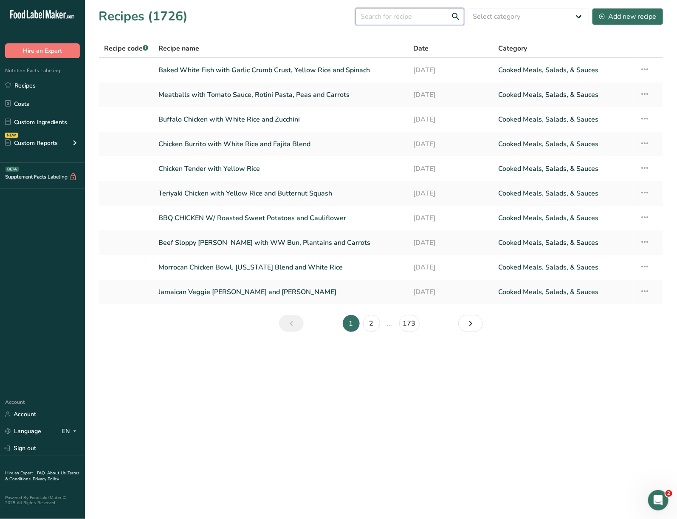
click at [430, 21] on input "text" at bounding box center [410, 16] width 109 height 17
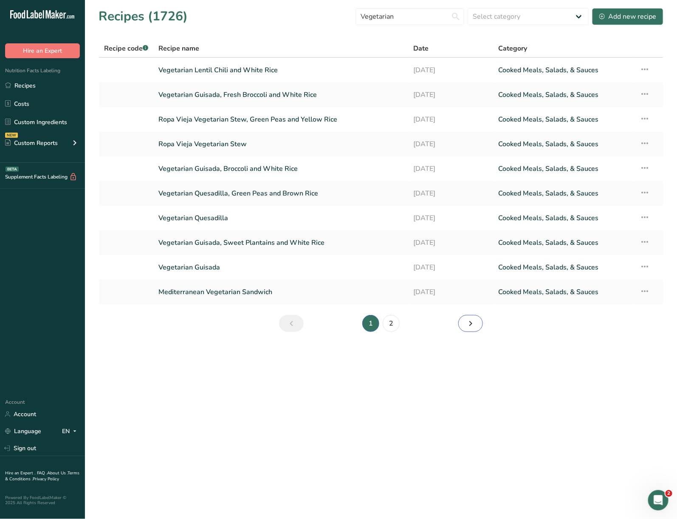
click at [477, 324] on link "Next page" at bounding box center [471, 323] width 25 height 17
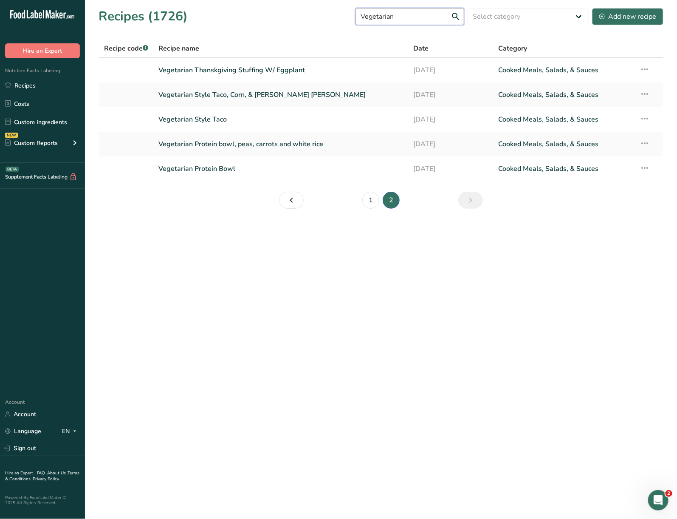
drag, startPoint x: 413, startPoint y: 18, endPoint x: 289, endPoint y: 37, distance: 125.2
click at [289, 37] on section "Recipes (1726) Vegetarian Select category All Baked Goods Beverages Confectione…" at bounding box center [381, 111] width 592 height 222
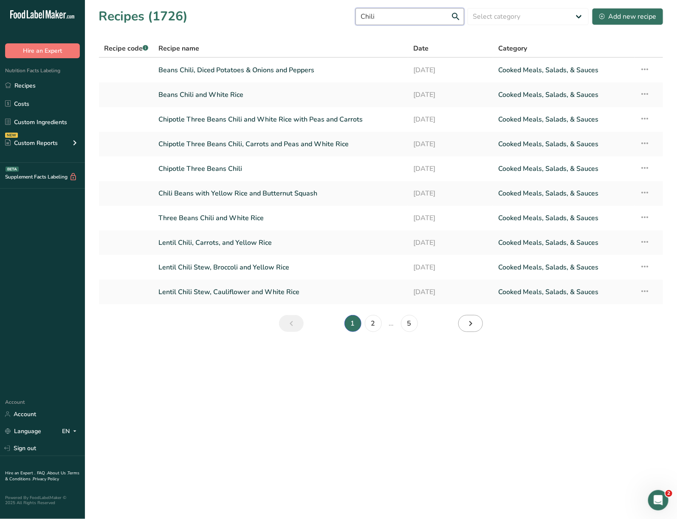
type input "Chili"
click at [464, 326] on link "Page 2." at bounding box center [471, 323] width 25 height 17
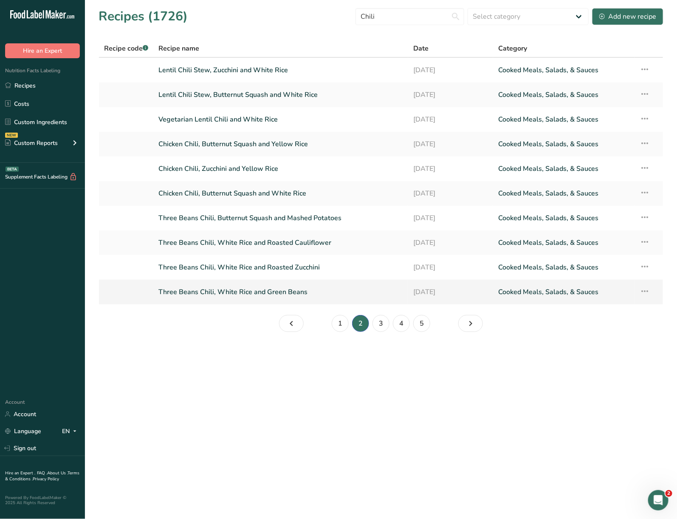
click at [327, 293] on link "Three Beans Chili, White Rice and Green Beans" at bounding box center [281, 292] width 245 height 18
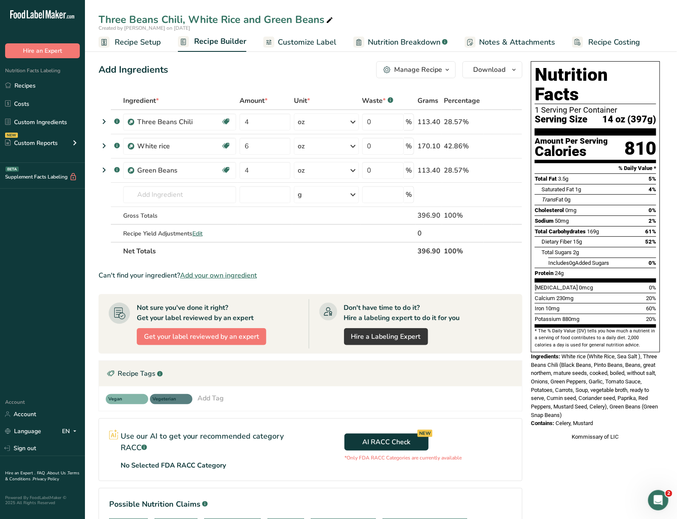
click at [143, 40] on span "Recipe Setup" at bounding box center [138, 42] width 46 height 11
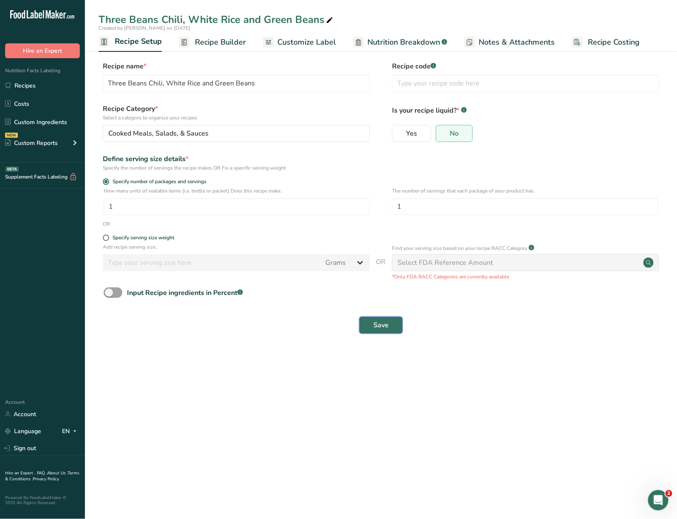
click at [377, 330] on span "Save" at bounding box center [381, 325] width 15 height 10
click at [326, 35] on link "Customize Label" at bounding box center [299, 42] width 73 height 19
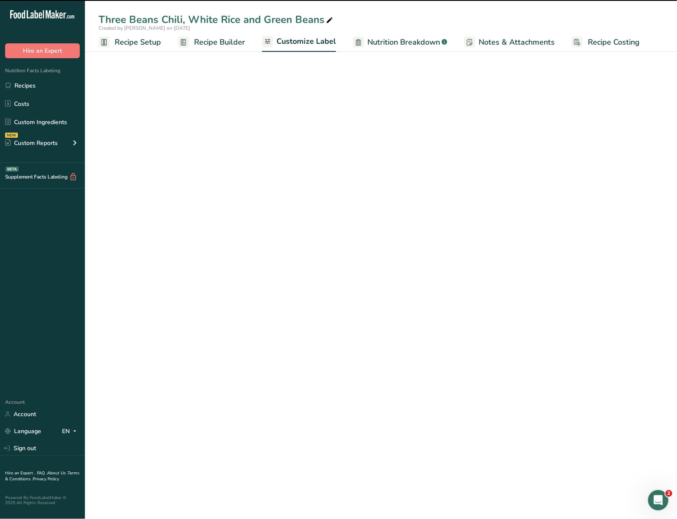
click at [126, 202] on span "Reset" at bounding box center [122, 197] width 18 height 10
click at [129, 201] on span "Reset" at bounding box center [122, 197] width 18 height 10
click at [115, 198] on span "Reset" at bounding box center [122, 197] width 18 height 10
click at [124, 198] on span "Reset" at bounding box center [122, 197] width 18 height 10
click at [126, 163] on div "Suggested serving size .a-a{fill:#347362;}.b-a{fill:#fff;} 14 oz" at bounding box center [175, 165] width 153 height 31
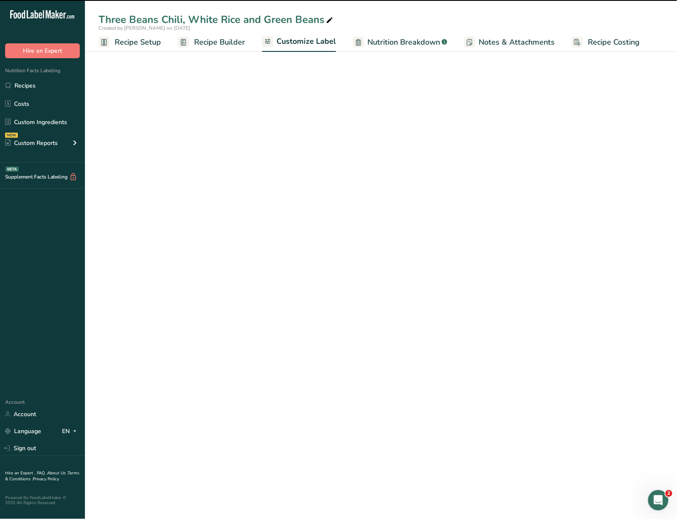
click at [128, 170] on input "14 oz" at bounding box center [175, 171] width 153 height 17
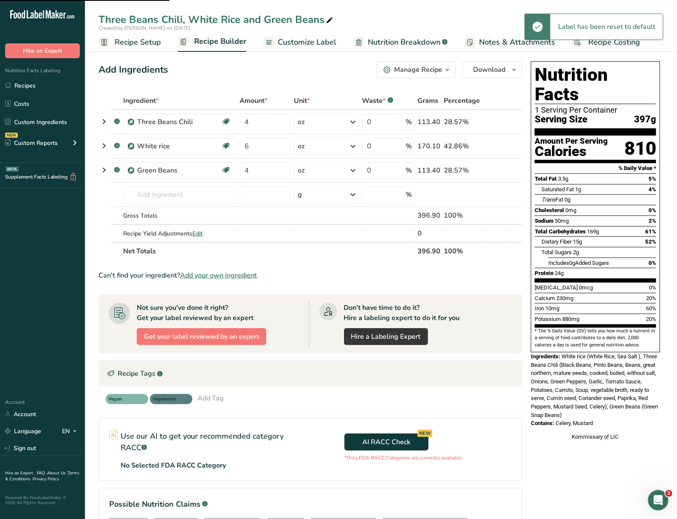
click at [329, 43] on span "Customize Label" at bounding box center [307, 42] width 59 height 11
click at [328, 43] on span "Customize Label" at bounding box center [307, 42] width 59 height 11
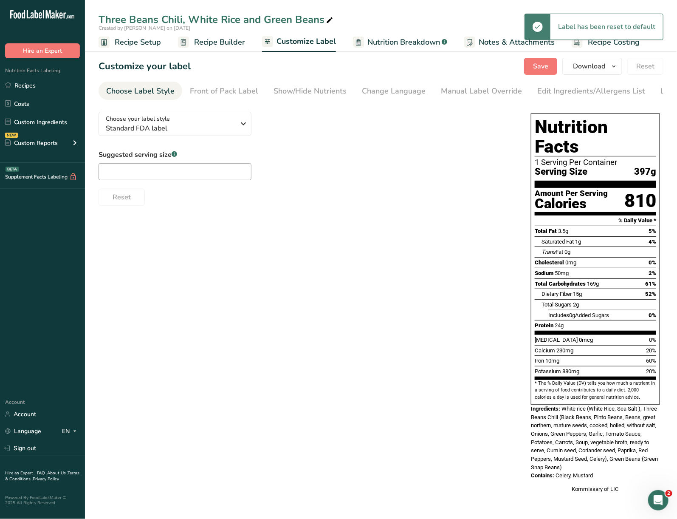
drag, startPoint x: 222, startPoint y: 36, endPoint x: 524, endPoint y: 3, distance: 304.4
click at [222, 37] on span "Recipe Builder" at bounding box center [219, 42] width 51 height 11
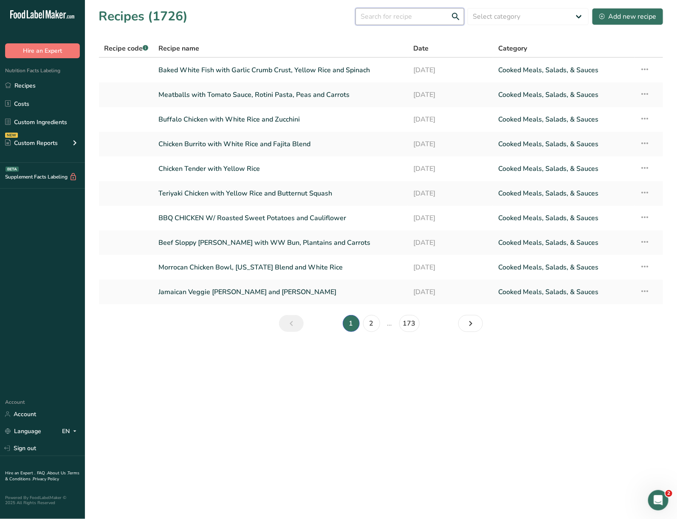
click at [420, 18] on input "text" at bounding box center [410, 16] width 109 height 17
click at [400, 20] on input "text" at bounding box center [410, 16] width 109 height 17
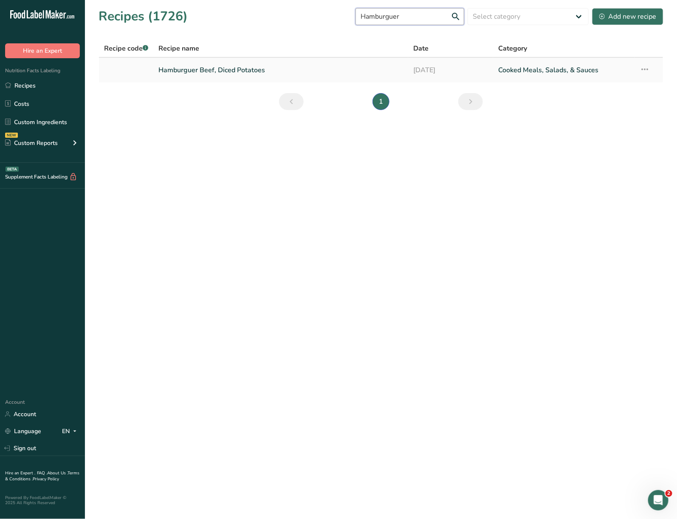
type input "Hamburguer"
click at [255, 72] on link "Hamburguer Beef, Diced Potatoes" at bounding box center [281, 70] width 245 height 18
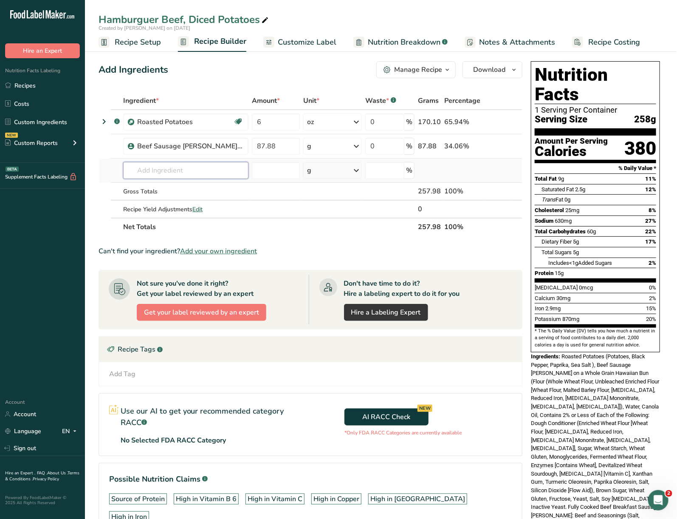
click at [208, 176] on input "text" at bounding box center [185, 170] width 125 height 17
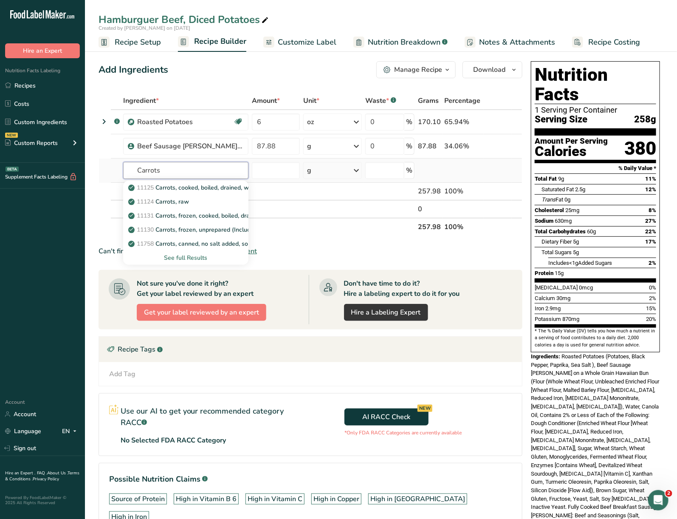
type input "Carrots"
click at [200, 258] on div "See full Results" at bounding box center [186, 257] width 112 height 9
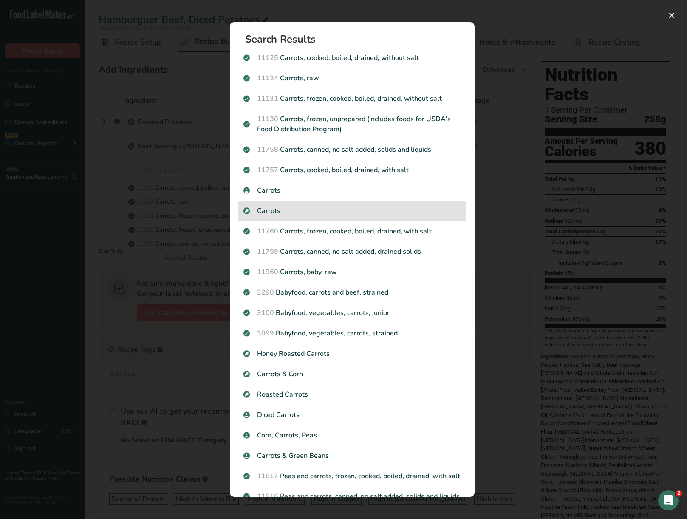
click at [296, 209] on p "Carrots" at bounding box center [353, 211] width 218 height 10
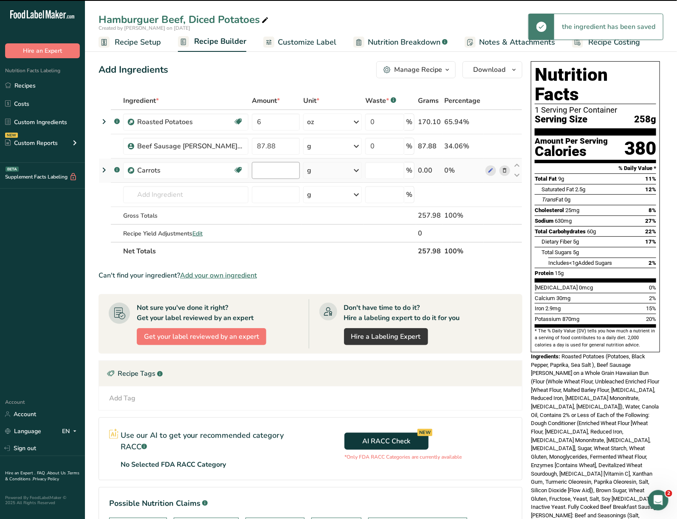
type input "0"
click at [284, 175] on input "0" at bounding box center [276, 170] width 48 height 17
type input "4"
click at [337, 169] on div "Ingredient * Amount * Unit * Waste * .a-a{fill:#347362;}.b-a{fill:#fff;} Grams …" at bounding box center [311, 176] width 424 height 168
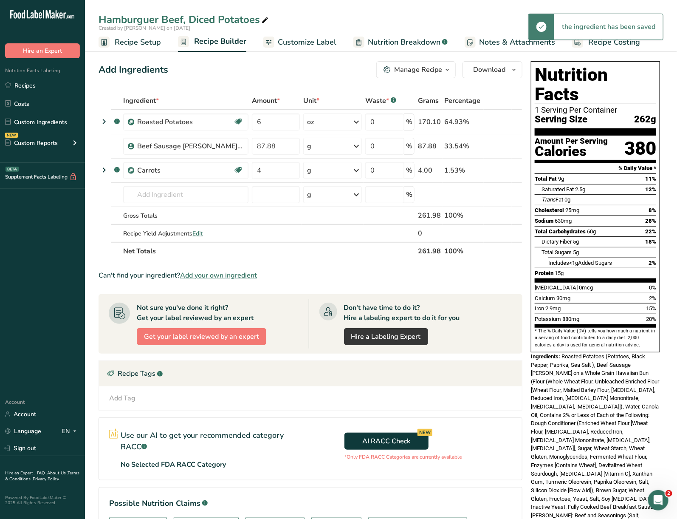
click at [338, 169] on div "g" at bounding box center [332, 170] width 59 height 17
click at [332, 235] on div "See more" at bounding box center [344, 237] width 71 height 9
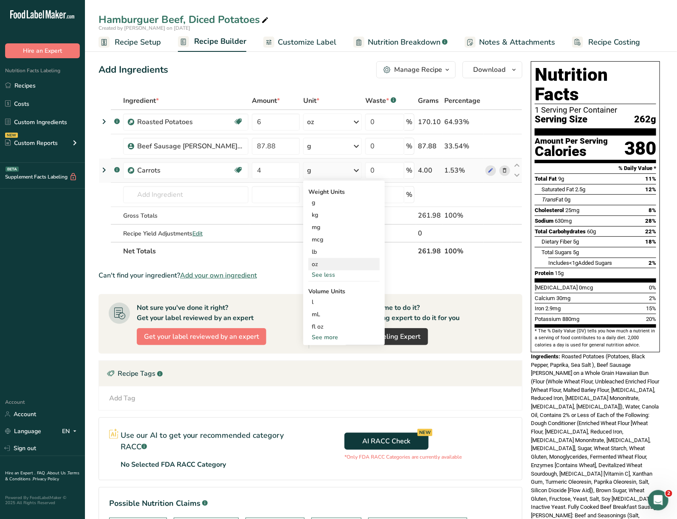
click at [329, 262] on div "oz" at bounding box center [344, 264] width 71 height 12
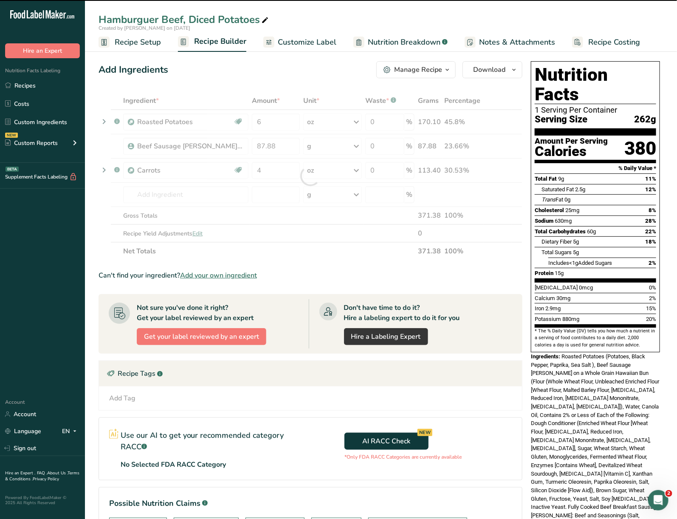
click at [265, 20] on icon at bounding box center [265, 20] width 8 height 12
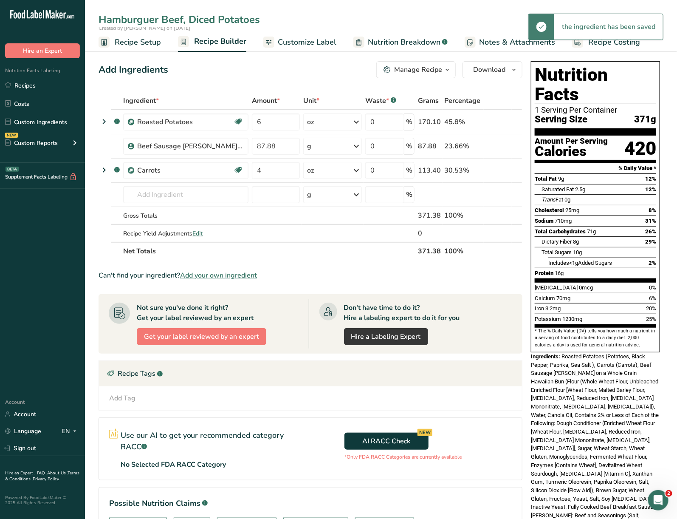
click at [264, 20] on input "Hamburguer Beef, Diced Potatoes" at bounding box center [381, 19] width 565 height 15
click at [187, 20] on input "Hamburguer Beef, Diced Potatoes" at bounding box center [381, 19] width 565 height 15
type input "Hamburguer Beef with Potatoes and Sliced carrots"
click at [310, 23] on div "Hamburguer Beef with Potatoes and Sliced carrots" at bounding box center [225, 19] width 252 height 15
click at [313, 17] on input "Hamburguer Beef with Potatoes and Sliced carrots" at bounding box center [381, 19] width 565 height 15
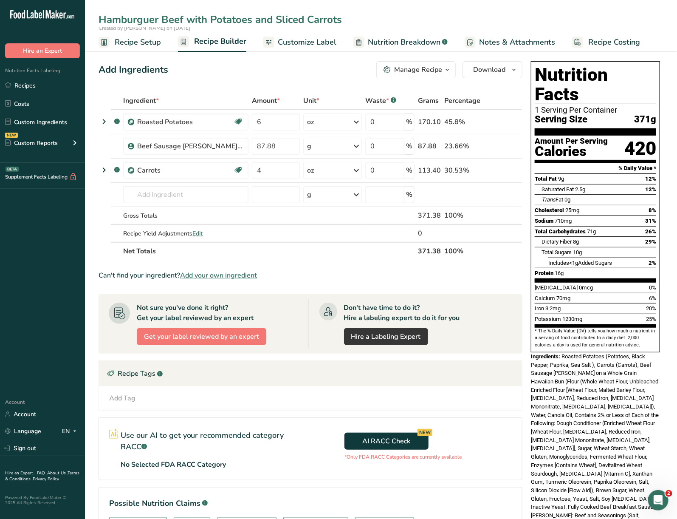
type input "Hamburguer Beef with Potatoes and Sliced Carrots"
click at [315, 69] on div "Add Ingredients Manage Recipe Delete Recipe Duplicate Recipe Scale Recipe Save …" at bounding box center [311, 69] width 424 height 17
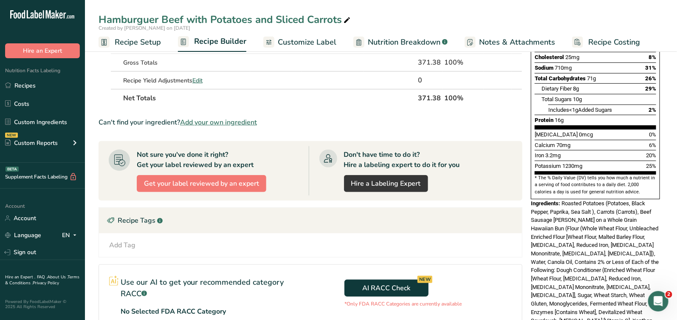
scroll to position [191, 0]
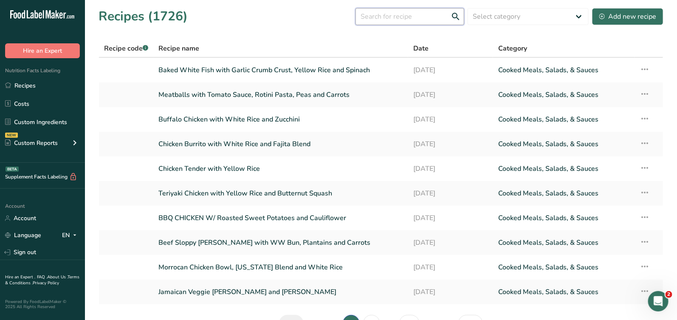
click at [398, 17] on input "text" at bounding box center [410, 16] width 109 height 17
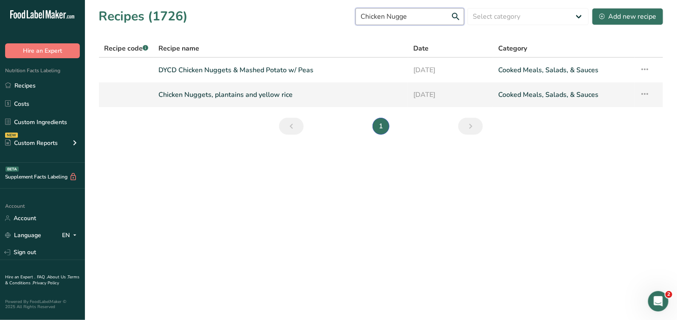
type input "Chicken Nugge"
click at [484, 100] on link "[DATE]" at bounding box center [451, 95] width 75 height 18
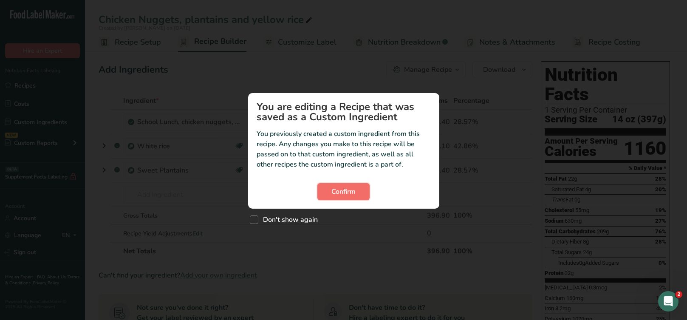
click at [354, 196] on span "Confirm" at bounding box center [344, 192] width 24 height 10
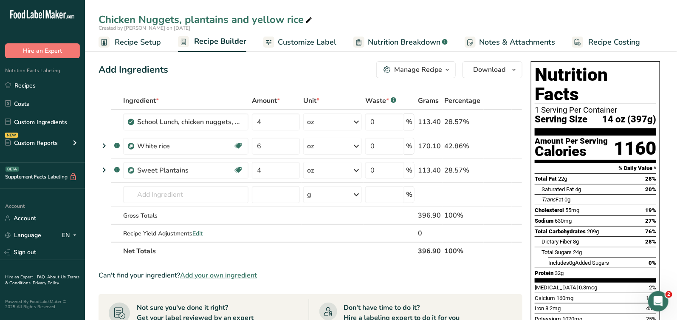
click at [300, 18] on div "Chicken Nuggets, plantains and yellow rice" at bounding box center [206, 19] width 215 height 15
drag, startPoint x: 303, startPoint y: 18, endPoint x: 180, endPoint y: 51, distance: 127.6
click at [180, 51] on div "Chicken Nuggets, plantains and yellow rice Created by ethan on 2024-03-28 Recip…" at bounding box center [381, 26] width 592 height 52
drag, startPoint x: 180, startPoint y: 52, endPoint x: 178, endPoint y: 22, distance: 30.3
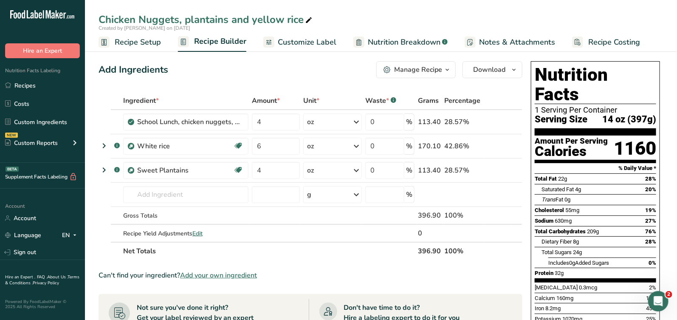
click at [178, 22] on div "Chicken Nuggets, plantains and yellow rice" at bounding box center [206, 19] width 215 height 15
drag, startPoint x: 314, startPoint y: 20, endPoint x: 177, endPoint y: 31, distance: 136.9
click at [177, 31] on div "Chicken Nuggets, plantains and yellow rice Created by ethan on 2024-03-28" at bounding box center [381, 22] width 592 height 20
type input "Chicken Nuggets with Mashed Potatoes and Broccoli"
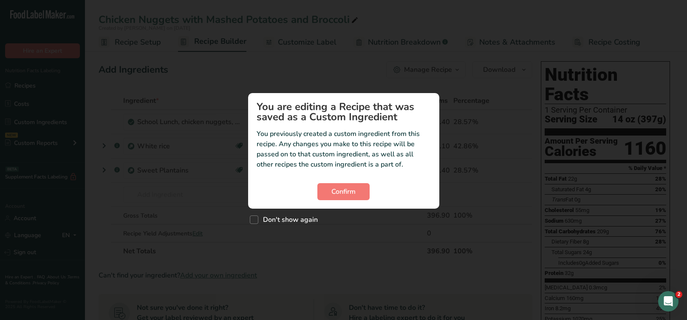
drag, startPoint x: 303, startPoint y: 221, endPoint x: 324, endPoint y: 203, distance: 27.8
click at [303, 221] on span "Don't show again" at bounding box center [288, 219] width 60 height 9
click at [255, 221] on input "Don't show again" at bounding box center [253, 220] width 6 height 6
checkbox input "true"
click at [342, 188] on span "Confirm" at bounding box center [344, 192] width 24 height 10
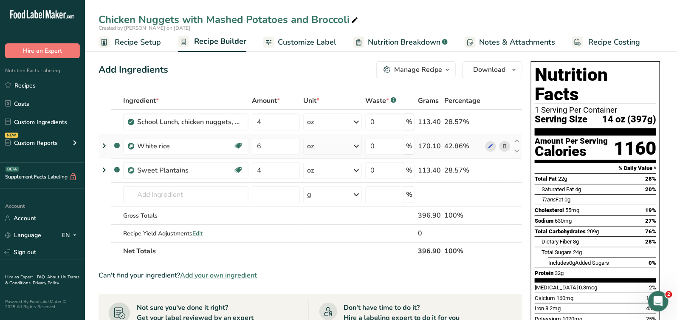
click at [504, 145] on icon at bounding box center [505, 146] width 6 height 9
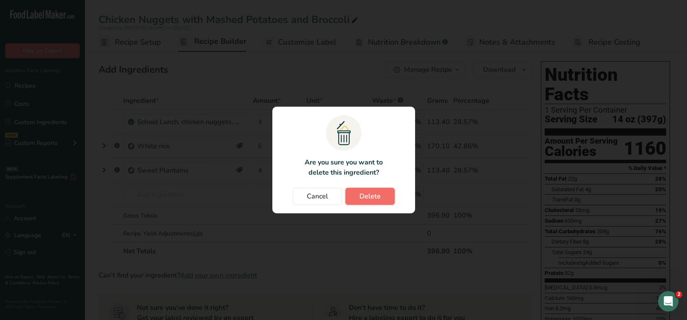
click at [375, 189] on button "Delete" at bounding box center [370, 196] width 49 height 17
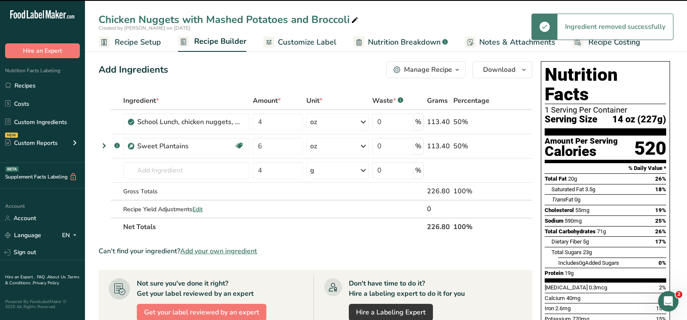
type input "4"
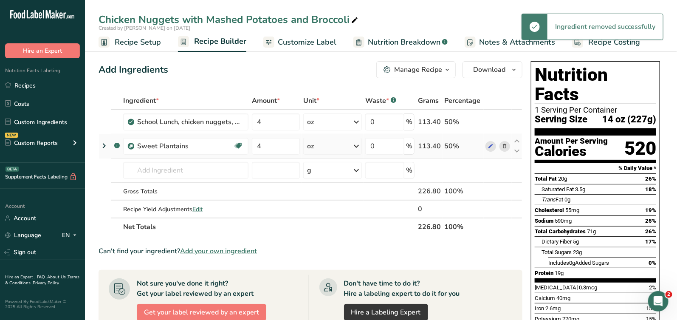
click at [503, 143] on icon at bounding box center [505, 146] width 6 height 9
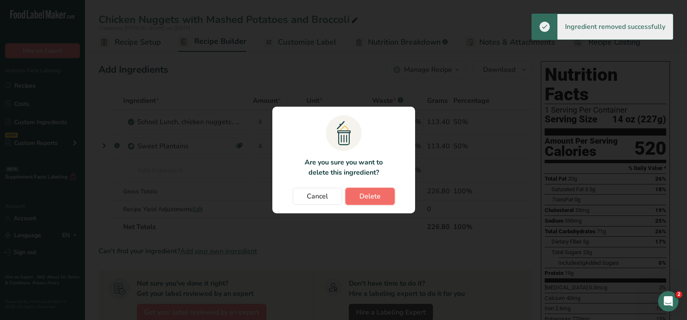
click at [375, 196] on span "Delete" at bounding box center [370, 196] width 21 height 10
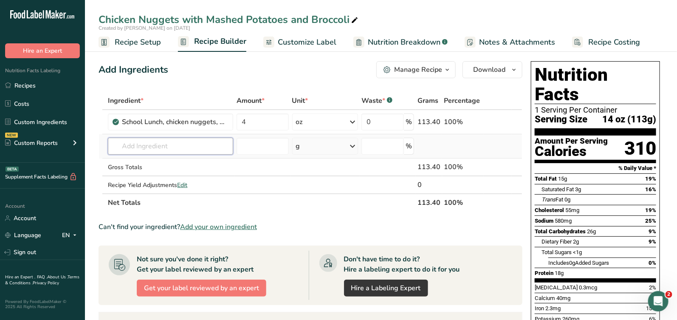
click at [175, 150] on input "text" at bounding box center [170, 146] width 125 height 17
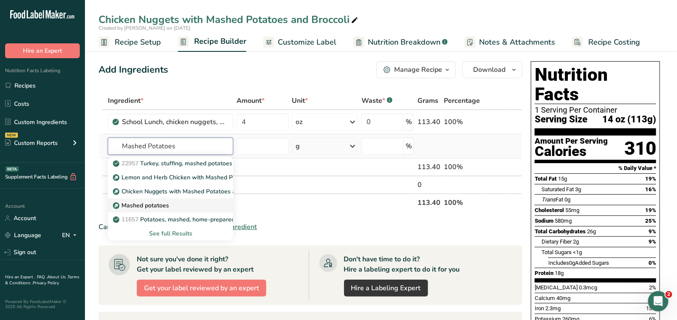
type input "Mashed Potatoes"
click at [182, 203] on div "Mashed potatoes" at bounding box center [164, 205] width 98 height 9
type input "Mashed potatoes"
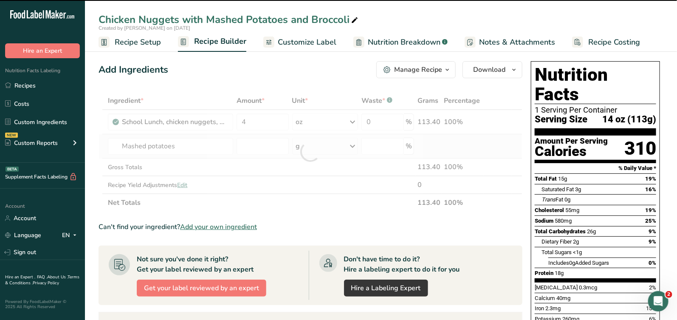
type input "0"
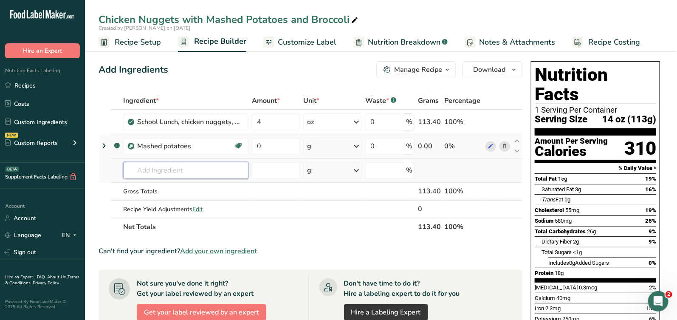
click at [221, 162] on input "text" at bounding box center [185, 170] width 125 height 17
click at [220, 171] on input "text" at bounding box center [185, 170] width 125 height 17
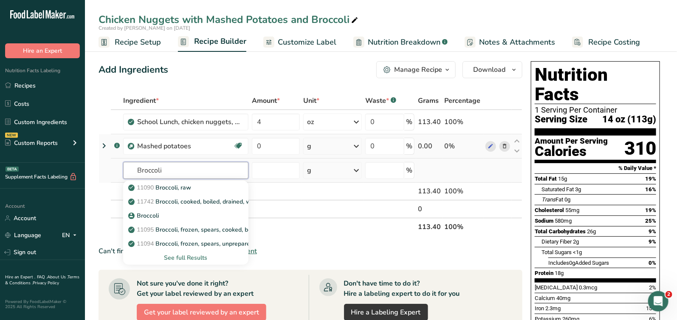
type input "Broccoli"
click at [190, 256] on div "See full Results" at bounding box center [186, 257] width 112 height 9
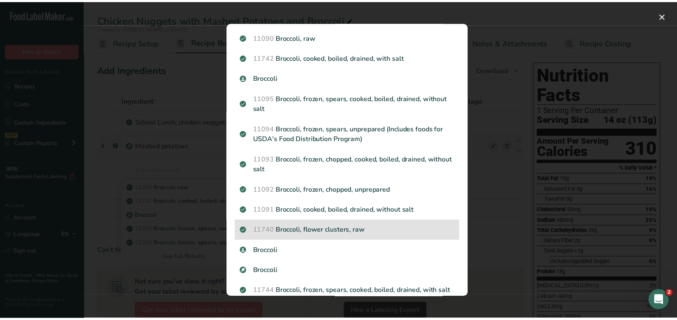
scroll to position [85, 0]
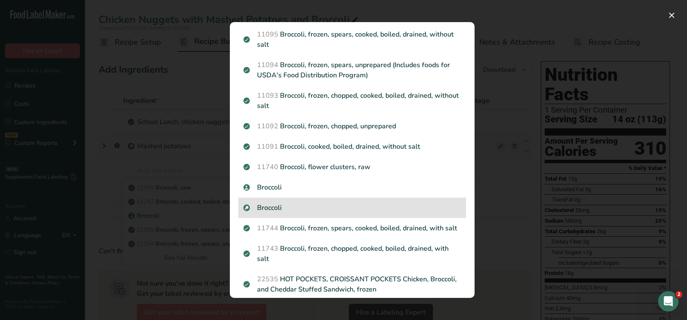
click at [289, 209] on p "Broccoli" at bounding box center [353, 208] width 218 height 10
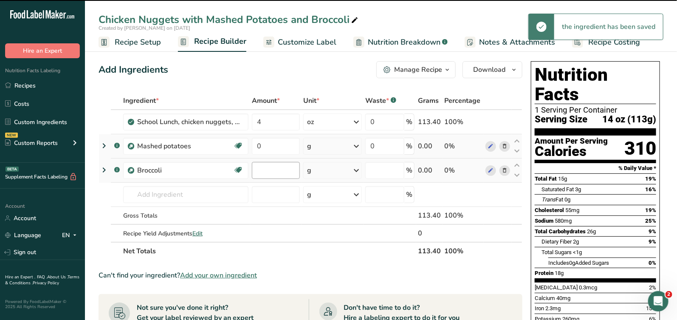
type input "0"
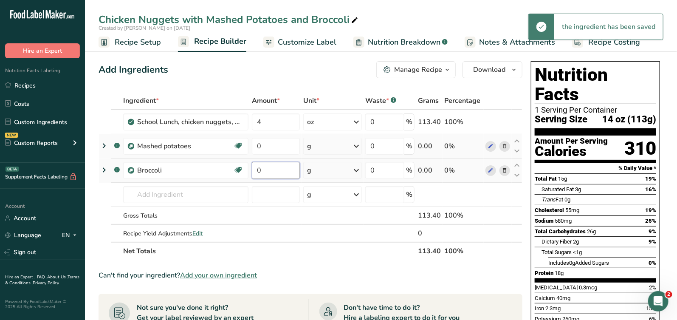
click at [279, 164] on input "0" at bounding box center [276, 170] width 48 height 17
type input "4"
click at [329, 170] on div "Ingredient * Amount * Unit * Waste * .a-a{fill:#347362;}.b-a{fill:#fff;} Grams …" at bounding box center [311, 176] width 424 height 168
click at [329, 170] on div "g" at bounding box center [332, 170] width 59 height 17
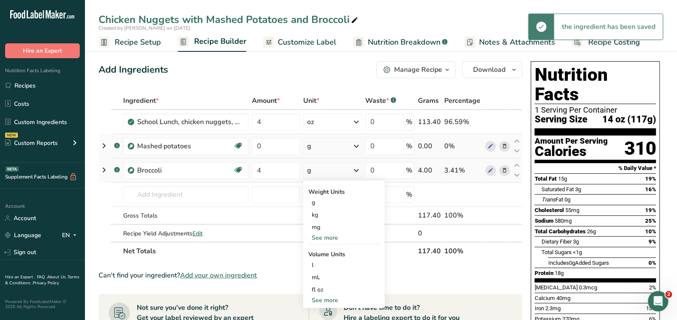
click at [335, 237] on div "See more" at bounding box center [344, 237] width 71 height 9
click at [334, 259] on div "oz" at bounding box center [344, 264] width 71 height 12
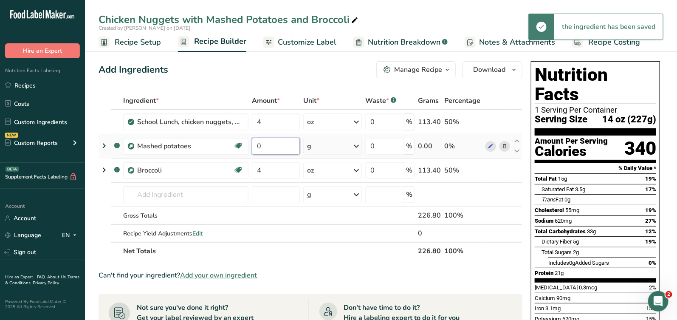
click at [281, 145] on input "0" at bounding box center [276, 146] width 48 height 17
type input "6"
click at [329, 147] on div "Ingredient * Amount * Unit * Waste * .a-a{fill:#347362;}.b-a{fill:#fff;} Grams …" at bounding box center [311, 176] width 424 height 168
click at [329, 146] on div "g" at bounding box center [332, 146] width 59 height 17
click at [334, 212] on div "See more" at bounding box center [344, 213] width 71 height 9
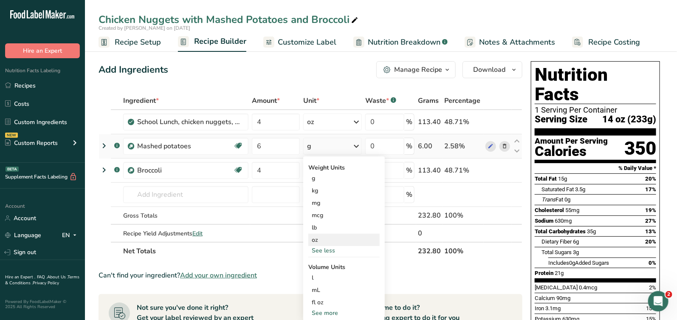
click at [332, 237] on div "oz" at bounding box center [344, 240] width 71 height 12
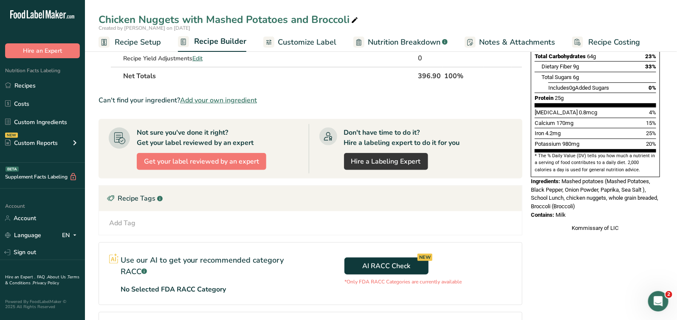
scroll to position [191, 0]
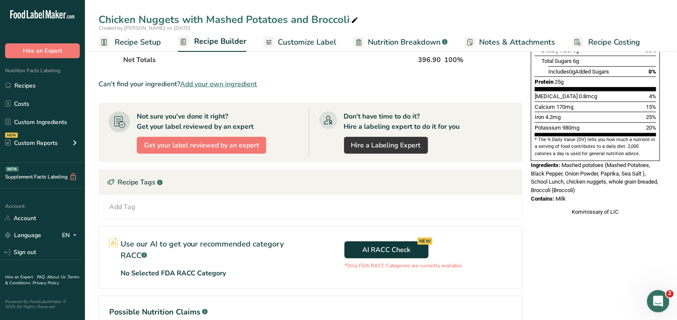
click at [658, 296] on icon "Abrir Intercom Messenger" at bounding box center [658, 300] width 14 height 14
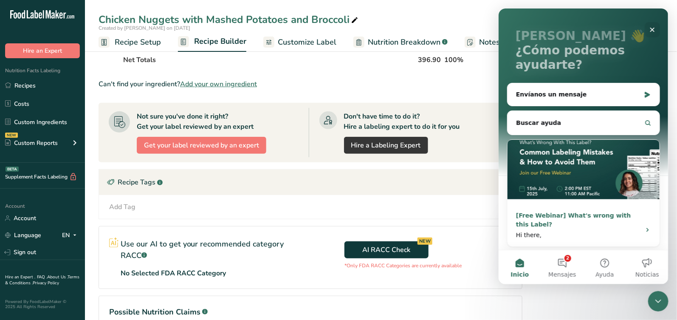
scroll to position [42, 0]
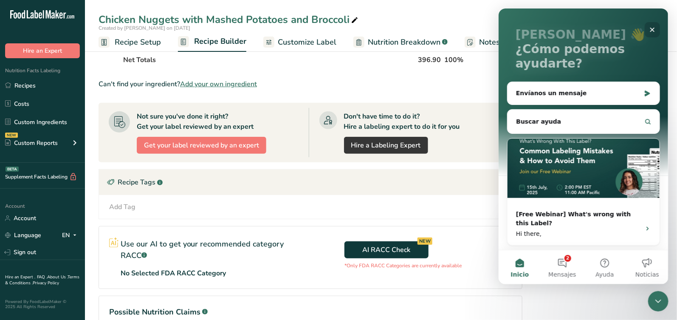
click at [656, 28] on icon "Cerrar" at bounding box center [652, 29] width 7 height 7
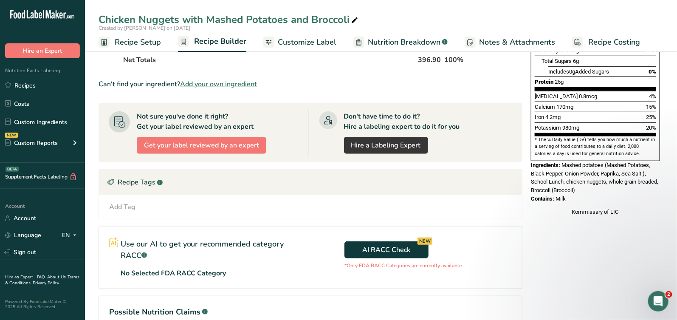
scroll to position [0, 0]
click at [655, 297] on icon "Abrir Intercom Messenger" at bounding box center [658, 300] width 14 height 14
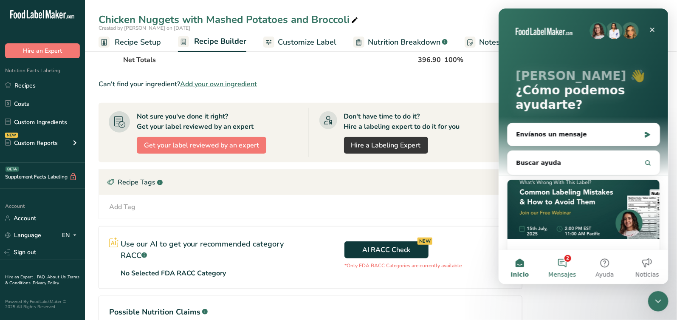
click at [558, 264] on button "2 Mensajes" at bounding box center [562, 267] width 43 height 34
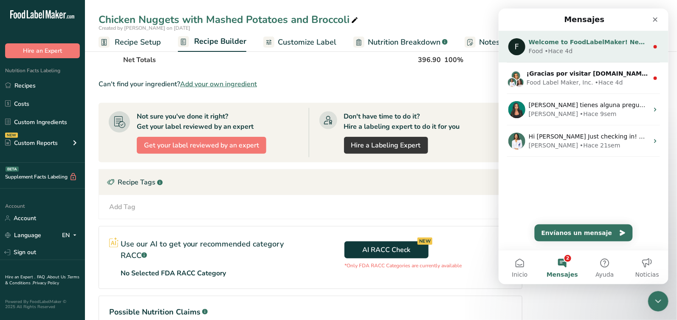
click at [601, 52] on div "Food • Hace 4d" at bounding box center [589, 51] width 120 height 9
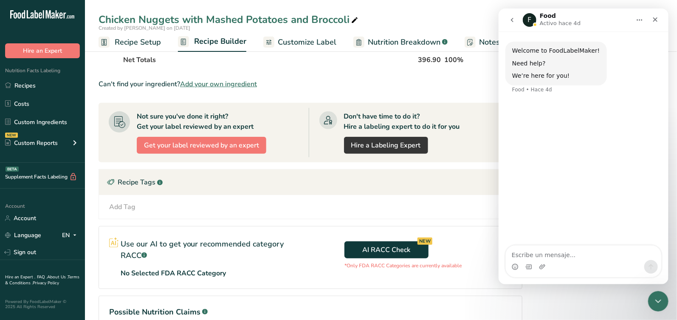
click at [513, 19] on icon "go back" at bounding box center [512, 20] width 7 height 7
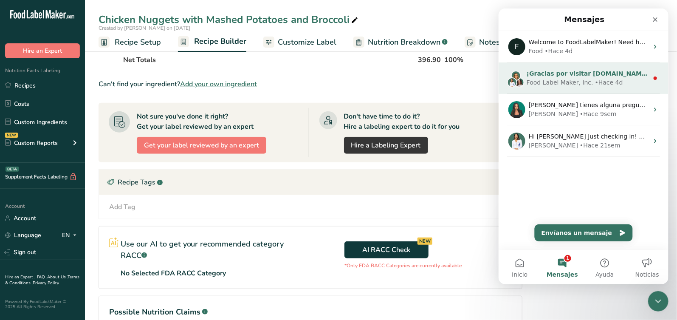
click at [566, 81] on div "Food Label Maker, Inc." at bounding box center [560, 82] width 67 height 9
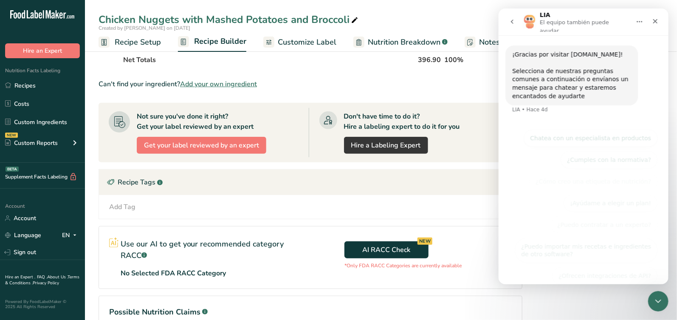
scroll to position [3, 0]
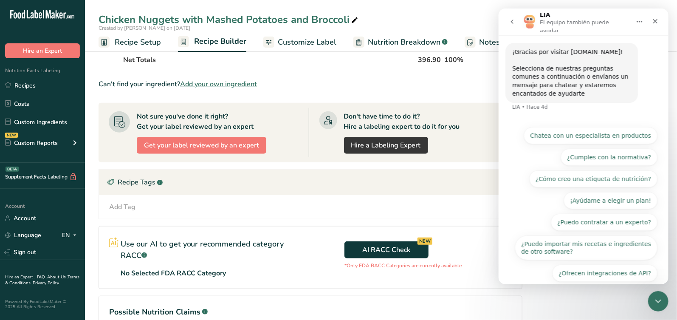
click at [511, 20] on icon "go back" at bounding box center [512, 22] width 3 height 4
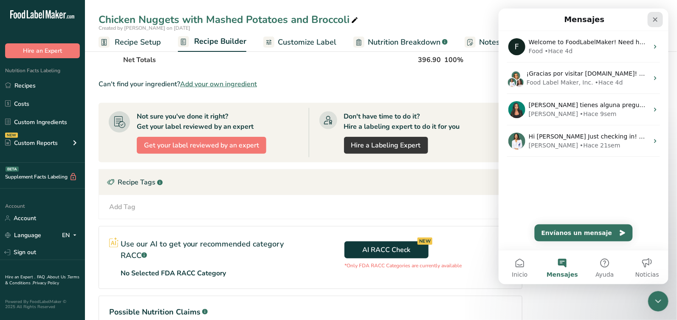
click at [657, 20] on icon "Cerrar" at bounding box center [655, 19] width 7 height 7
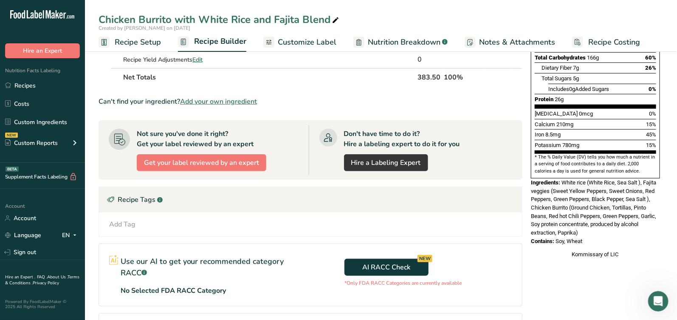
scroll to position [191, 0]
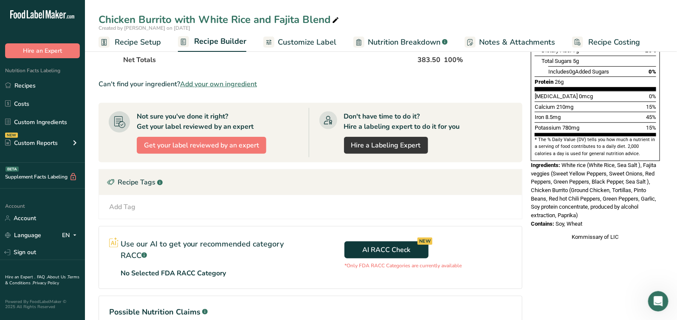
drag, startPoint x: 564, startPoint y: 146, endPoint x: 600, endPoint y: 203, distance: 67.4
click at [600, 203] on div "Nutrition Facts 1 Serving Per Container Serving Size 384g Amount Per Serving Ca…" at bounding box center [596, 56] width 136 height 378
copy div "White rice (White Rice, Sea Salt ), Fajita veggies (Sweet Yellow Peppers, Sweet…"
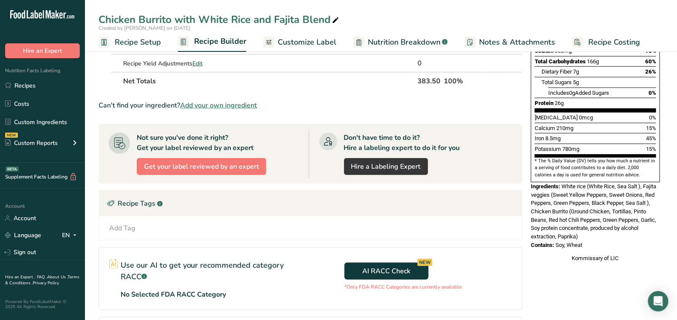
scroll to position [191, 0]
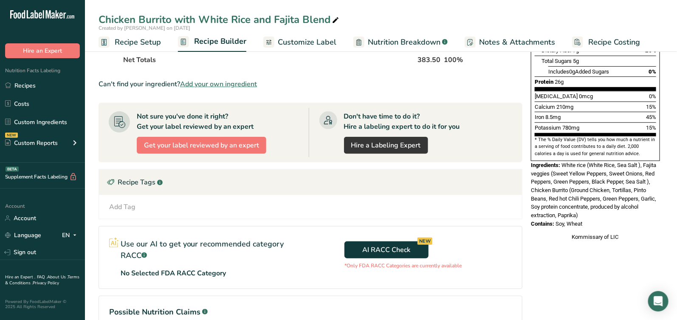
drag, startPoint x: 563, startPoint y: 170, endPoint x: 570, endPoint y: 156, distance: 15.6
click at [562, 169] on div "Ingredients: White rice (White Rice, Sea Salt ), Fajita veggies (Sweet Yellow P…" at bounding box center [595, 190] width 129 height 59
drag, startPoint x: 563, startPoint y: 148, endPoint x: 586, endPoint y: 211, distance: 66.6
click at [586, 211] on div "Nutrition Facts 1 Serving Per Container Serving Size 384g Amount Per Serving Ca…" at bounding box center [596, 56] width 136 height 378
copy div "White rice (White Rice, Sea Salt ), Fajita veggies (Sweet Yellow Peppers, Sweet…"
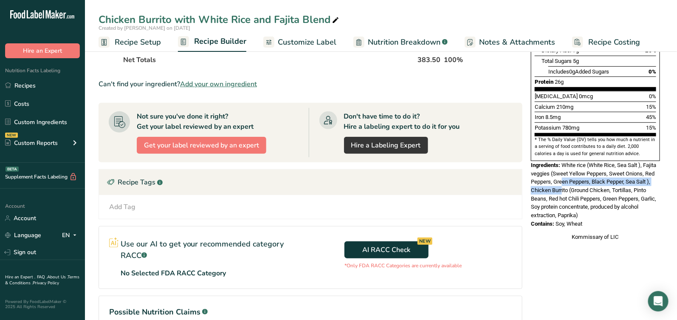
drag, startPoint x: 601, startPoint y: 182, endPoint x: 578, endPoint y: 226, distance: 48.9
click at [601, 182] on span "White rice (White Rice, Sea Salt ), Fajita veggies (Sweet Yellow Peppers, Sweet…" at bounding box center [593, 190] width 125 height 57
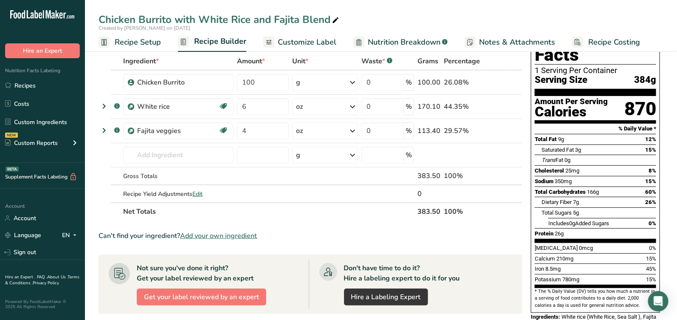
scroll to position [0, 0]
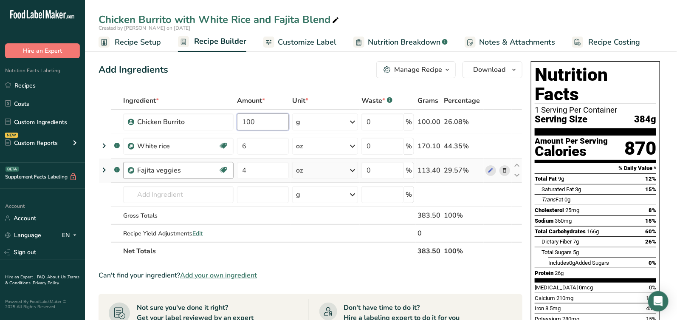
drag, startPoint x: 269, startPoint y: 125, endPoint x: 143, endPoint y: 164, distance: 132.3
click at [143, 164] on tbody "Chicken Burrito 100 g Weight Units g kg mg See more Volume Units l Volume units…" at bounding box center [310, 176] width 423 height 132
type input "4"
click at [318, 129] on div "Ingredient * Amount * Unit * Waste * .a-a{fill:#347362;}.b-a{fill:#fff;} Grams …" at bounding box center [311, 176] width 424 height 168
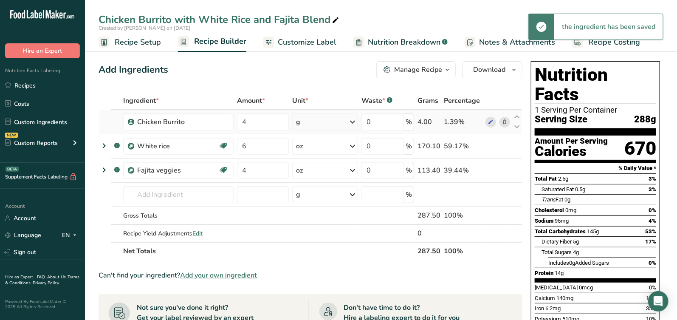
click at [326, 124] on div "g" at bounding box center [325, 121] width 66 height 17
click at [324, 190] on div "See more" at bounding box center [333, 189] width 71 height 9
click at [320, 216] on div "oz" at bounding box center [333, 216] width 71 height 12
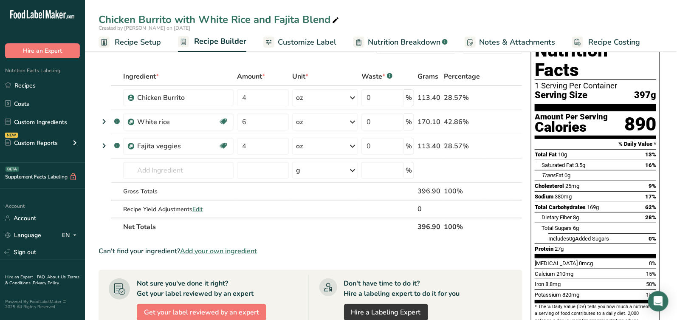
scroll to position [21, 0]
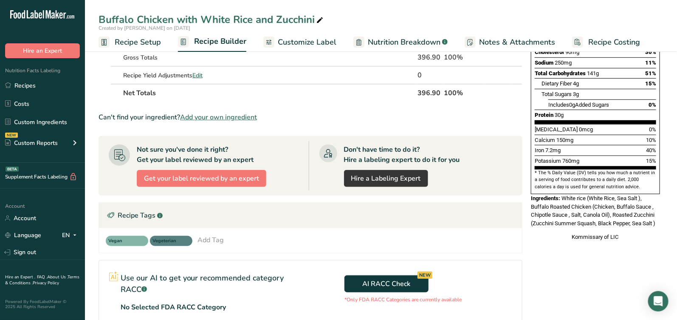
scroll to position [170, 0]
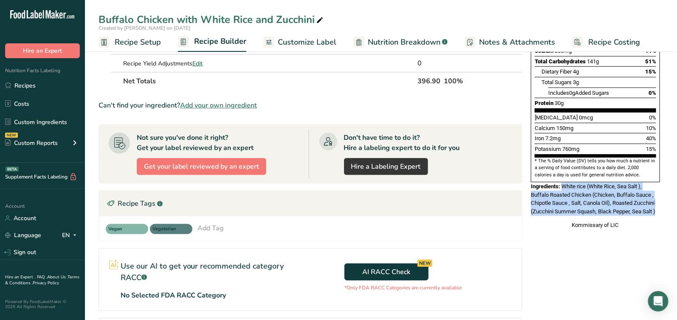
drag, startPoint x: 564, startPoint y: 169, endPoint x: 669, endPoint y: 190, distance: 108.0
click at [668, 190] on section "Add Ingredients Manage Recipe Delete Recipe Duplicate Recipe Scale Recipe Save …" at bounding box center [381, 153] width 592 height 558
copy span "White rice (White Rice, Sea Salt ), Buffalo Roasted Chicken (Chicken, Buffalo S…"
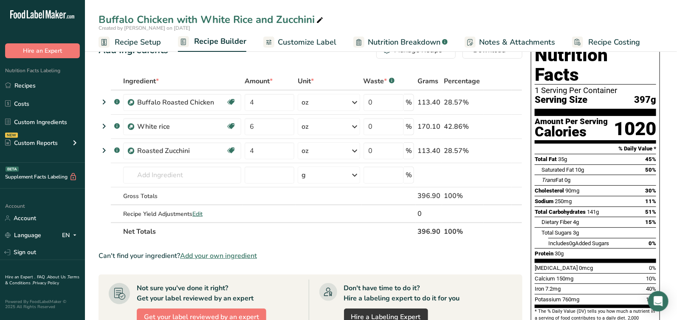
scroll to position [0, 0]
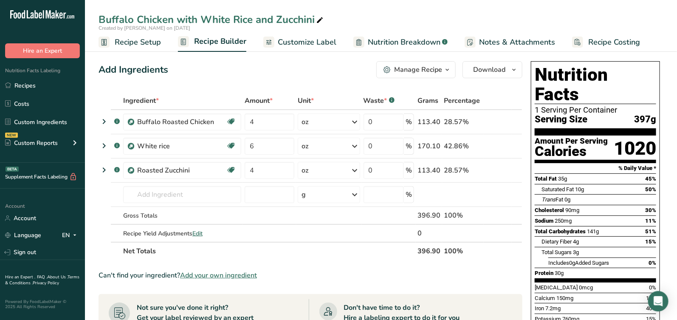
click at [579, 215] on div "Sodium 250mg 11%" at bounding box center [596, 220] width 122 height 11
click at [278, 41] on span "Customize Label" at bounding box center [307, 42] width 59 height 11
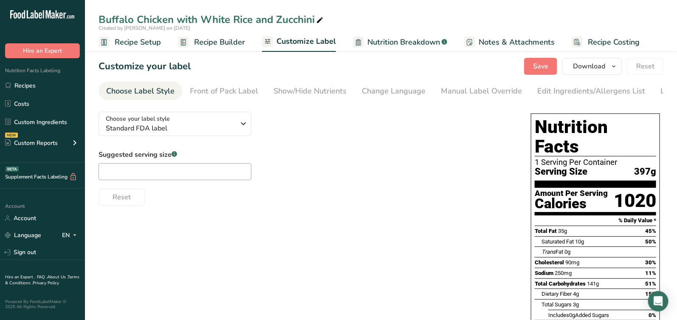
click at [147, 40] on span "Recipe Setup" at bounding box center [138, 42] width 46 height 11
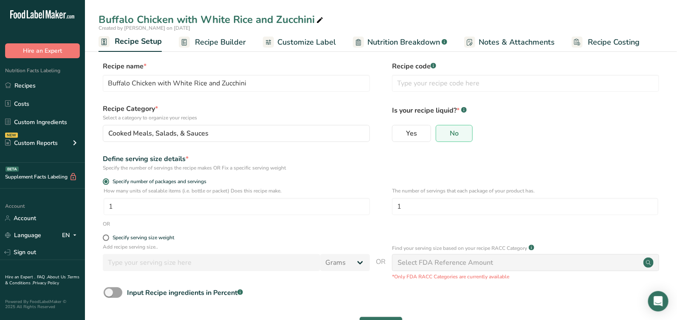
click at [234, 44] on span "Recipe Builder" at bounding box center [220, 42] width 51 height 11
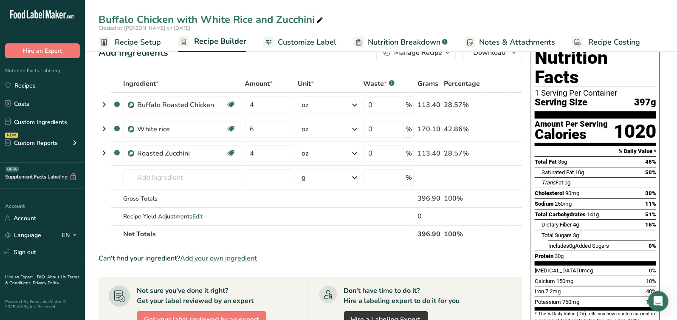
scroll to position [21, 0]
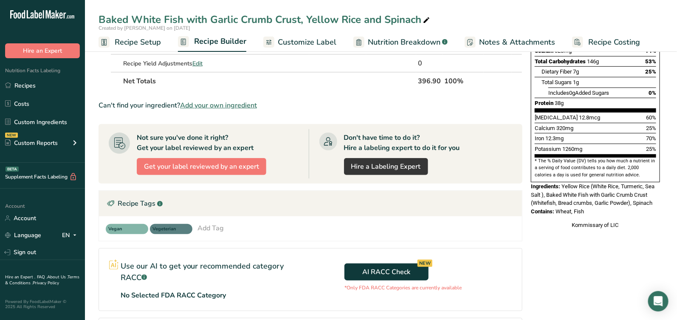
drag, startPoint x: 565, startPoint y: 166, endPoint x: 595, endPoint y: 194, distance: 41.2
click at [595, 194] on div "Nutrition Facts 1 Serving Per Container Serving Size 397g Amount Per Serving Ca…" at bounding box center [596, 60] width 136 height 345
drag, startPoint x: 564, startPoint y: 168, endPoint x: 595, endPoint y: 195, distance: 40.7
click at [595, 195] on div "Nutrition Facts 1 Serving Per Container Serving Size 397g Amount Per Serving Ca…" at bounding box center [596, 60] width 136 height 345
copy div "Yellow Rice (White Rice, Turmeric, Sea Salt ), Baked White Fish with Garlic Cru…"
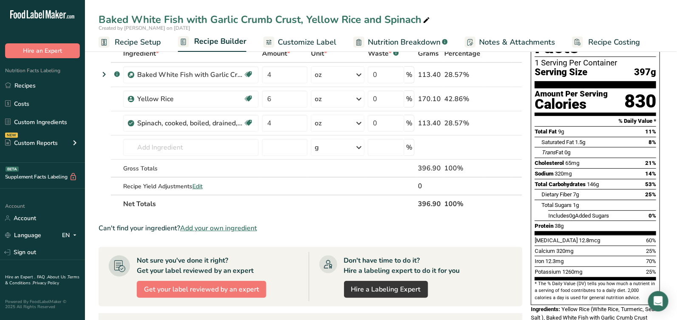
scroll to position [43, 0]
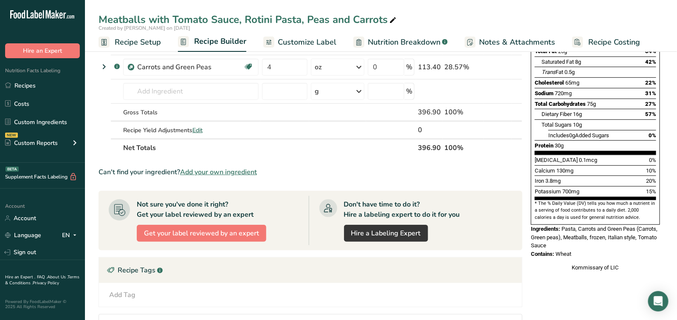
scroll to position [148, 0]
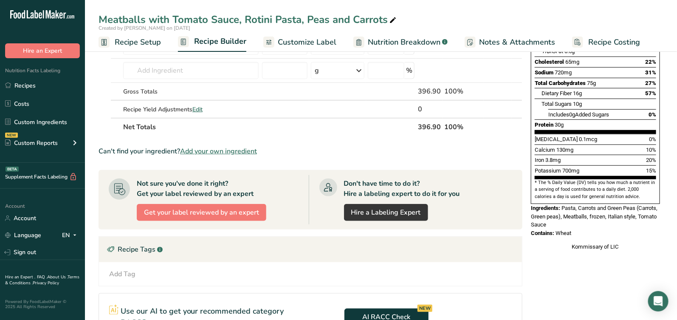
drag, startPoint x: 561, startPoint y: 189, endPoint x: 586, endPoint y: 213, distance: 34.0
click at [586, 213] on div "Nutrition Facts 1 Serving Per Container Serving Size 397g Amount Per Serving Ca…" at bounding box center [596, 81] width 136 height 345
copy div "Pasta, Carrots and Green Peas (Carrots, Green peas), Meatballs, frozen, Italian…"
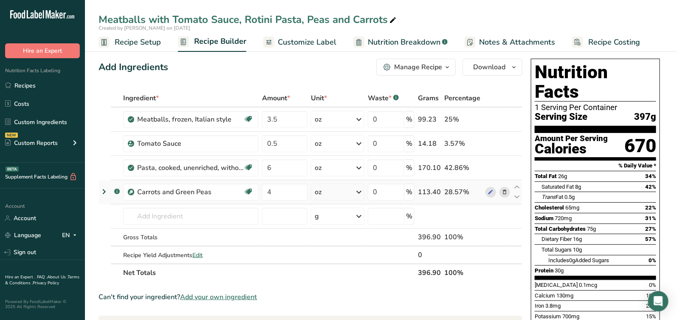
scroll to position [0, 0]
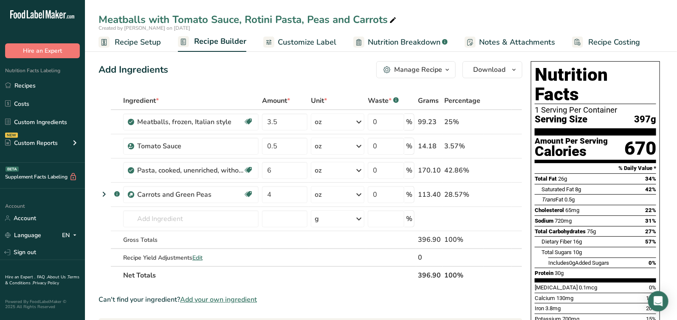
click at [244, 20] on div "Meatballs with Tomato Sauce, Rotini Pasta, Peas and Carrots" at bounding box center [249, 19] width 300 height 15
click at [244, 20] on input "Meatballs with Tomato Sauce, Rotini Pasta, Peas and Carrots" at bounding box center [381, 19] width 565 height 15
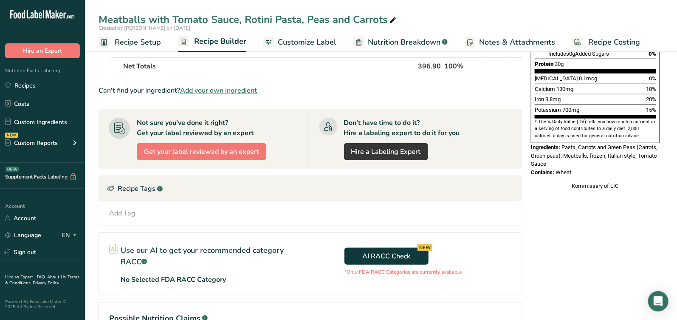
scroll to position [212, 0]
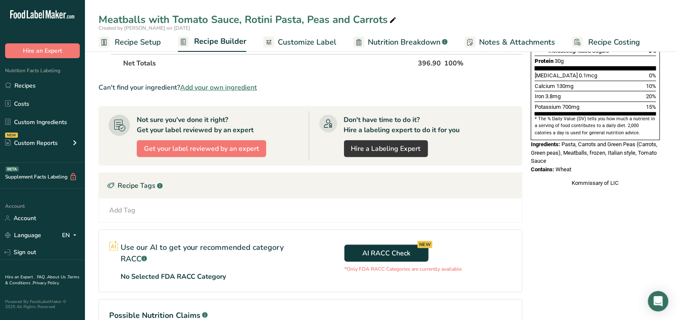
drag, startPoint x: 564, startPoint y: 128, endPoint x: 586, endPoint y: 150, distance: 31.6
click at [586, 150] on div "Nutrition Facts 1 Serving Per Container Serving Size 397g Amount Per Serving Ca…" at bounding box center [596, 18] width 136 height 345
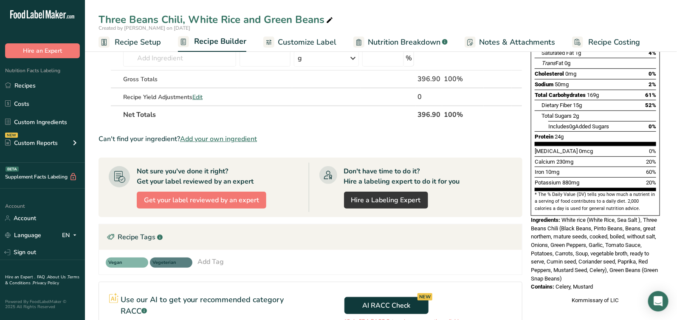
scroll to position [148, 0]
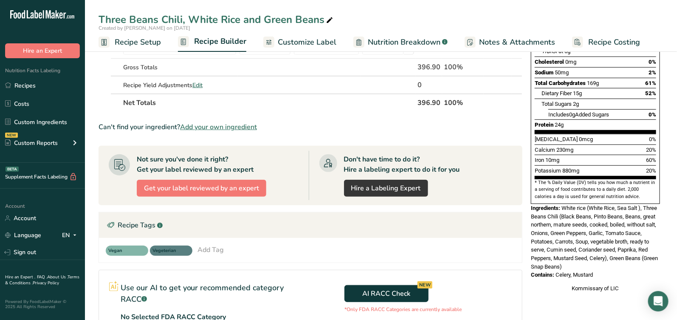
drag, startPoint x: 563, startPoint y: 190, endPoint x: 606, endPoint y: 259, distance: 81.1
click at [606, 259] on div "Nutrition Facts 1 Serving Per Container Serving Size 397g Amount Per Serving Ca…" at bounding box center [596, 102] width 136 height 387
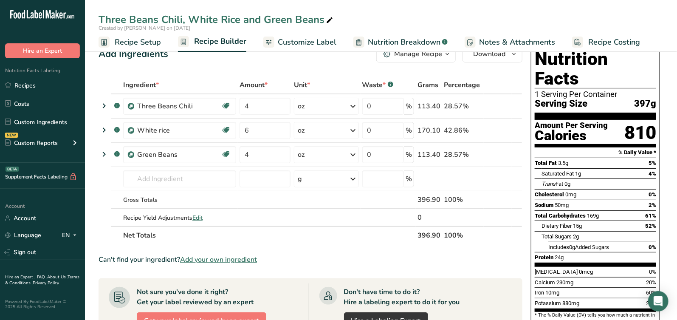
scroll to position [21, 0]
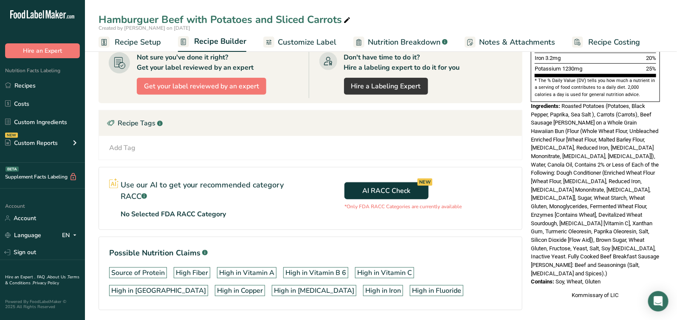
scroll to position [255, 0]
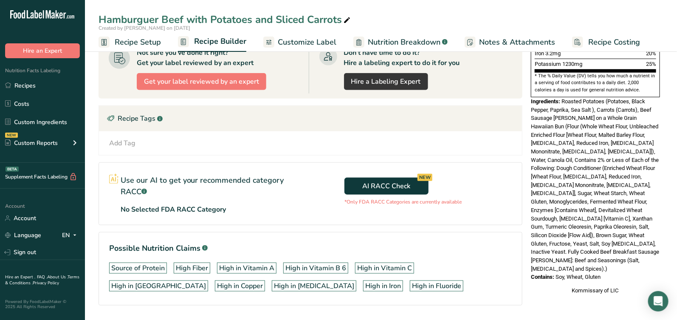
drag, startPoint x: 564, startPoint y: 85, endPoint x: 617, endPoint y: 241, distance: 165.6
click at [617, 241] on div "Nutrition Facts 1 Serving Per Container Serving Size 371g Amount Per Serving Ca…" at bounding box center [596, 51] width 136 height 496
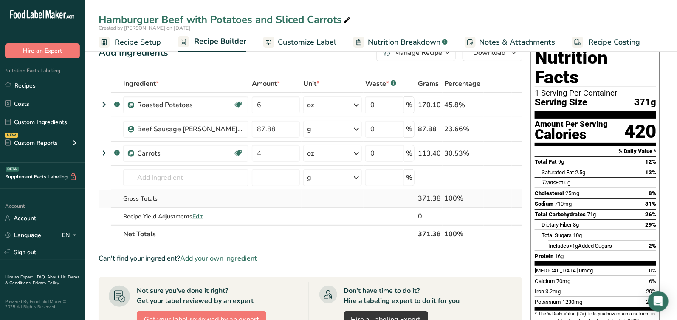
scroll to position [21, 0]
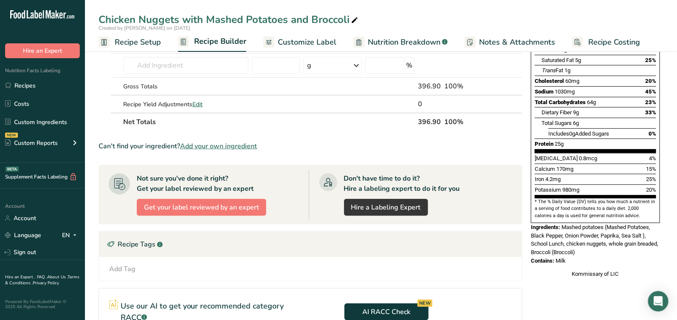
scroll to position [148, 0]
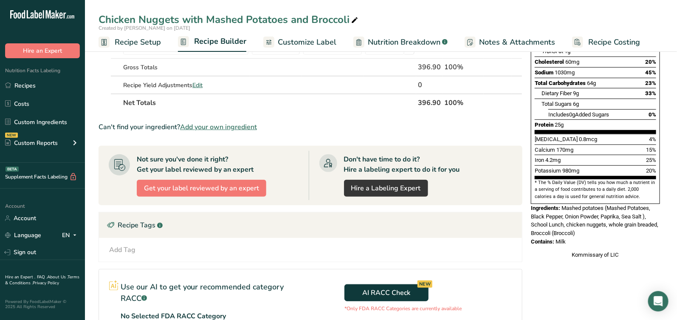
drag, startPoint x: 564, startPoint y: 189, endPoint x: 579, endPoint y: 222, distance: 36.5
click at [579, 222] on div "Nutrition Facts 1 Serving Per Container Serving Size 14 oz (397g) Amount Per Se…" at bounding box center [596, 85] width 136 height 353
copy div "Mashed potatoes (Mashed Potatoes, Black Pepper, Onion Powder, Paprika, Sea Salt…"
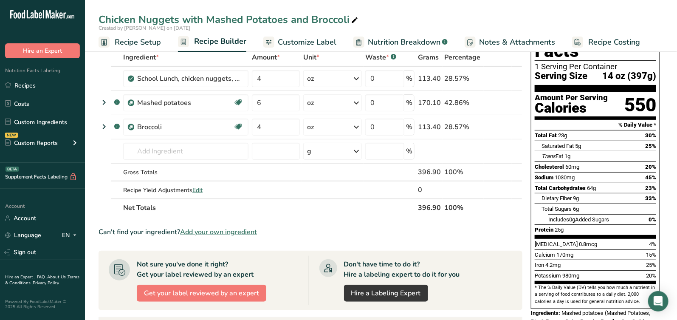
scroll to position [43, 0]
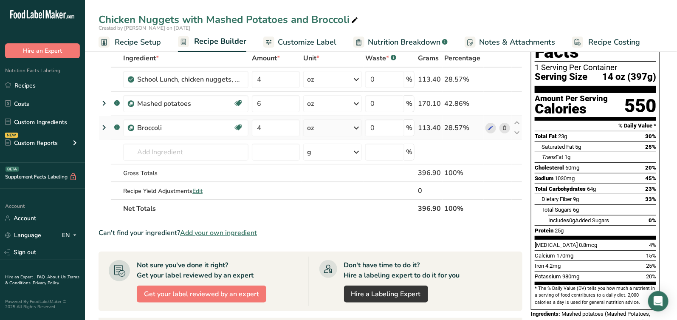
drag, startPoint x: 278, startPoint y: 44, endPoint x: 110, endPoint y: 118, distance: 183.8
click at [278, 44] on span "Customize Label" at bounding box center [307, 42] width 59 height 11
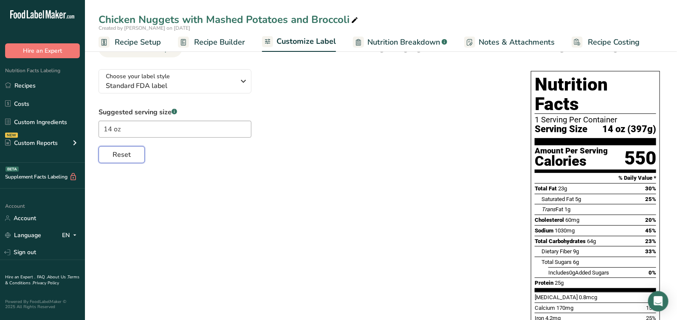
click at [118, 160] on span "Reset" at bounding box center [122, 155] width 18 height 10
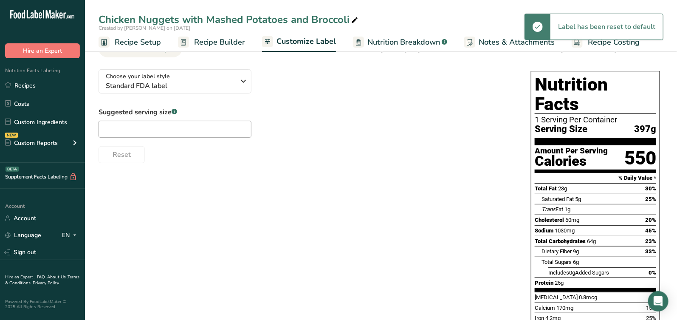
click at [220, 41] on span "Recipe Builder" at bounding box center [219, 42] width 51 height 11
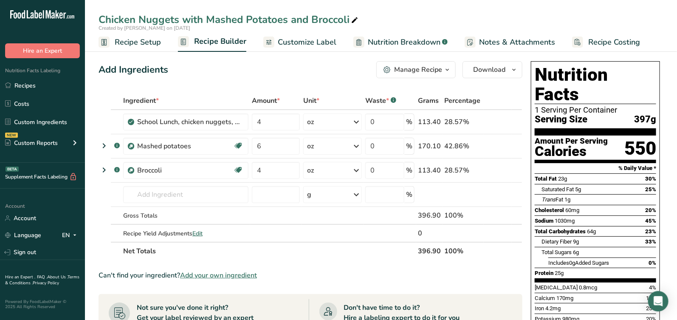
click at [305, 40] on span "Customize Label" at bounding box center [307, 42] width 59 height 11
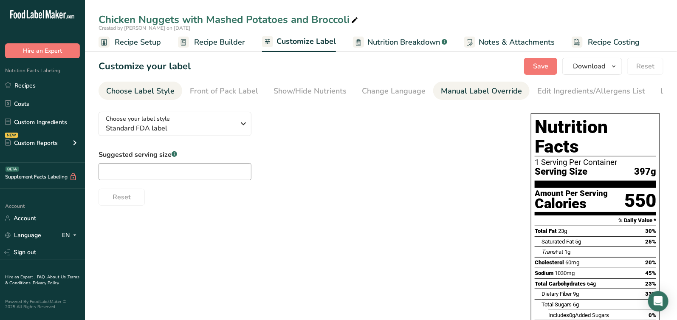
click at [509, 87] on div "Manual Label Override" at bounding box center [481, 90] width 81 height 11
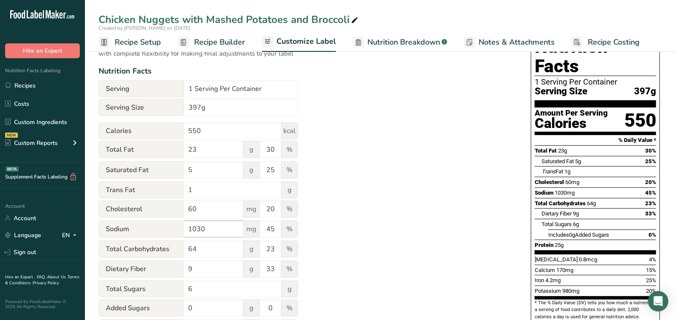
scroll to position [85, 0]
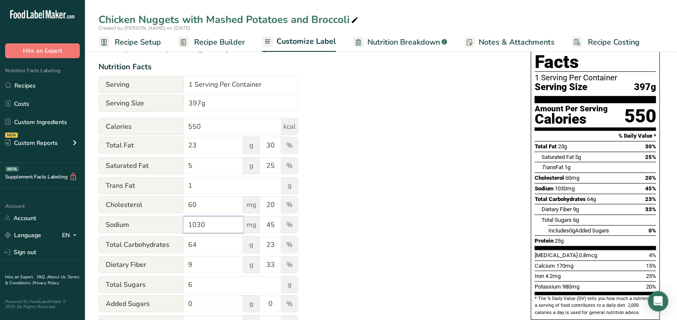
drag, startPoint x: 224, startPoint y: 229, endPoint x: 157, endPoint y: 227, distance: 66.3
click at [157, 227] on div "Sodium 1030 mg 45 %" at bounding box center [199, 225] width 200 height 18
type input "810"
drag, startPoint x: 281, startPoint y: 229, endPoint x: 215, endPoint y: 218, distance: 66.7
click at [215, 218] on div "Sodium 810 mg 45 %" at bounding box center [199, 225] width 200 height 18
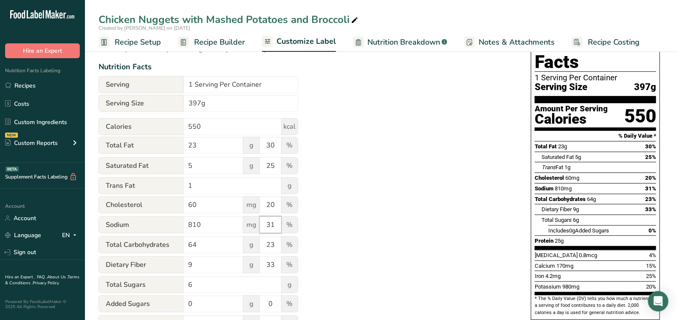
type input "31"
click at [360, 250] on div "Utilize this manual override feature to get full control over the nutrition lab…" at bounding box center [307, 228] width 416 height 417
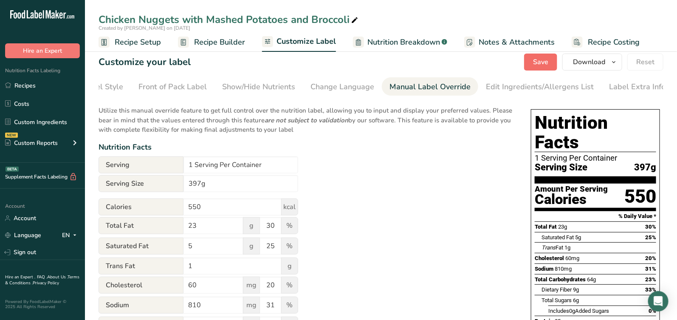
scroll to position [0, 0]
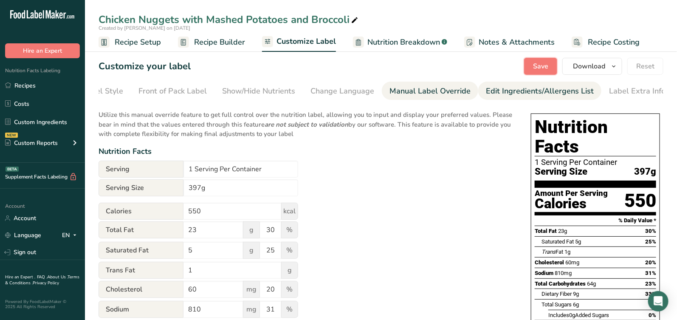
drag, startPoint x: 542, startPoint y: 70, endPoint x: 499, endPoint y: 95, distance: 49.9
click at [542, 70] on span "Save" at bounding box center [540, 66] width 15 height 10
click at [199, 43] on span "Recipe Builder" at bounding box center [219, 42] width 51 height 11
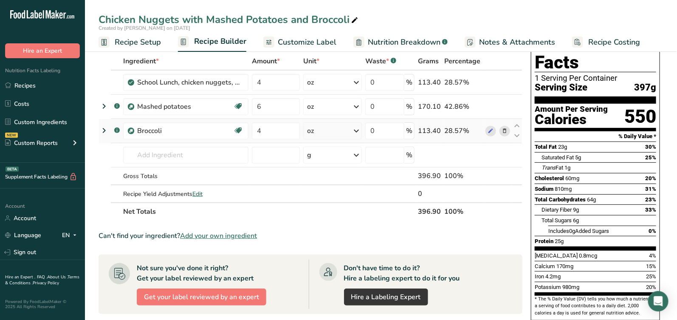
scroll to position [43, 0]
